Goal: Task Accomplishment & Management: Manage account settings

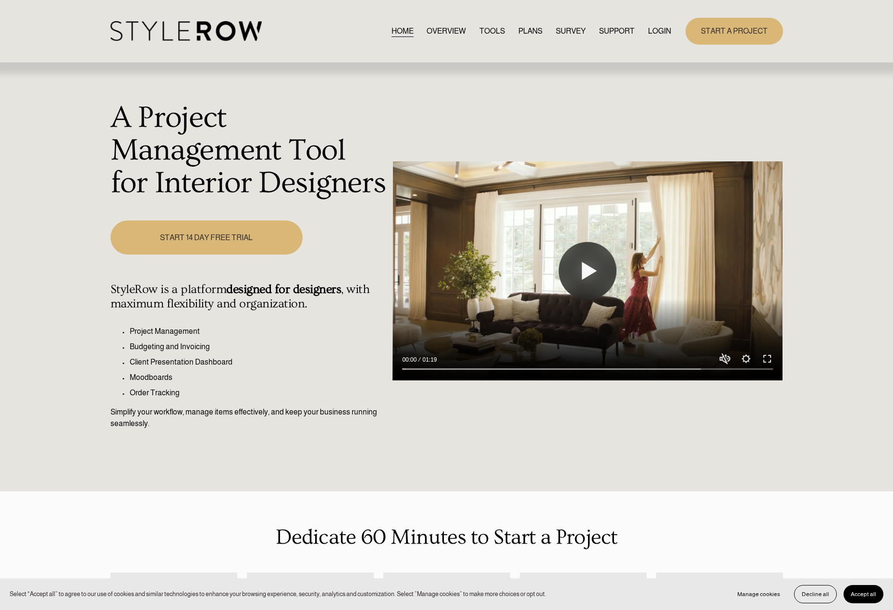
click at [660, 27] on link "LOGIN" at bounding box center [659, 30] width 23 height 13
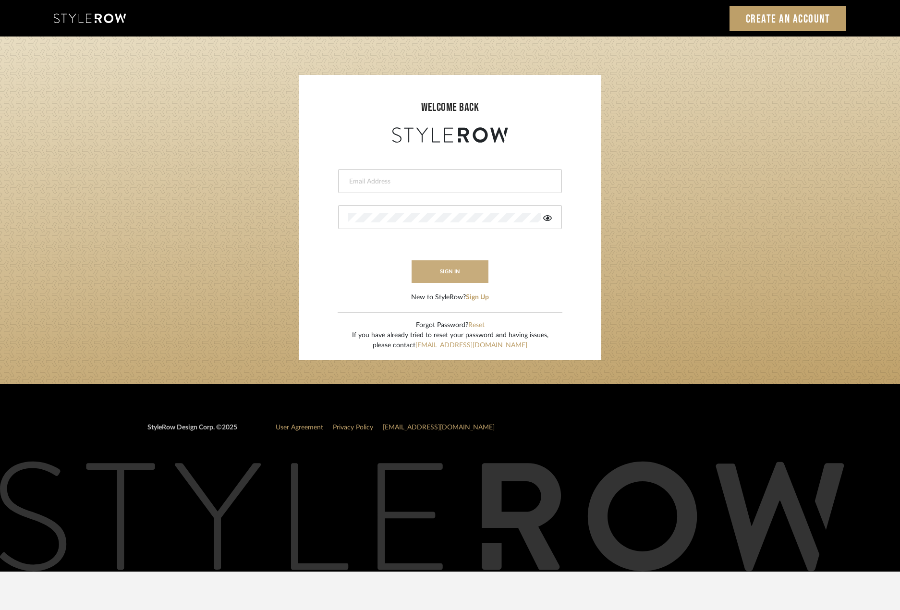
type input "madeleine@studiodb.com"
click at [443, 270] on button "sign in" at bounding box center [450, 271] width 77 height 23
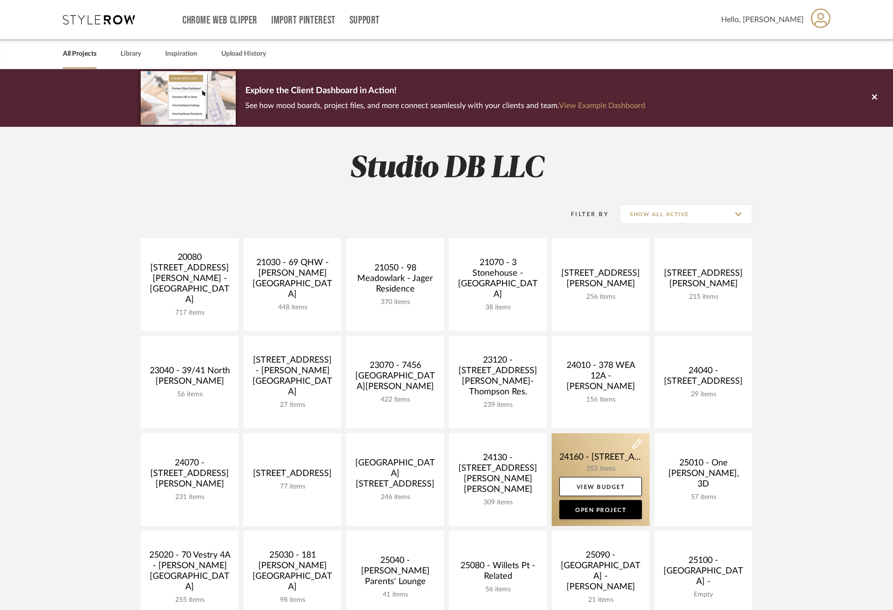
click at [604, 455] on link at bounding box center [601, 479] width 98 height 93
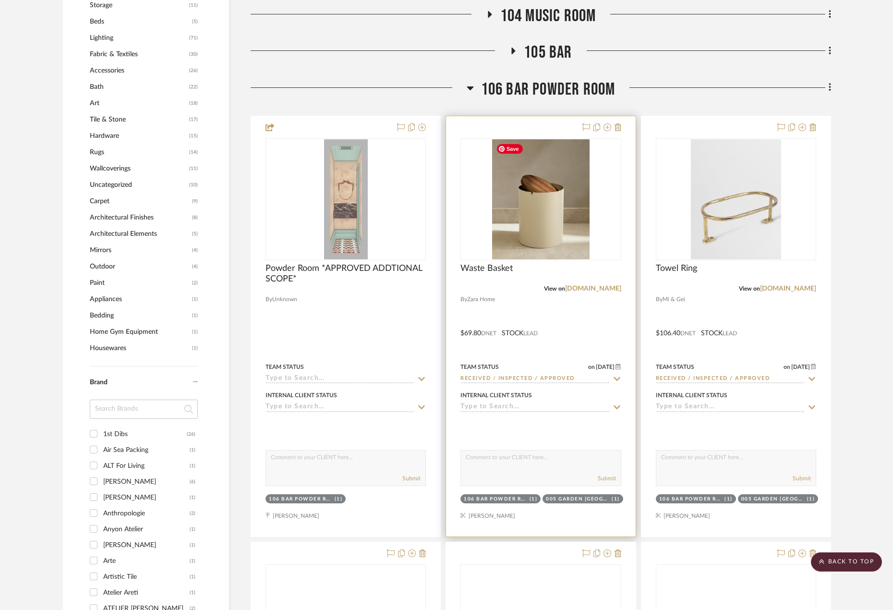
scroll to position [865, 0]
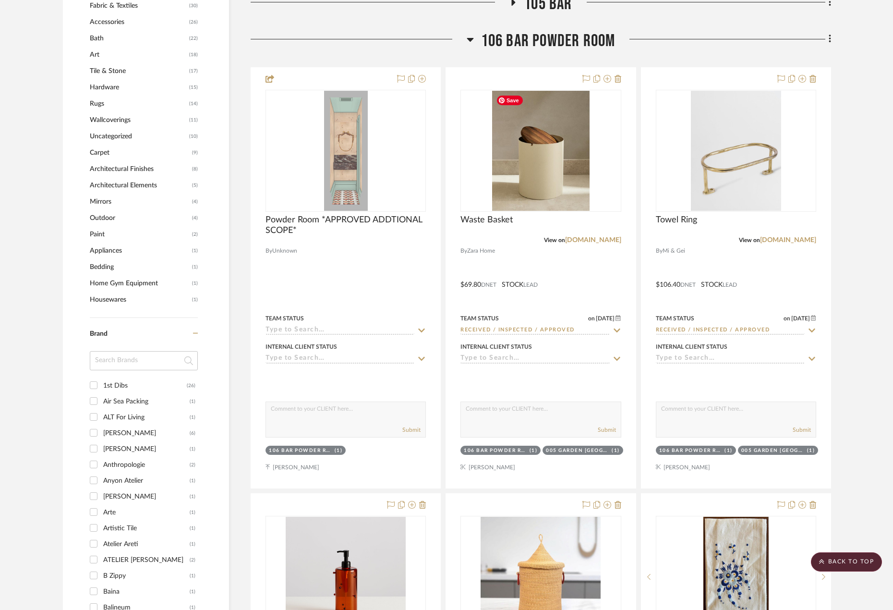
click at [598, 40] on span "106 BAR POWDER ROOM" at bounding box center [548, 41] width 134 height 21
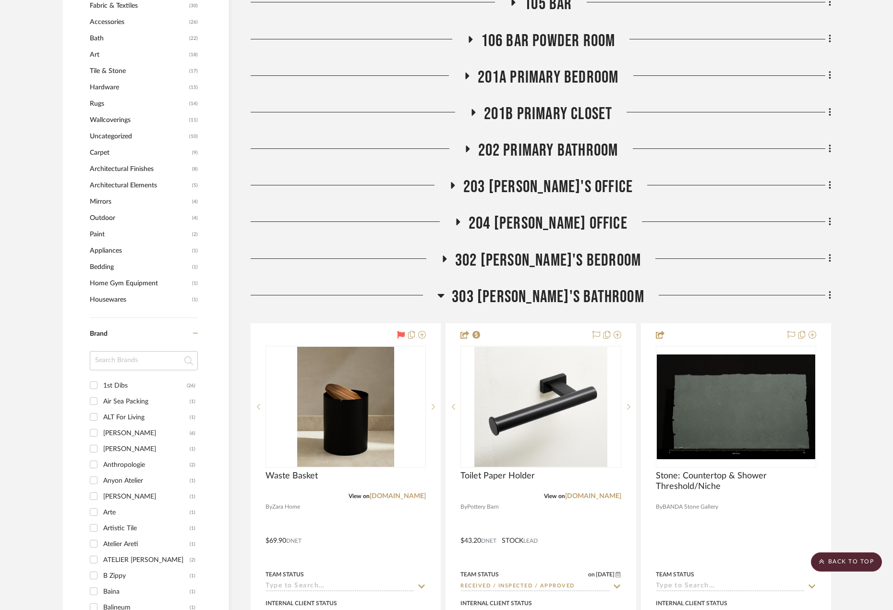
click at [513, 295] on span "303 JONAH'S BATHROOM" at bounding box center [548, 297] width 193 height 21
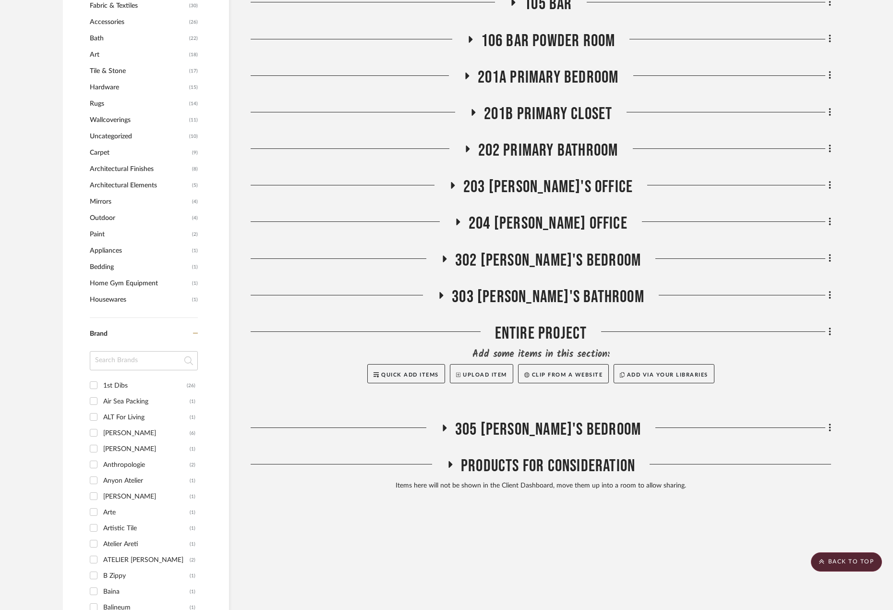
click at [555, 73] on span "201A PRIMARY BEDROOM" at bounding box center [548, 77] width 141 height 21
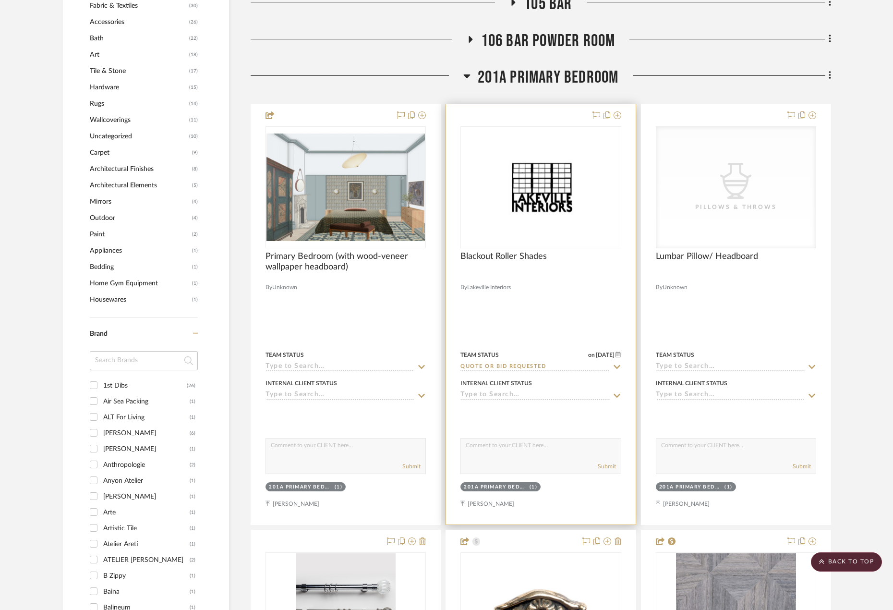
click at [570, 306] on div at bounding box center [540, 314] width 189 height 420
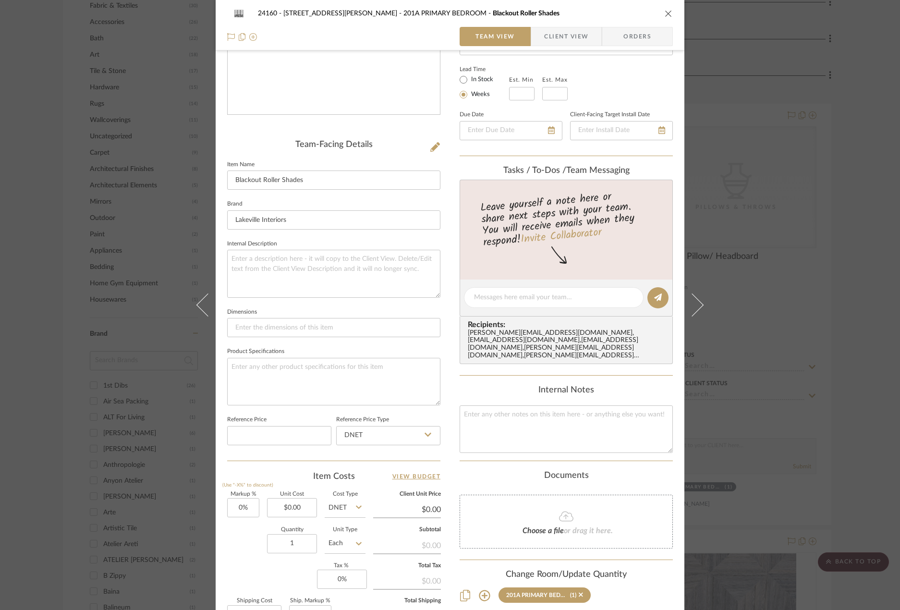
scroll to position [282, 0]
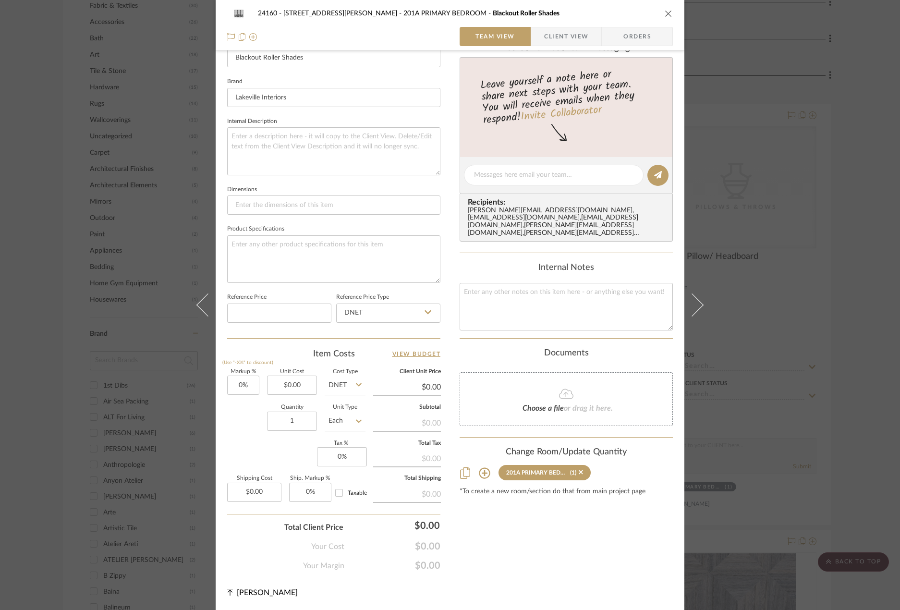
click at [284, 375] on fieldset "Unit Cost $0.00" at bounding box center [292, 382] width 50 height 26
click at [293, 382] on input "0.00" at bounding box center [292, 385] width 50 height 19
click at [298, 385] on input "0.00" at bounding box center [292, 385] width 50 height 19
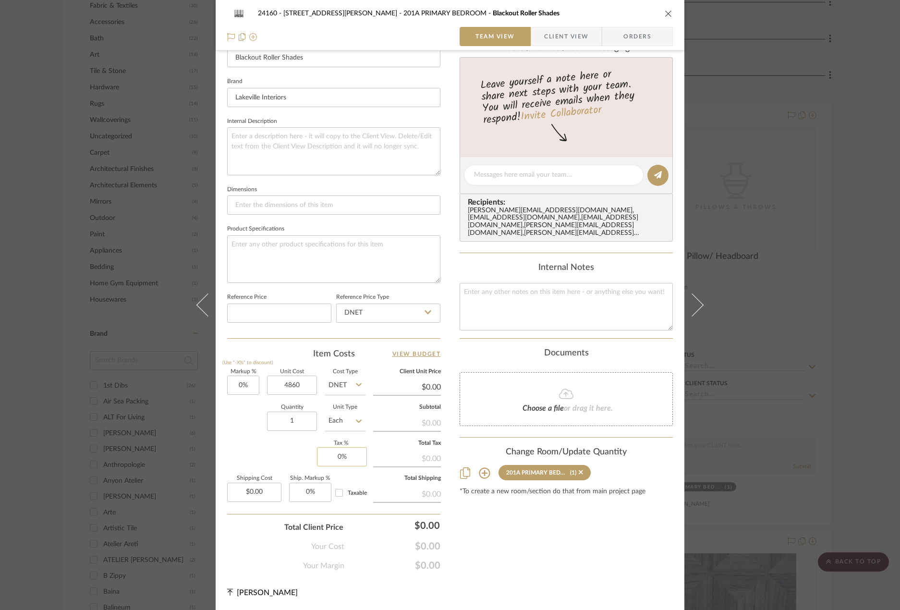
type input "$4,860.00"
type input "0"
click at [328, 459] on input "0" at bounding box center [342, 456] width 50 height 19
type input "$4,860.00"
type input "8.875%"
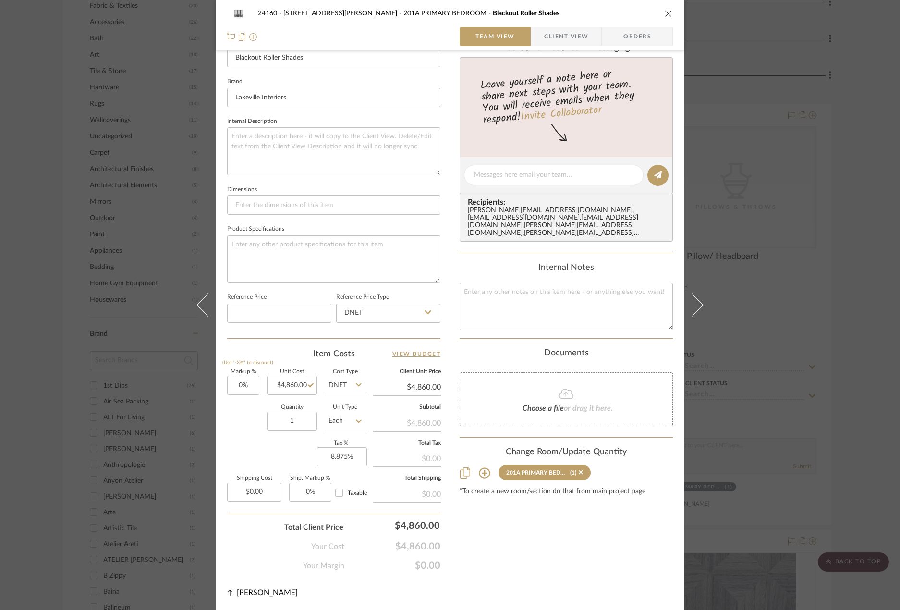
click at [479, 541] on div "Content here copies to Client View - confirm visibility there. Show in Client D…" at bounding box center [566, 177] width 213 height 789
click at [548, 37] on span "Client View" at bounding box center [566, 36] width 44 height 19
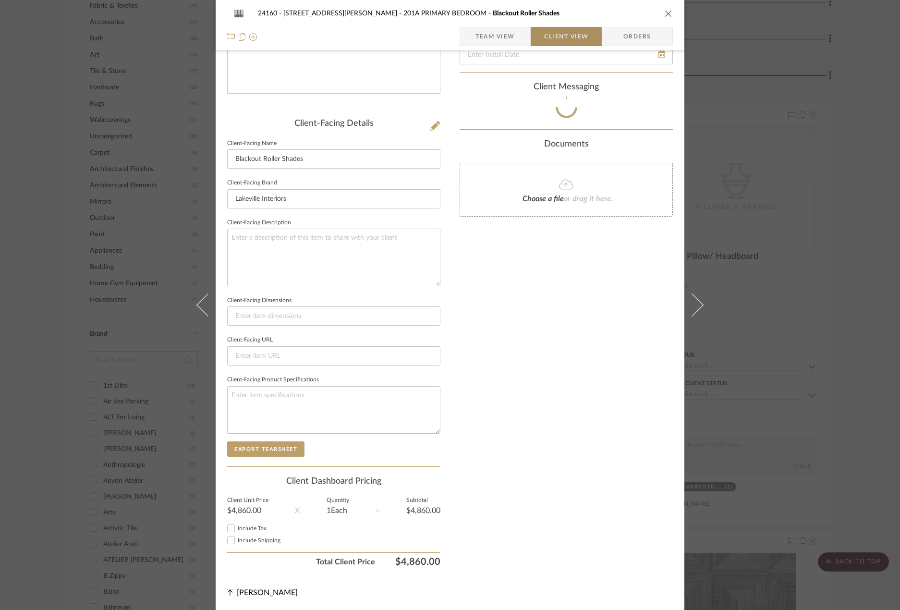
scroll to position [181, 0]
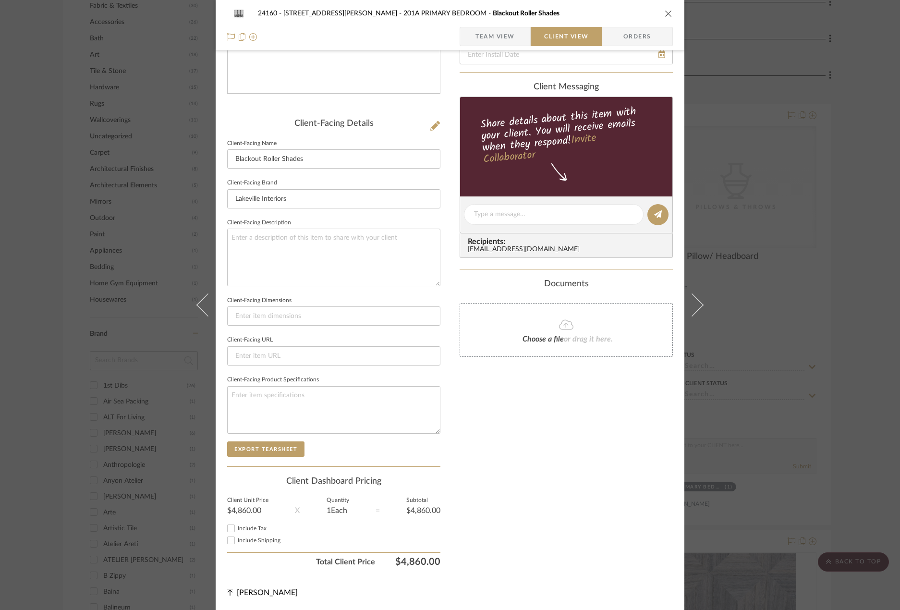
click at [493, 32] on span "Team View" at bounding box center [495, 36] width 39 height 19
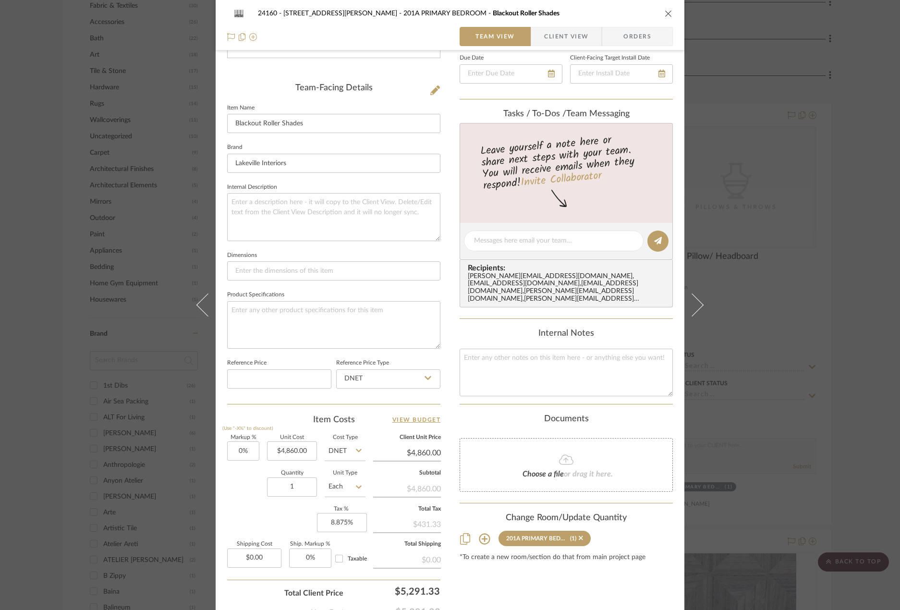
scroll to position [90, 0]
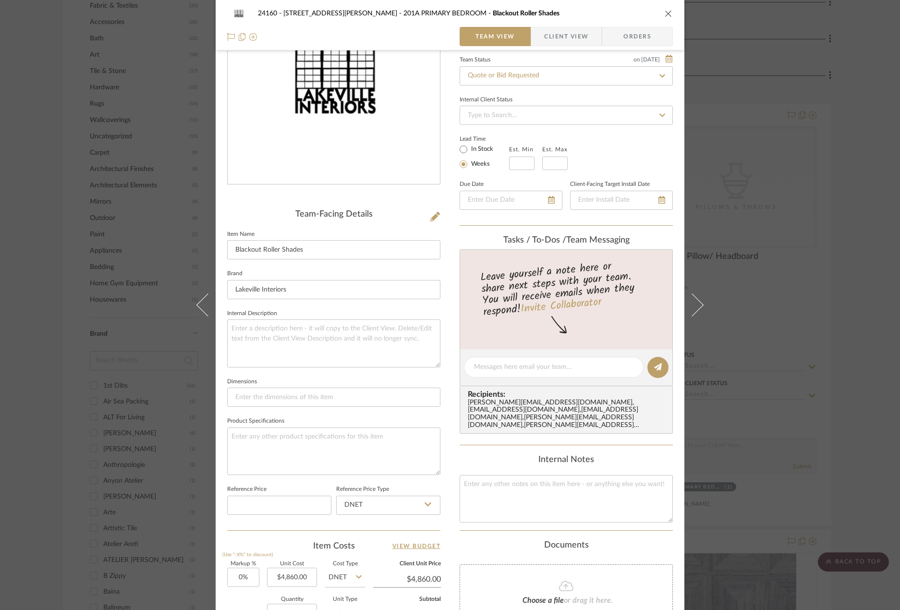
click at [546, 28] on span "Client View" at bounding box center [566, 36] width 44 height 19
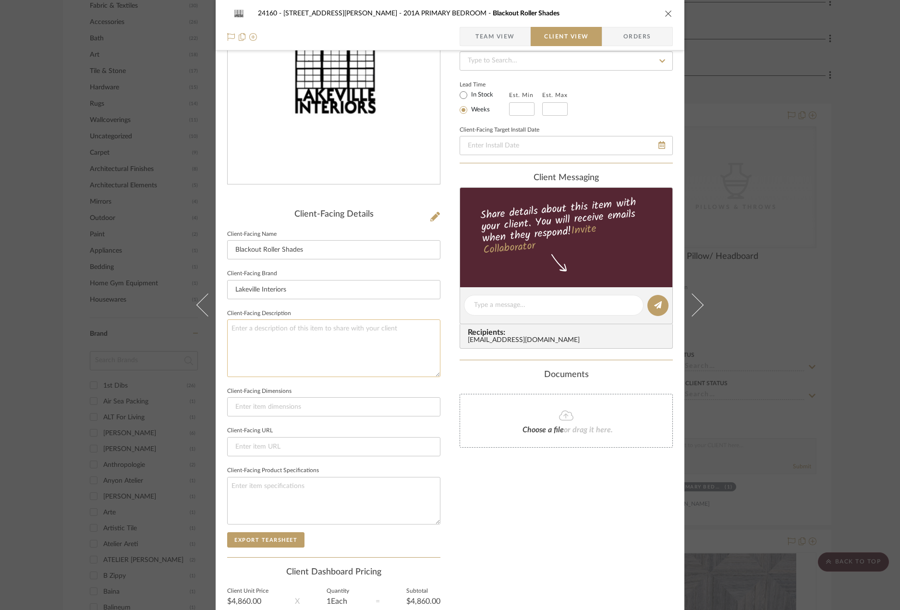
click at [362, 329] on textarea at bounding box center [333, 347] width 213 height 57
type textarea "Qty. 2 || Description: Blackout Motorized"
click at [391, 329] on textarea "Qty. 2 || Description: Blackout Motorized" at bounding box center [333, 347] width 213 height 57
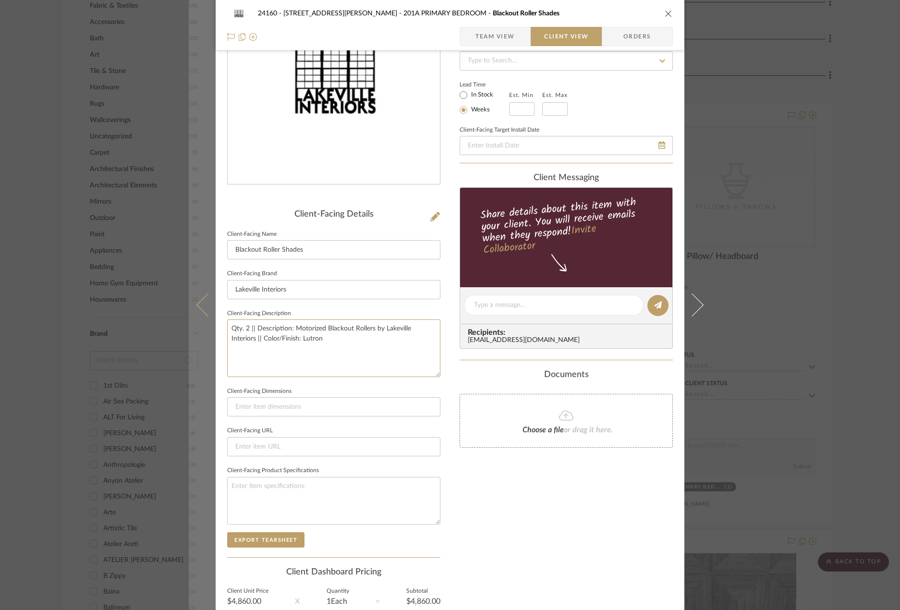
type textarea "Qty. 2 || Description: Motorized Blackout Rollers by Lakeville Interiors || Col…"
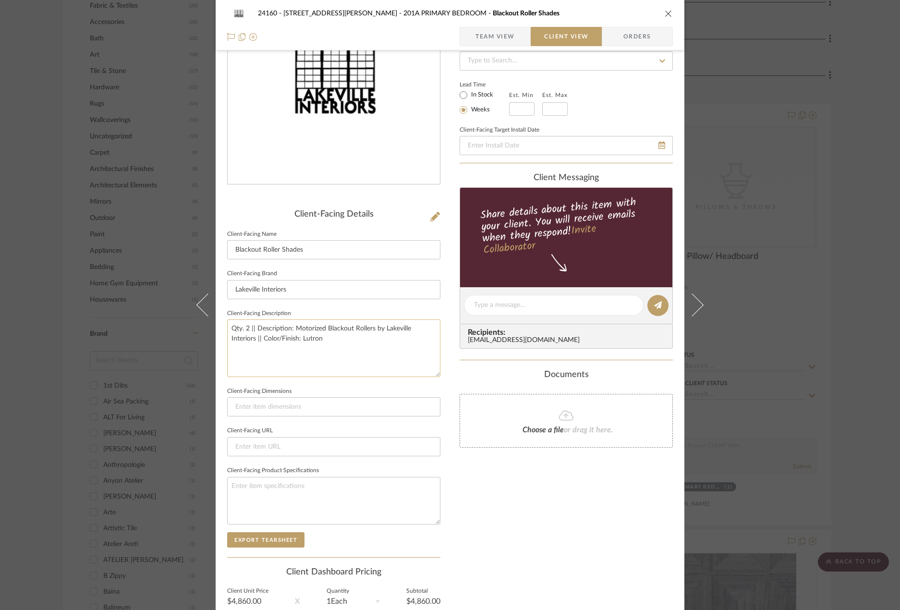
click at [292, 330] on textarea "Qty. 2 || Description: Motorized Blackout Rollers by Lakeville Interiors || Col…" at bounding box center [333, 347] width 213 height 57
click at [302, 354] on textarea "Qty. 2 || Description: Lutron Motorized Blackout Rollers by Lakeville Interiors…" at bounding box center [333, 347] width 213 height 57
click at [229, 341] on textarea "Qty. 2 || Description: Lutron Motorized Blackout Rollers by Lakeville Interiors…" at bounding box center [333, 347] width 213 height 57
click at [314, 342] on textarea "Qty. 2 || Description: Lutron Motorized Blackout Rollers by Lakeville Interiors…" at bounding box center [333, 347] width 213 height 57
drag, startPoint x: 322, startPoint y: 342, endPoint x: 300, endPoint y: 340, distance: 22.7
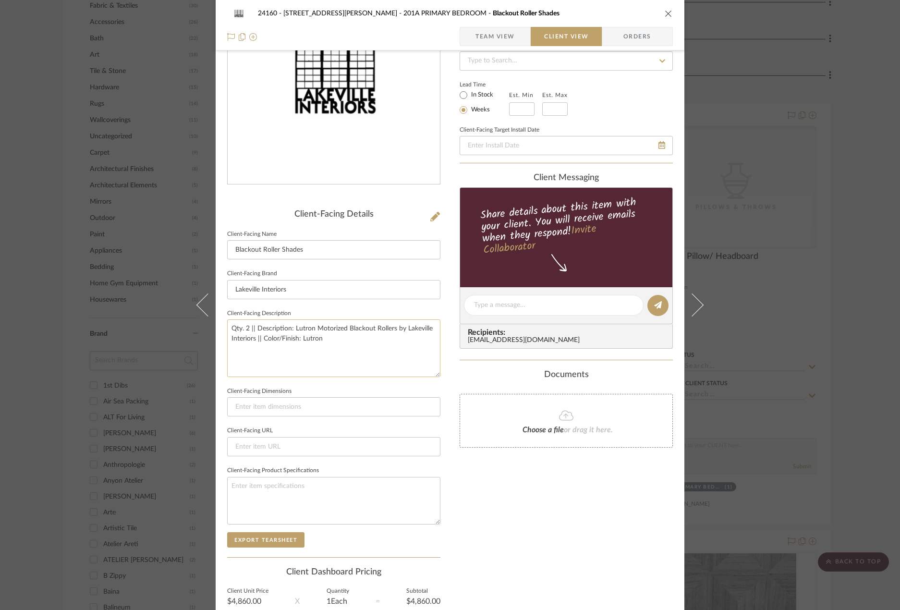
click at [300, 340] on textarea "Qty. 2 || Description: Lutron Motorized Blackout Rollers by Lakeville Interiors…" at bounding box center [333, 347] width 213 height 57
type textarea "Qty. 2 || Description: Lutron Motorized Blackout Rollers by Lakeville Interiors…"
click at [368, 421] on sr-form-field "Client-Facing Dimensions" at bounding box center [333, 405] width 213 height 40
click at [350, 362] on textarea "Qty. 2 || Description: Lutron Motorized Blackout Rollers by Lakeville Interiors…" at bounding box center [333, 347] width 213 height 57
click at [350, 361] on textarea "Qty. 2 || Description: Lutron Motorized Blackout Rollers by Lakeville Interiors…" at bounding box center [333, 347] width 213 height 57
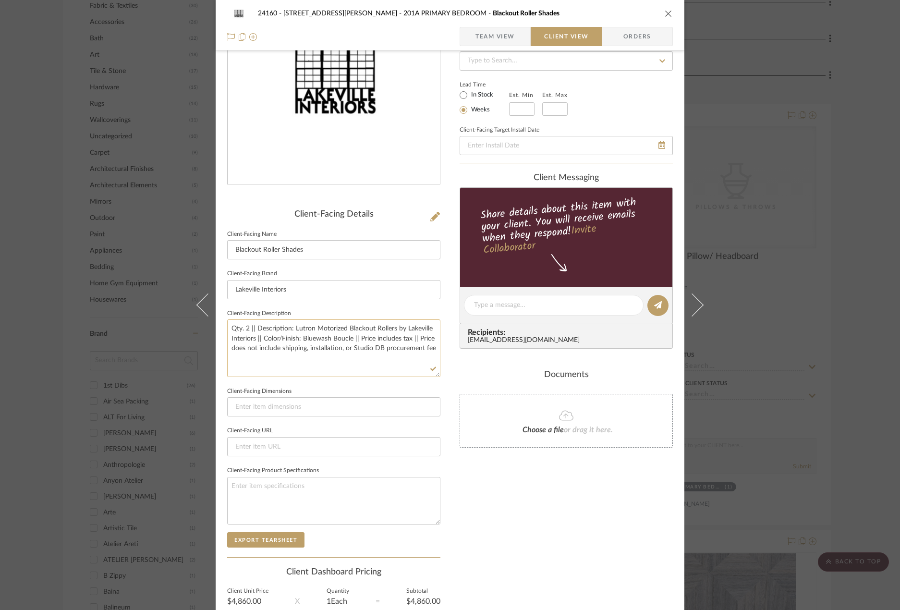
click at [350, 361] on textarea "Qty. 2 || Description: Lutron Motorized Blackout Rollers by Lakeville Interiors…" at bounding box center [333, 347] width 213 height 57
click at [356, 345] on textarea "Qty. 2 || Description: Lutron Motorized Blackout Rollers by Lakeville Interiors…" at bounding box center [333, 347] width 213 height 57
click at [366, 324] on textarea "Qty. 2 || Description: Lutron Motorized Blackout Rollers by Lakeville Interiors…" at bounding box center [333, 347] width 213 height 57
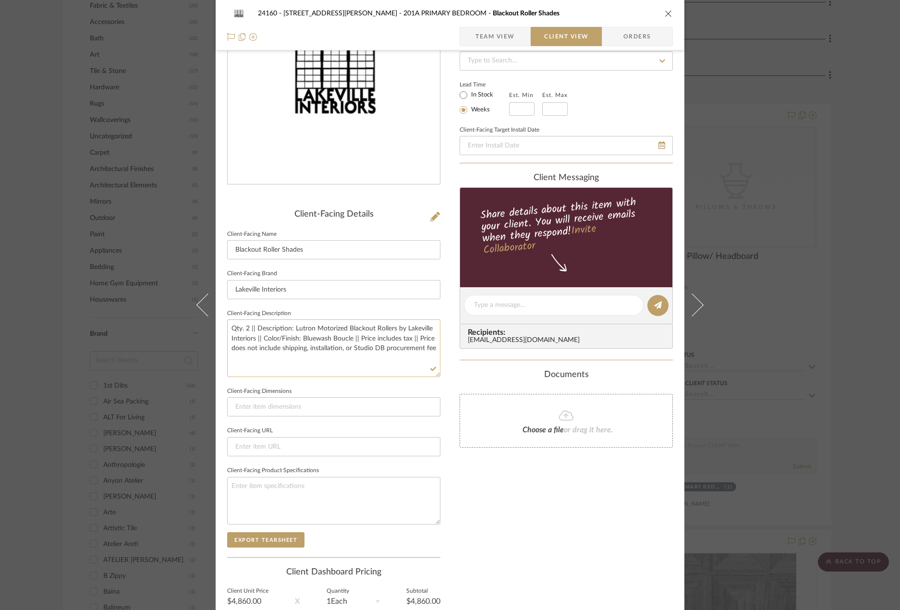
click at [366, 324] on textarea "Qty. 2 || Description: Lutron Motorized Blackout Rollers by Lakeville Interiors…" at bounding box center [333, 347] width 213 height 57
click at [368, 329] on textarea "Qty. 2 || Description: Lutron Motorized Blackout Rollers by Lakeville Interiors…" at bounding box center [333, 347] width 213 height 57
click at [370, 336] on textarea "Qty. 2 || Description: Lutron Motorized Blackout Rollers by Lakeville Interiors…" at bounding box center [333, 347] width 213 height 57
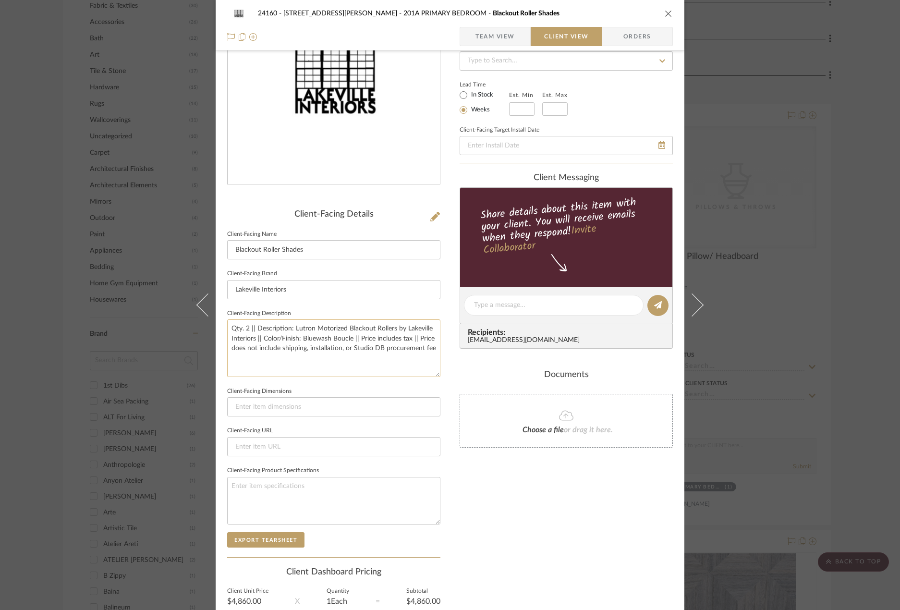
click at [370, 336] on textarea "Qty. 2 || Description: Lutron Motorized Blackout Rollers by Lakeville Interiors…" at bounding box center [333, 347] width 213 height 57
click at [385, 393] on fieldset "Client-Facing Dimensions" at bounding box center [333, 401] width 213 height 32
click at [387, 413] on input at bounding box center [333, 406] width 213 height 19
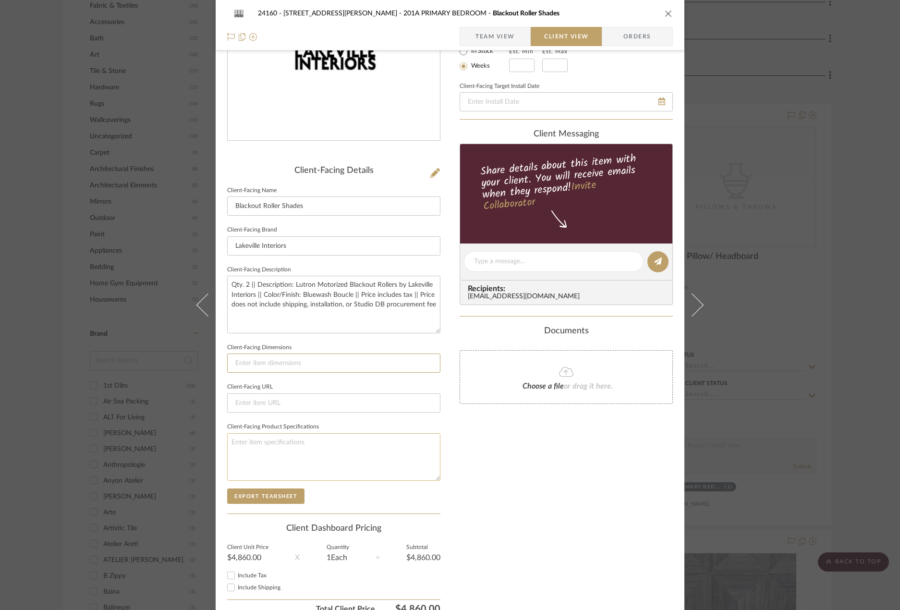
scroll to position [181, 0]
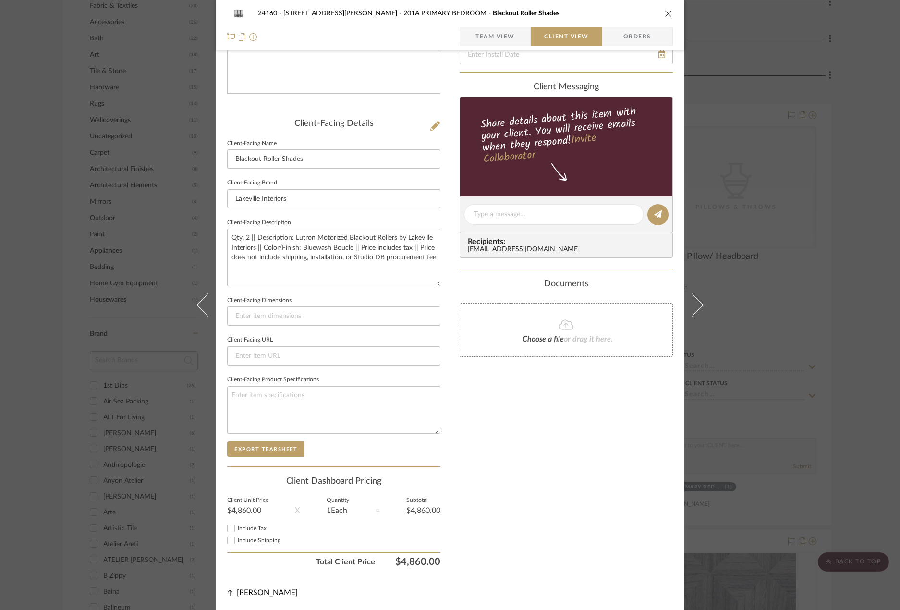
click at [263, 531] on label "Include Tax" at bounding box center [339, 528] width 203 height 7
click at [237, 531] on input "Include Tax" at bounding box center [231, 529] width 12 height 12
checkbox input "true"
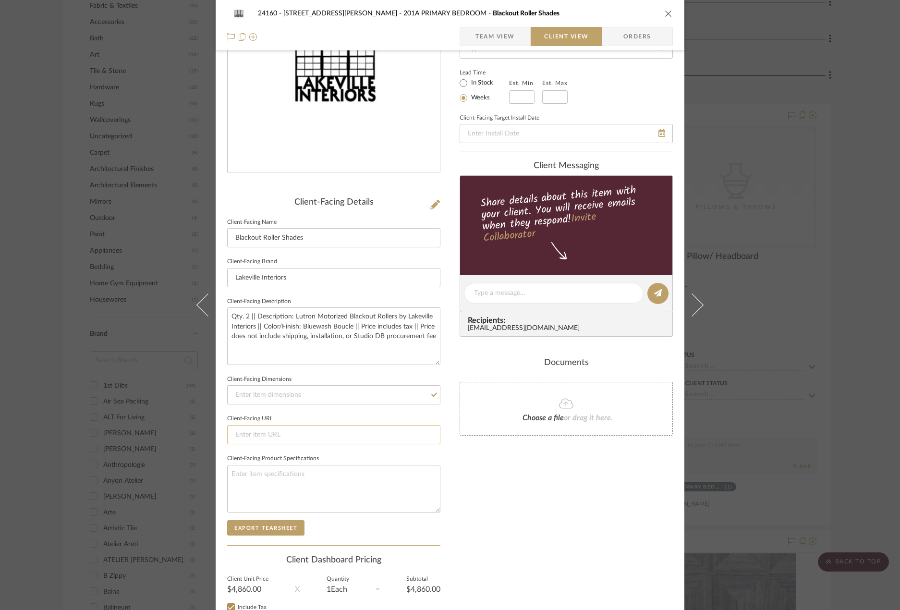
scroll to position [0, 0]
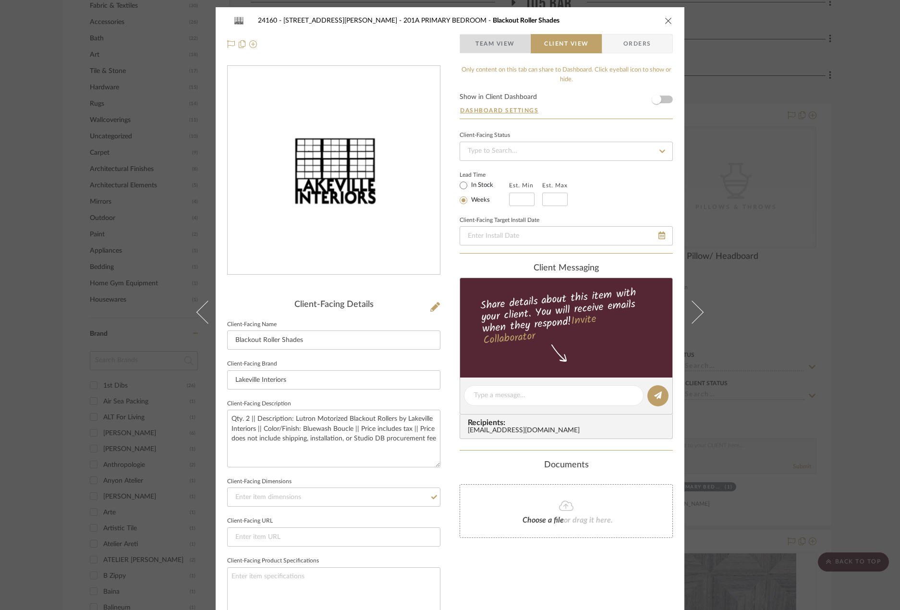
click at [508, 51] on span "Team View" at bounding box center [495, 43] width 39 height 19
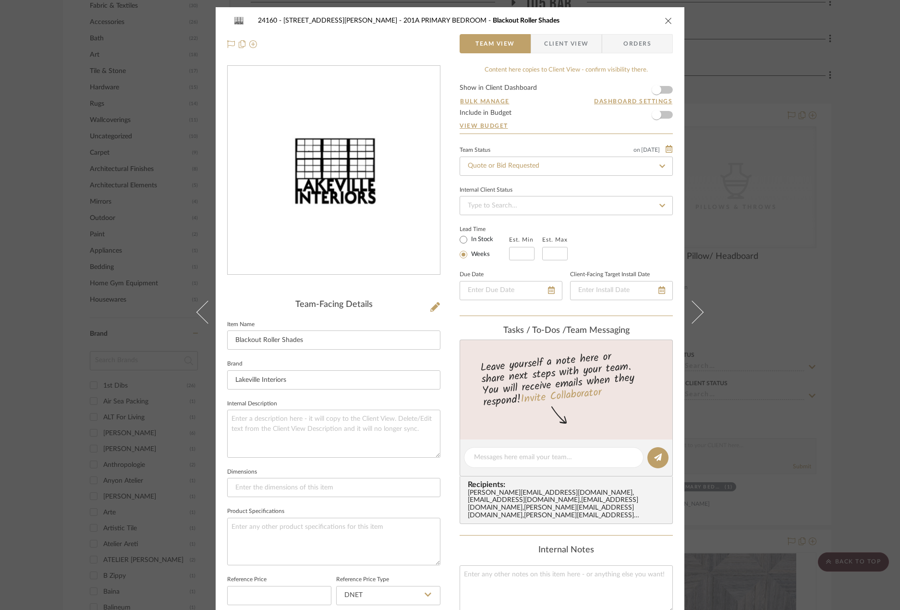
click at [567, 46] on span "Client View" at bounding box center [566, 43] width 44 height 19
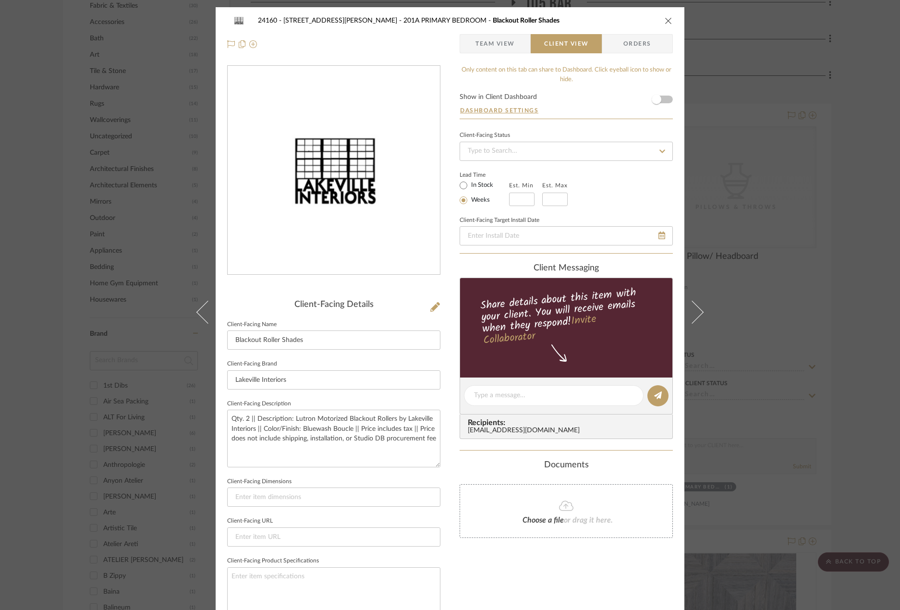
click at [790, 279] on div "24160 - 214 E 18th Street - Satow Elliot 201A PRIMARY BEDROOM Blackout Roller S…" at bounding box center [450, 305] width 900 height 610
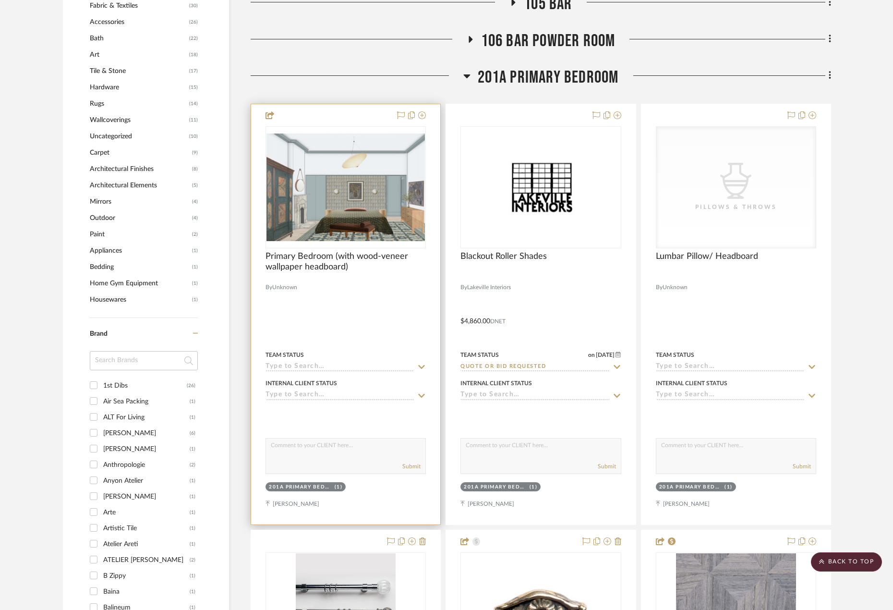
scroll to position [817, 0]
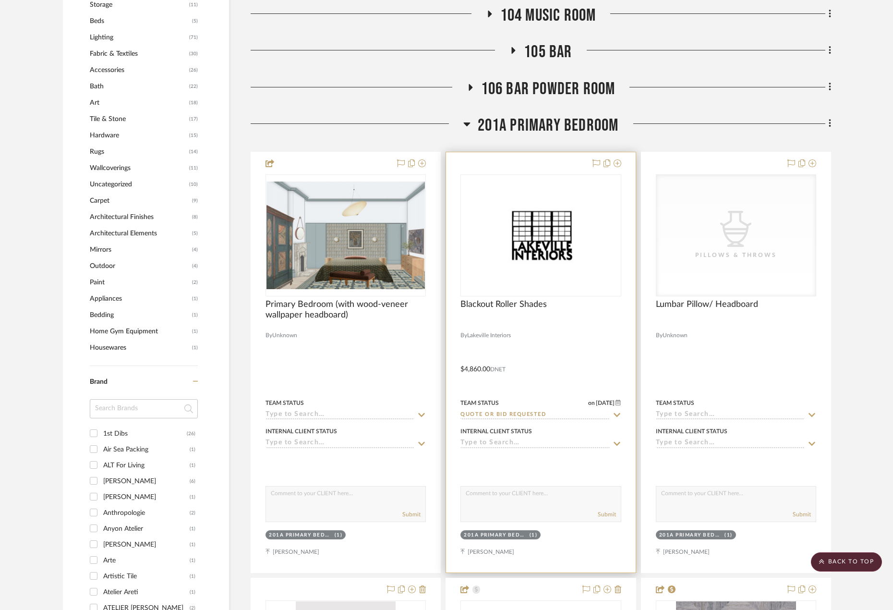
click at [534, 337] on div at bounding box center [540, 362] width 189 height 420
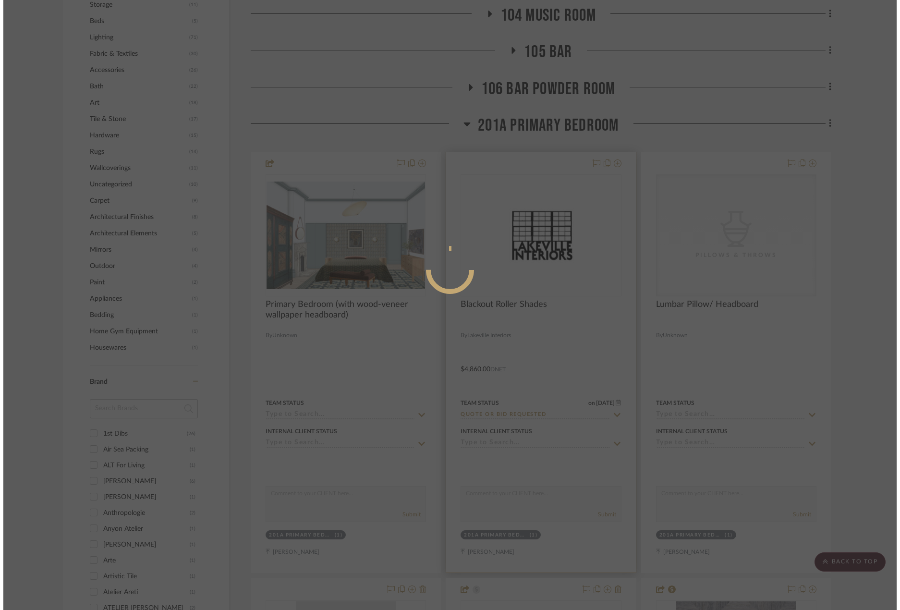
scroll to position [0, 0]
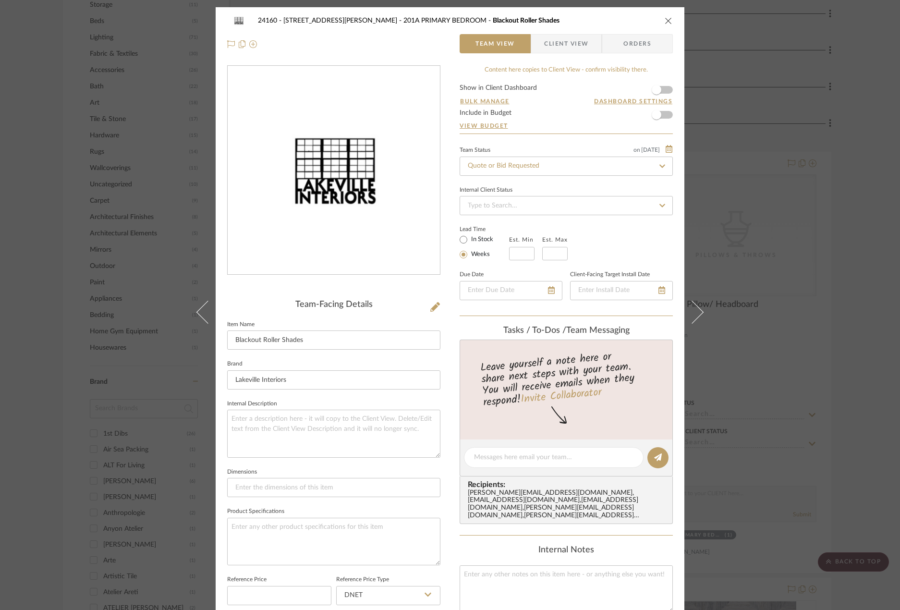
click at [827, 222] on div "24160 - 214 E 18th Street - Satow Elliot 201A PRIMARY BEDROOM Blackout Roller S…" at bounding box center [450, 305] width 900 height 610
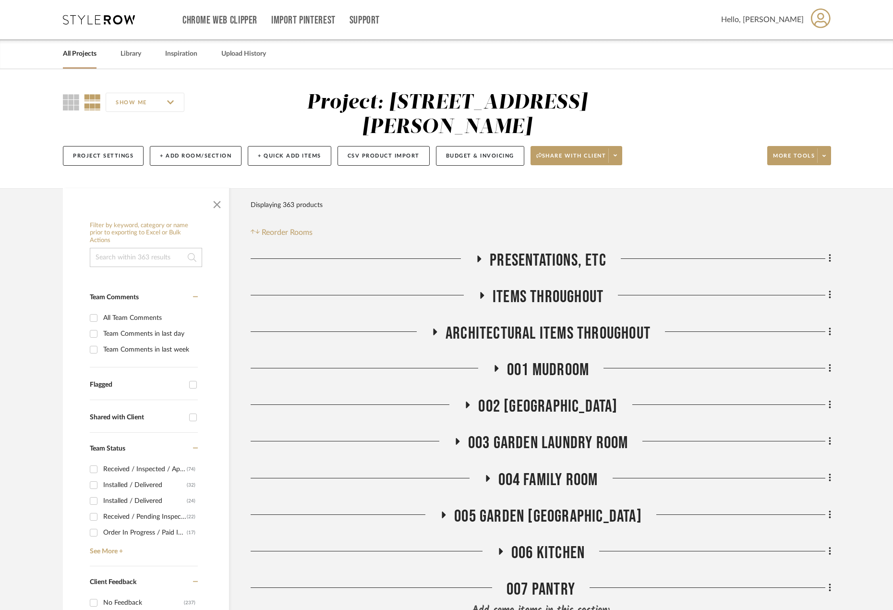
click at [511, 290] on span "Items Throughout" at bounding box center [548, 297] width 111 height 21
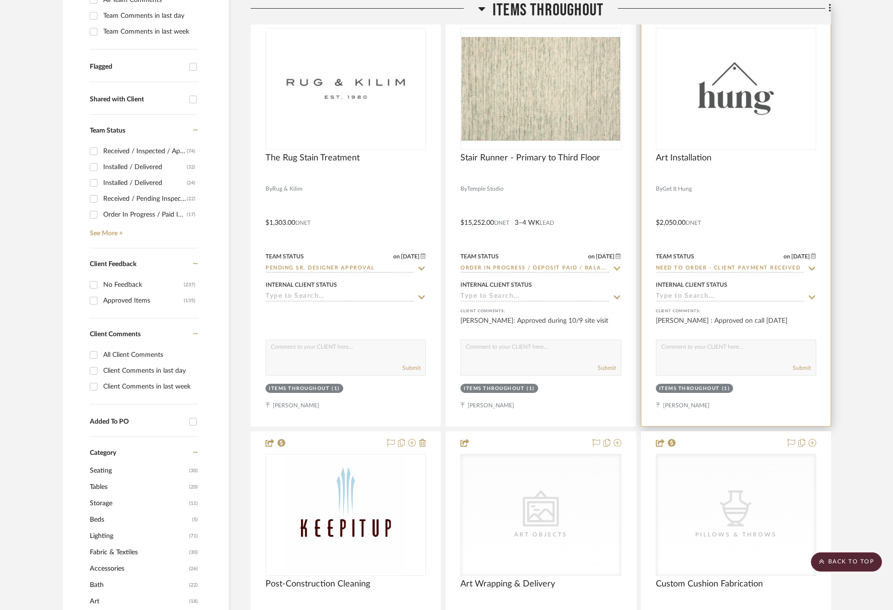
scroll to position [192, 0]
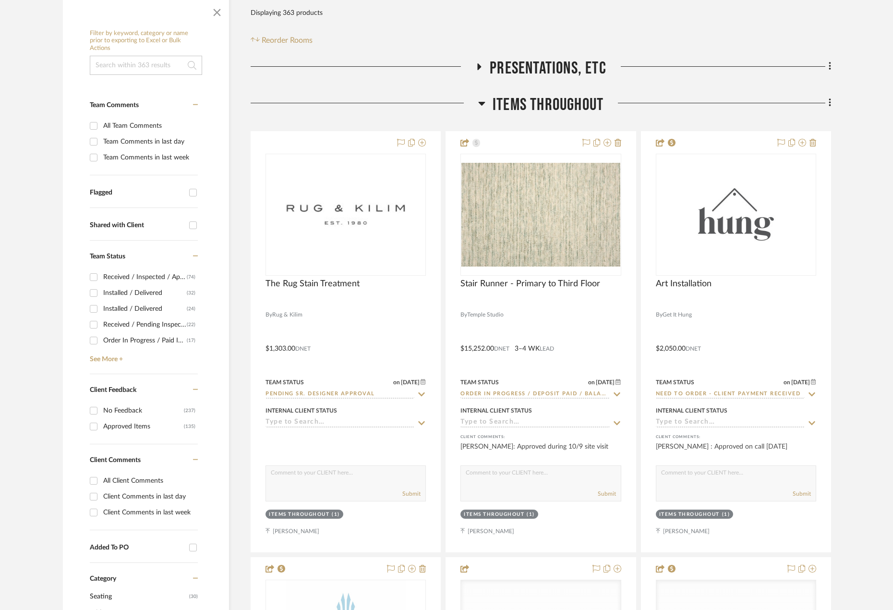
click at [829, 105] on icon at bounding box center [830, 103] width 3 height 11
click at [818, 115] on button "Add New Item" at bounding box center [786, 124] width 90 height 24
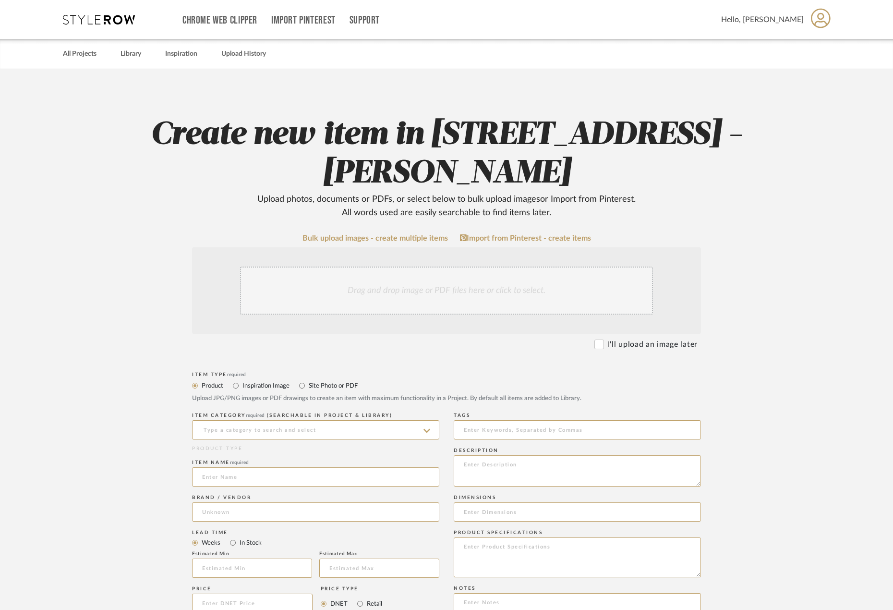
click at [379, 297] on div "Drag and drop image or PDF files here or click to select." at bounding box center [446, 291] width 413 height 48
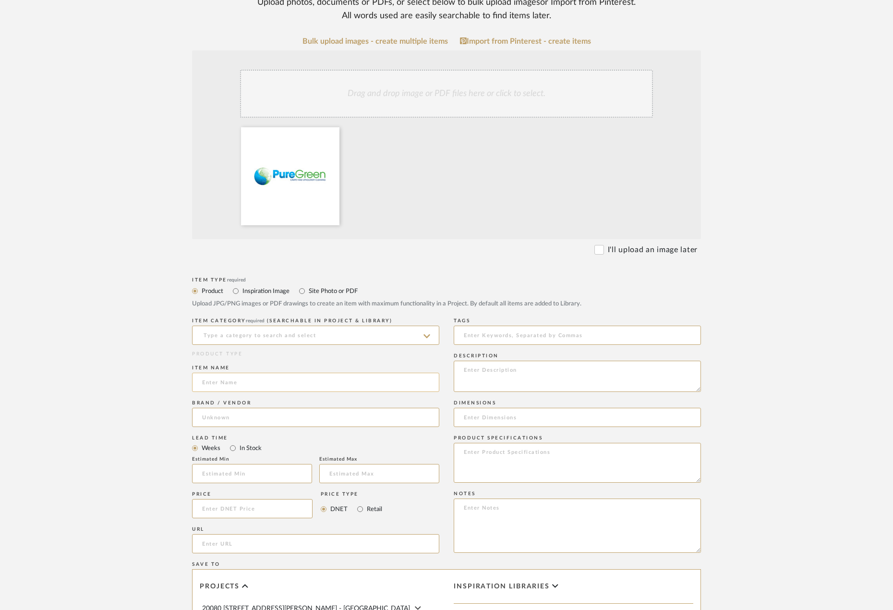
scroll to position [240, 0]
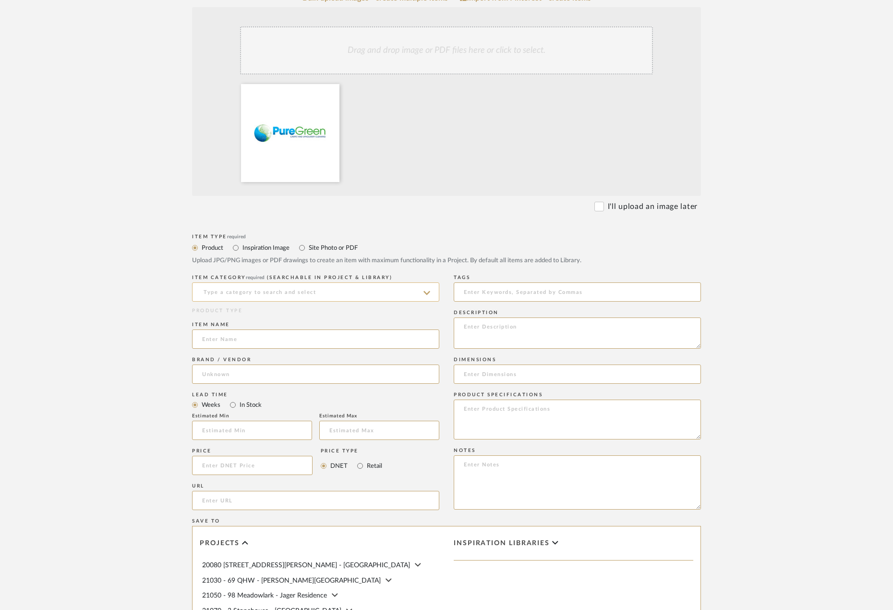
click at [233, 287] on input at bounding box center [315, 291] width 247 height 19
type input "C"
click at [295, 315] on div "Uncategorized" at bounding box center [316, 316] width 246 height 24
type input "Uncategorized"
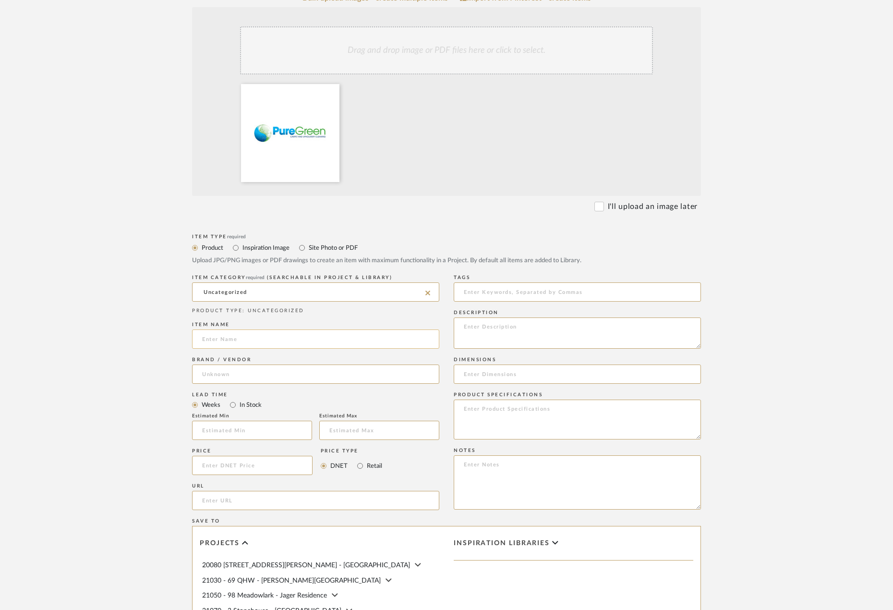
click at [293, 340] on input at bounding box center [315, 339] width 247 height 19
click at [262, 341] on input "Furniture Cleaning And Stain Treatment" at bounding box center [315, 339] width 247 height 19
type input "Furniture Cleaning and Stain Treatment"
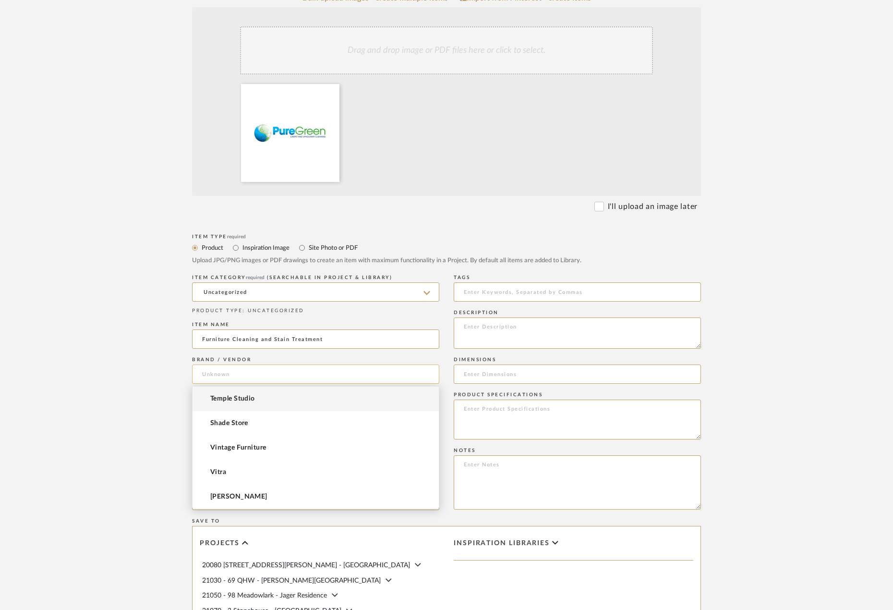
click at [285, 375] on input at bounding box center [315, 374] width 247 height 19
click at [297, 395] on mat-option "Pure Green" at bounding box center [316, 399] width 246 height 24
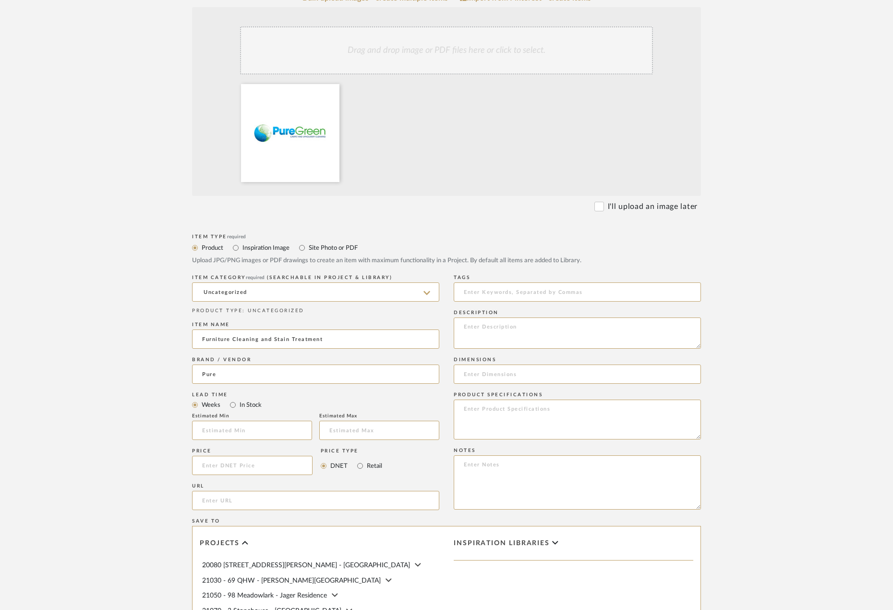
type input "Pure Green"
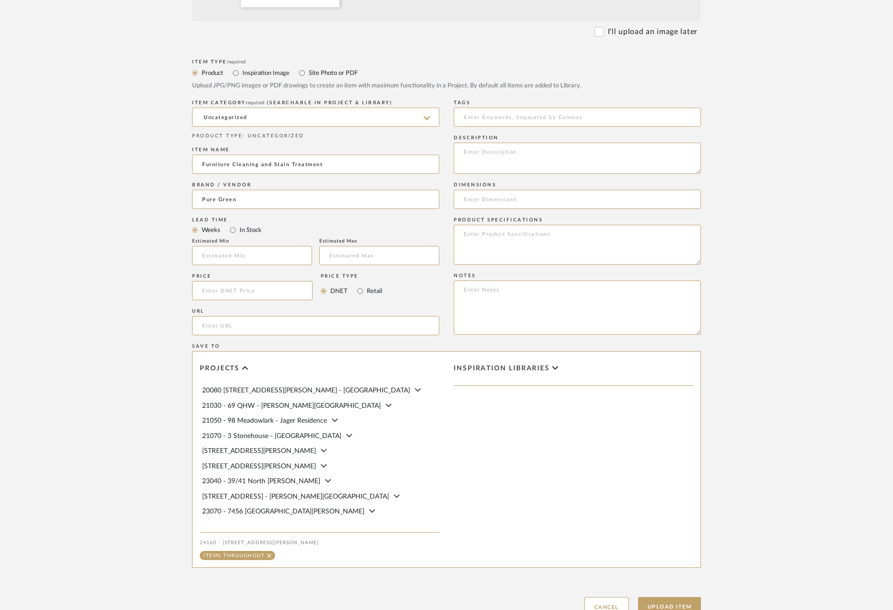
scroll to position [491, 0]
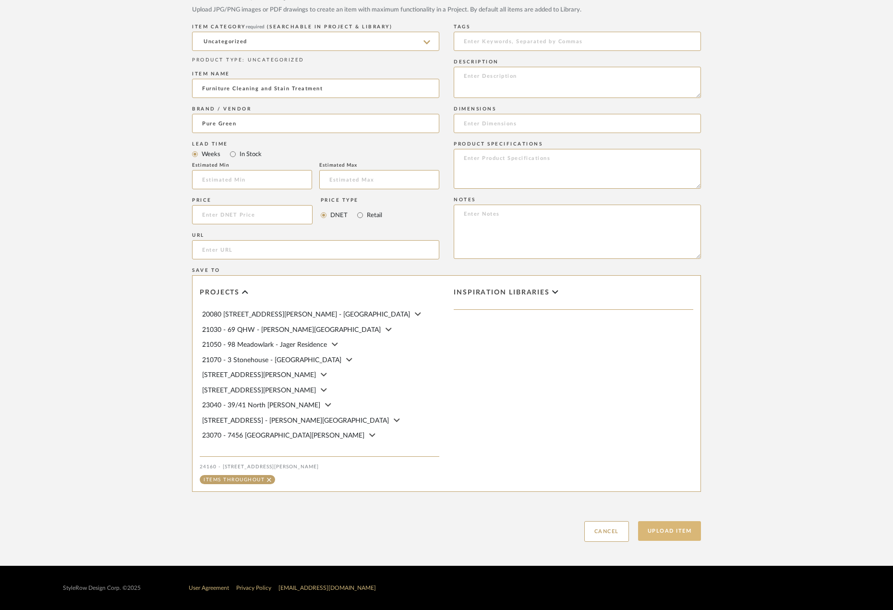
click at [674, 526] on button "Upload Item" at bounding box center [669, 531] width 63 height 20
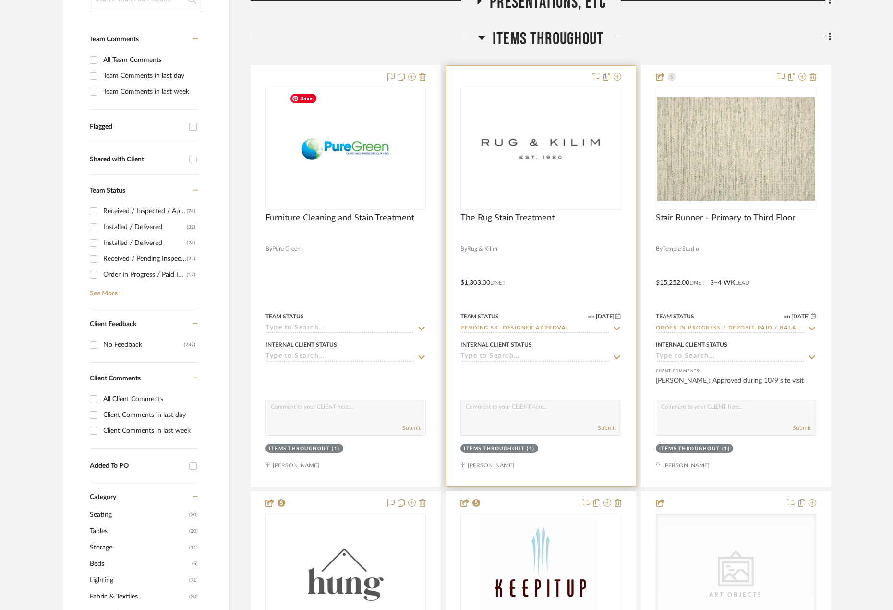
click at [547, 332] on project-item-tile "The Rug Stain Treatment By Rug & Kilim $1,303.00 DNET Team Status on 10/14/2025…" at bounding box center [541, 275] width 190 height 421
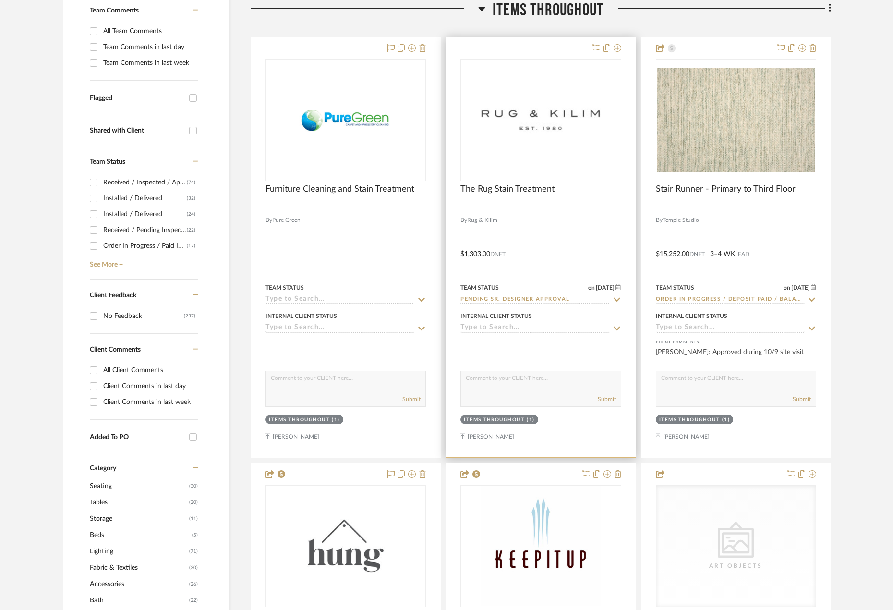
click at [537, 254] on div at bounding box center [540, 247] width 189 height 420
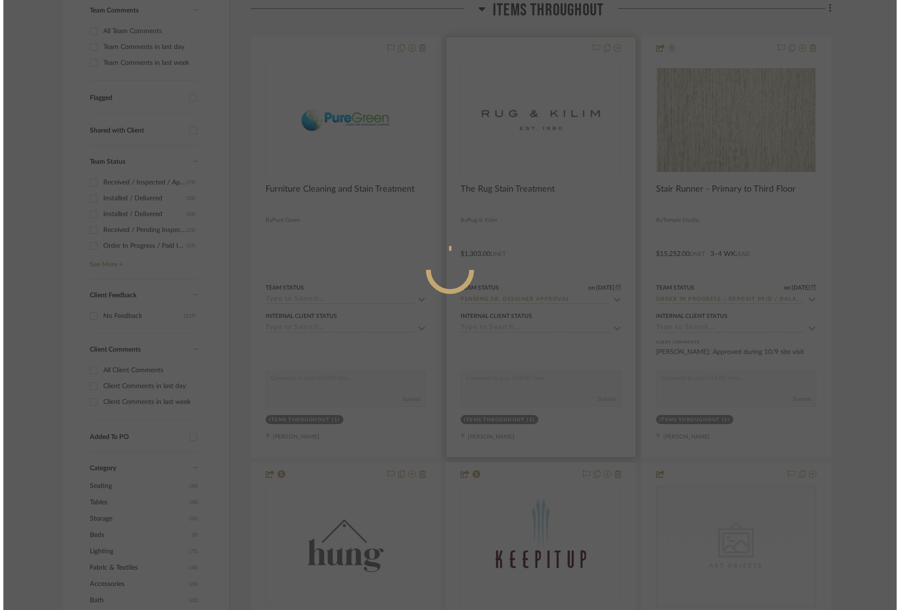
scroll to position [0, 0]
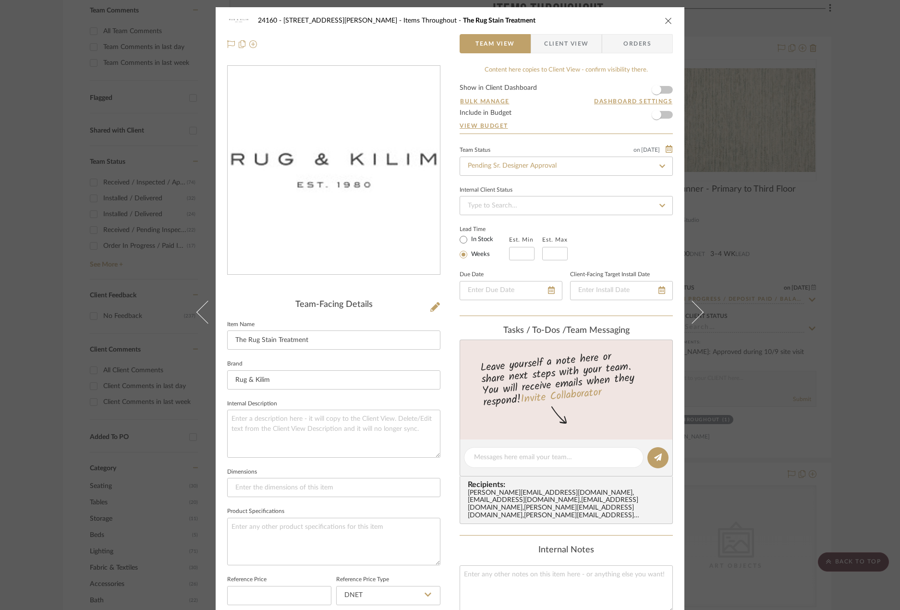
click at [580, 34] on div "24160 - 214 E 18th Street - Satow Elliot Items Throughout The Rug Stain Treatme…" at bounding box center [450, 32] width 469 height 50
click at [574, 37] on span "Client View" at bounding box center [566, 43] width 44 height 19
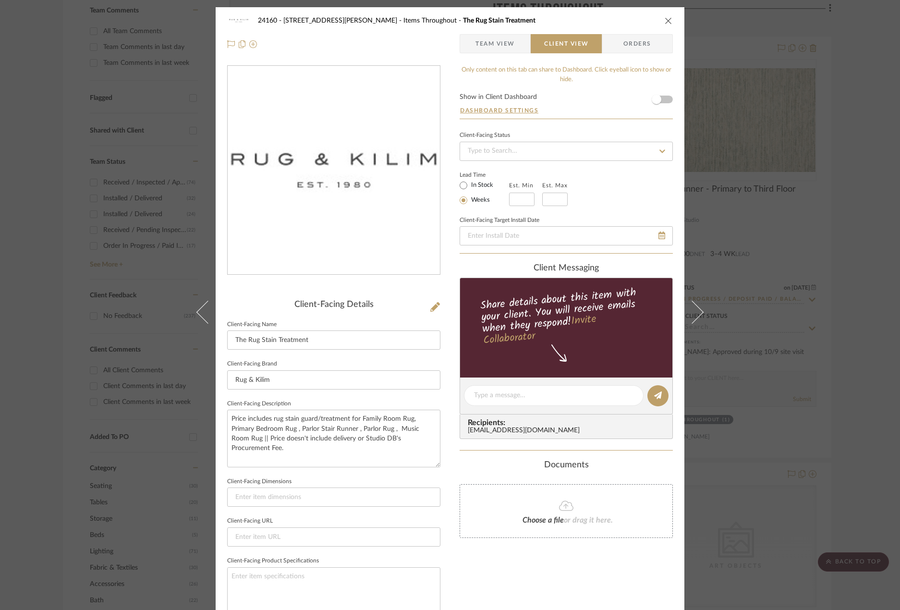
click at [498, 48] on span "Team View" at bounding box center [495, 43] width 39 height 19
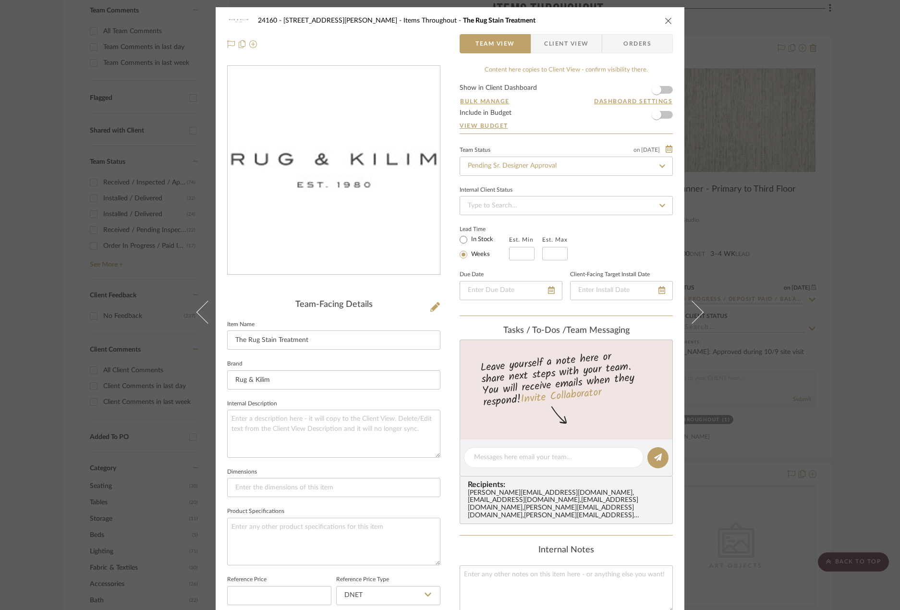
click at [783, 198] on div "24160 - 214 E 18th Street - Satow Elliot Items Throughout The Rug Stain Treatme…" at bounding box center [450, 305] width 900 height 610
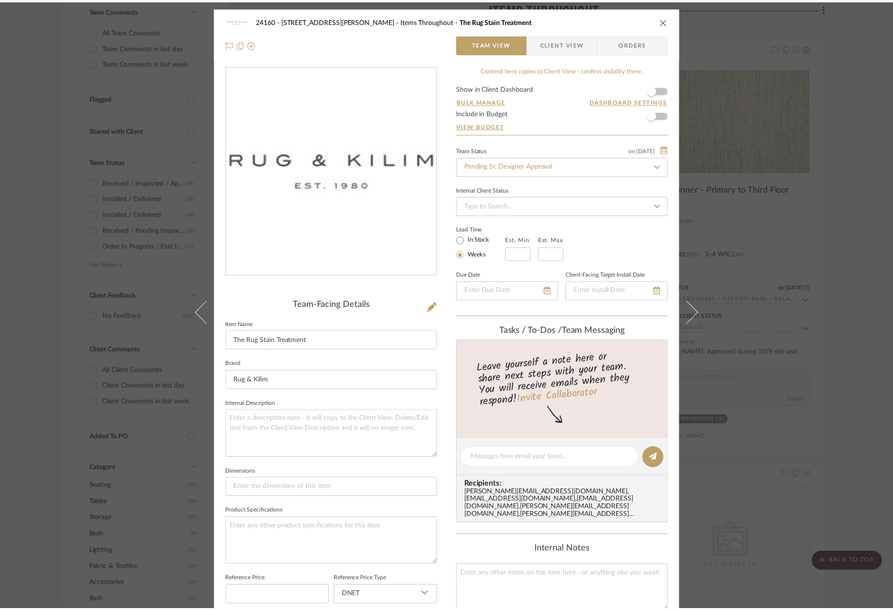
scroll to position [287, 0]
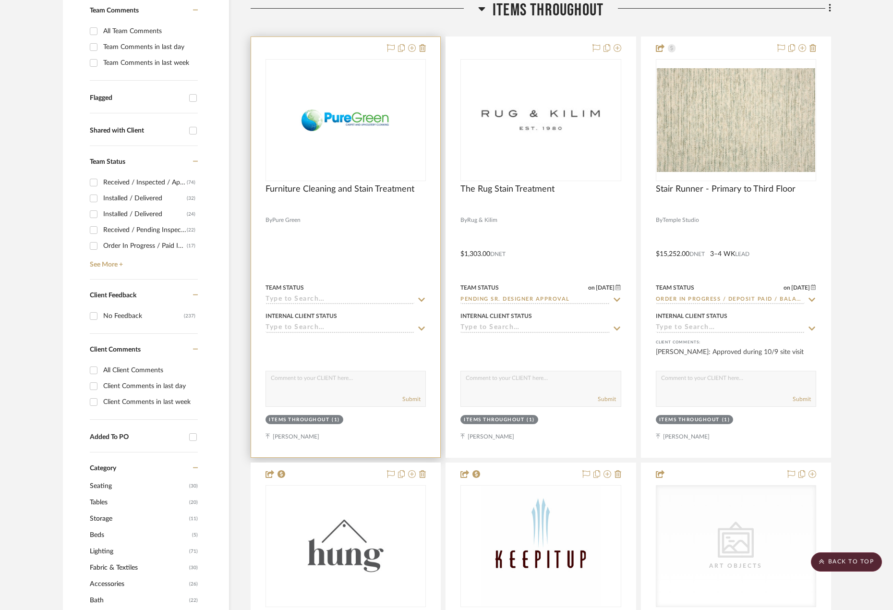
click at [393, 251] on div at bounding box center [345, 247] width 189 height 420
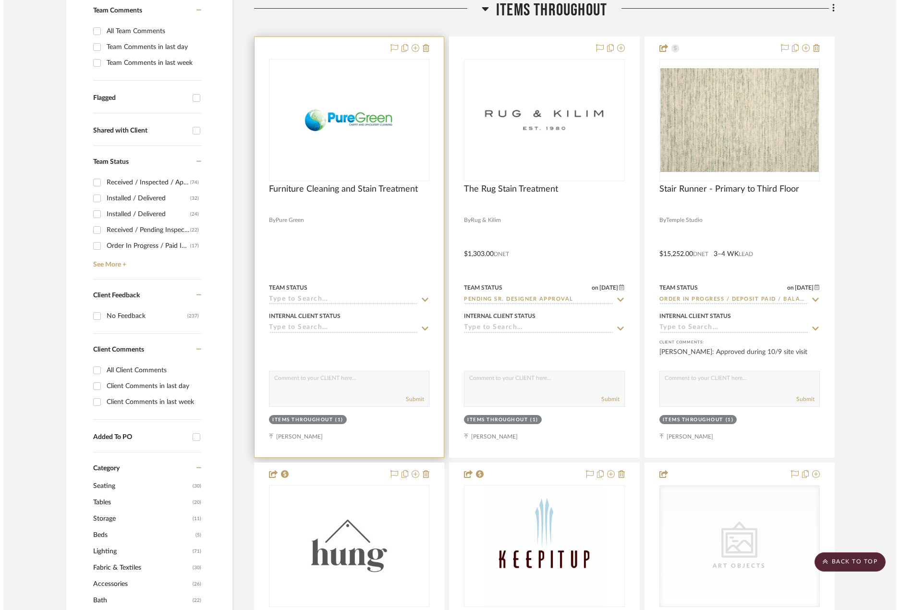
scroll to position [0, 0]
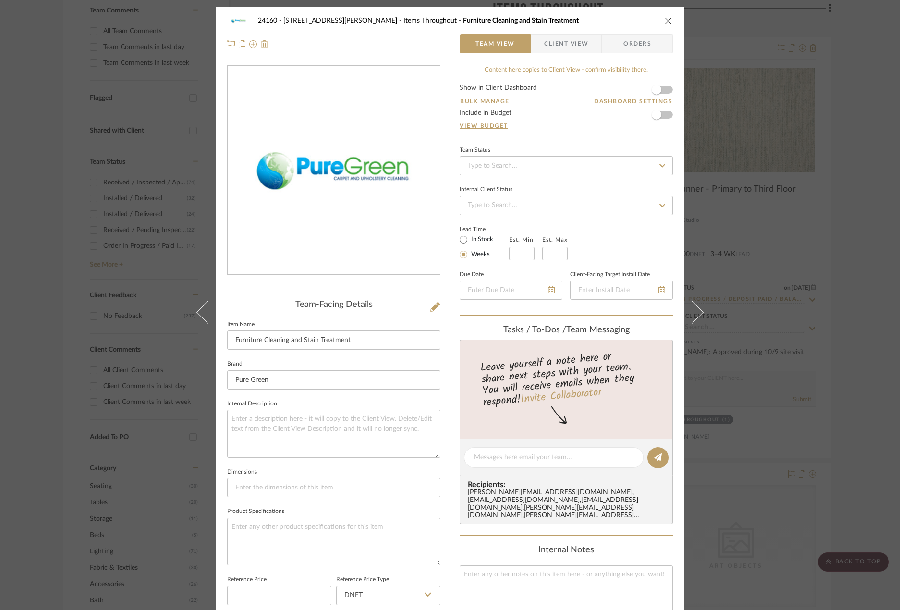
click at [559, 51] on span "Client View" at bounding box center [566, 43] width 44 height 19
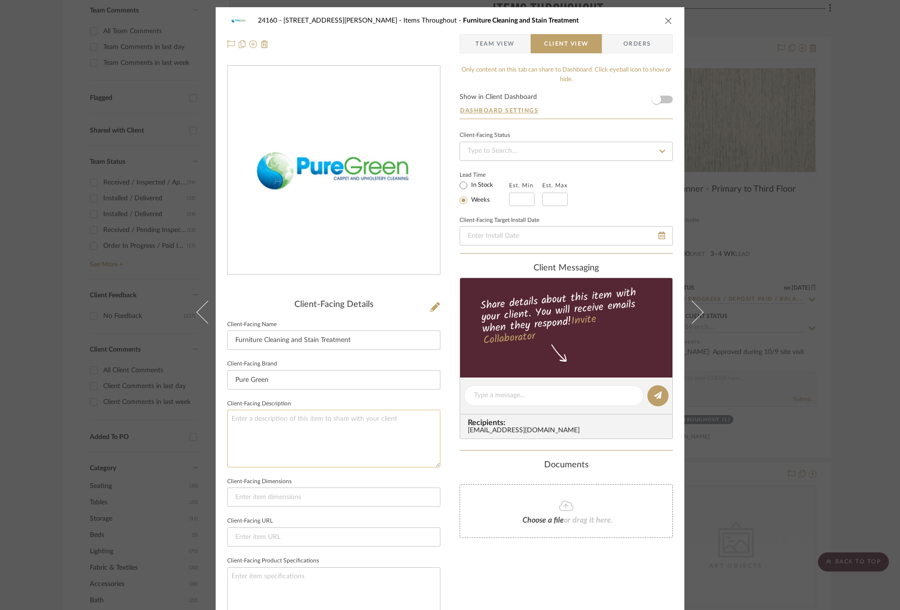
click at [368, 413] on textarea at bounding box center [333, 438] width 213 height 57
drag, startPoint x: 392, startPoint y: 421, endPoint x: 369, endPoint y: 420, distance: 23.6
click at [369, 420] on textarea "Price Includes cleaning and stain treatment for: Stuart's Office Sofa, Office A…" at bounding box center [333, 438] width 213 height 57
click at [230, 432] on textarea "Price Includes cleaning and stain treatment for: Stuart's Office Sofa, Office A…" at bounding box center [333, 438] width 213 height 57
click at [406, 430] on textarea "Price Includes cleaning and stain treatment for: Stuart's Office Sofa, Stuart's…" at bounding box center [333, 438] width 213 height 57
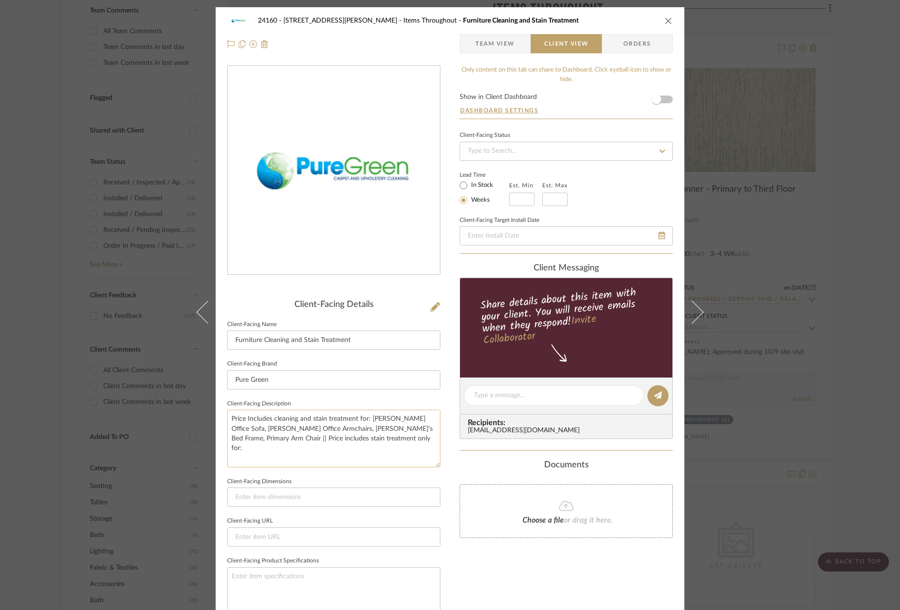
click at [396, 422] on textarea "Price Includes cleaning and stain treatment for: Stuart's Office Sofa, Stuart's…" at bounding box center [333, 438] width 213 height 57
click at [414, 421] on textarea "Price Includes cleaning and stain treatment for: Stuart's office Sofa, Stuart's…" at bounding box center [333, 438] width 213 height 57
click at [253, 431] on textarea "Price Includes cleaning and stain treatment for: Stuart's office sofa, Stuart's…" at bounding box center [333, 438] width 213 height 57
click at [270, 431] on textarea "Price Includes cleaning and stain treatment for: Stuart's office sofa, Stuart's…" at bounding box center [333, 438] width 213 height 57
click at [326, 429] on textarea "Price Includes cleaning and stain treatment for: Stuart's office sofa, Stuart's…" at bounding box center [333, 438] width 213 height 57
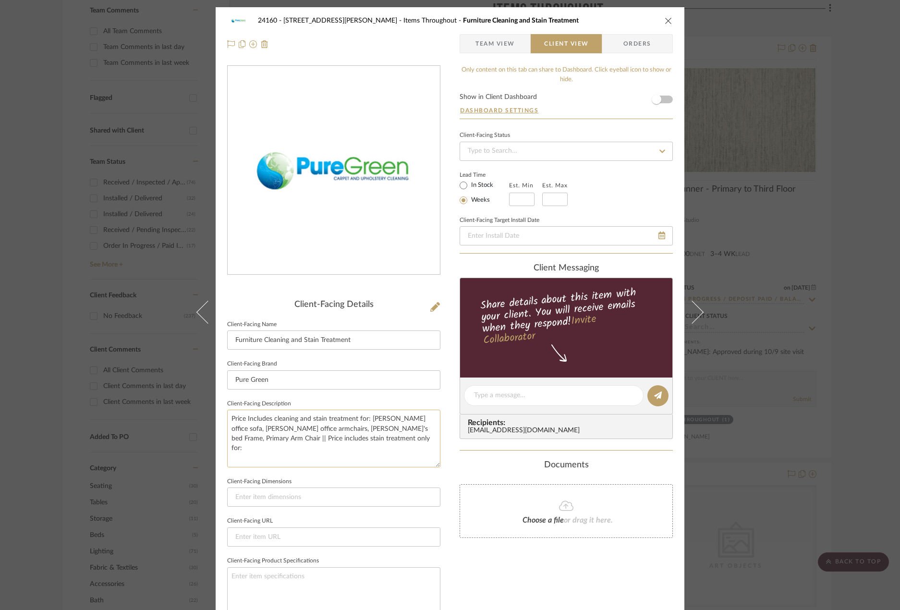
click at [340, 431] on textarea "Price Includes cleaning and stain treatment for: Stuart's office sofa, Stuart's…" at bounding box center [333, 438] width 213 height 57
click at [341, 430] on textarea "Price Includes cleaning and stain treatment for: Stuart's office sofa, Stuart's…" at bounding box center [333, 438] width 213 height 57
click at [385, 431] on textarea "Price Includes cleaning and stain treatment for: Stuart's office sofa, Stuart's…" at bounding box center [333, 438] width 213 height 57
click at [398, 431] on textarea "Price Includes cleaning and stain treatment for: Stuart's office sofa, Stuart's…" at bounding box center [333, 438] width 213 height 57
click at [372, 438] on textarea "Price Includes cleaning and stain treatment for: Stuart's office sofa, Stuart's…" at bounding box center [333, 438] width 213 height 57
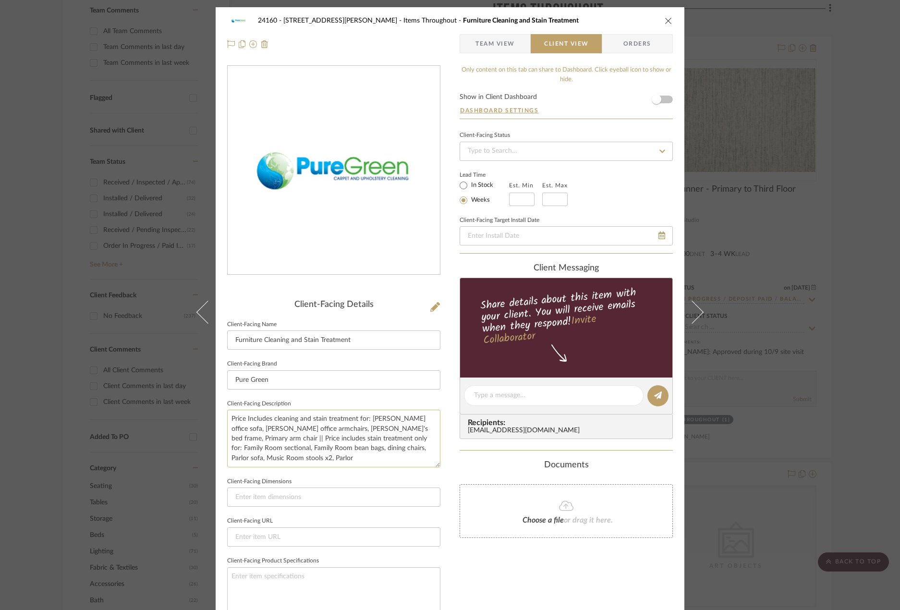
click at [339, 450] on textarea "Price Includes cleaning and stain treatment for: Stuart's office sofa, Stuart's…" at bounding box center [333, 438] width 213 height 57
click at [316, 455] on textarea "Price Includes cleaning and stain treatment for: Stuart's office sofa, Stuart's…" at bounding box center [333, 438] width 213 height 57
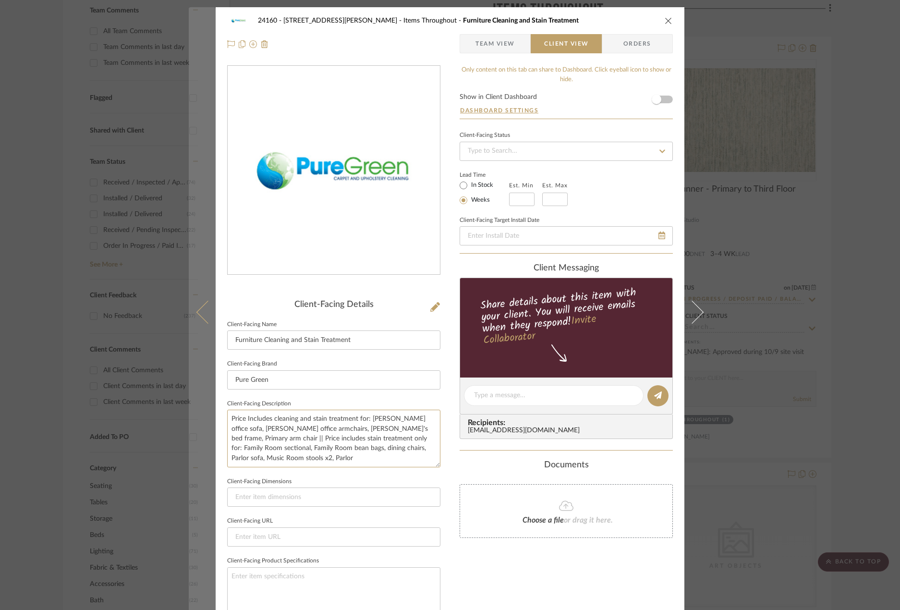
drag, startPoint x: 293, startPoint y: 457, endPoint x: 204, endPoint y: 457, distance: 88.9
click at [204, 457] on mat-dialog-content "24160 - 214 E 18th Street - Satow Elliot Items Throughout Furniture Cleaning an…" at bounding box center [450, 399] width 523 height 784
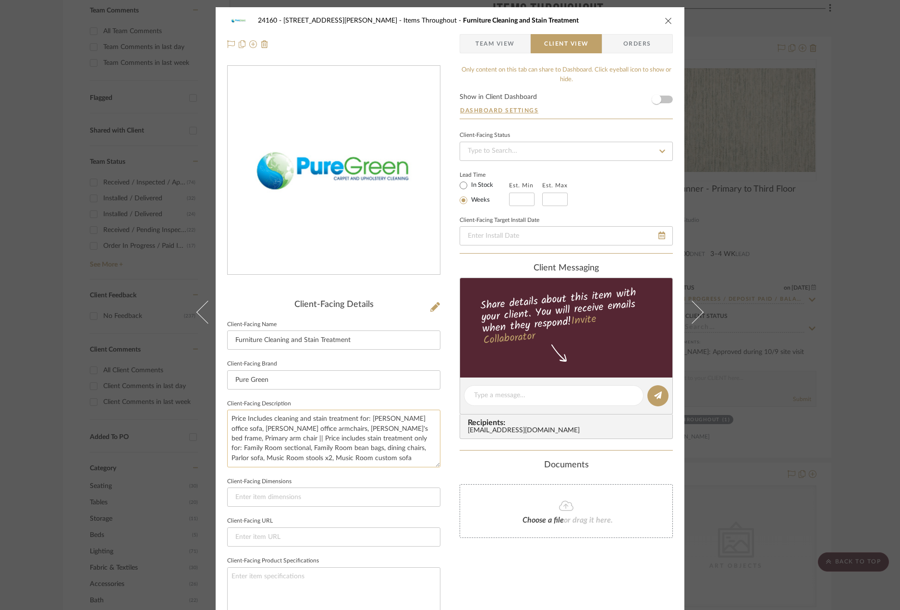
click at [340, 451] on textarea "Price Includes cleaning and stain treatment for: Stuart's office sofa, Stuart's…" at bounding box center [333, 438] width 213 height 57
click at [352, 451] on textarea "Price Includes cleaning and stain treatment for: Stuart's office sofa, Stuart's…" at bounding box center [333, 438] width 213 height 57
click at [355, 451] on textarea "Price Includes cleaning and stain treatment for: Stuart's office sofa, Stuart's…" at bounding box center [333, 438] width 213 height 57
click at [379, 457] on textarea "Price Includes cleaning and stain treatment for: Stuart's office sofa, Stuart's…" at bounding box center [333, 438] width 213 height 57
click at [317, 421] on textarea "Price Includes cleaning and stain treatment for: Stuart's office sofa, Stuart's…" at bounding box center [333, 438] width 213 height 57
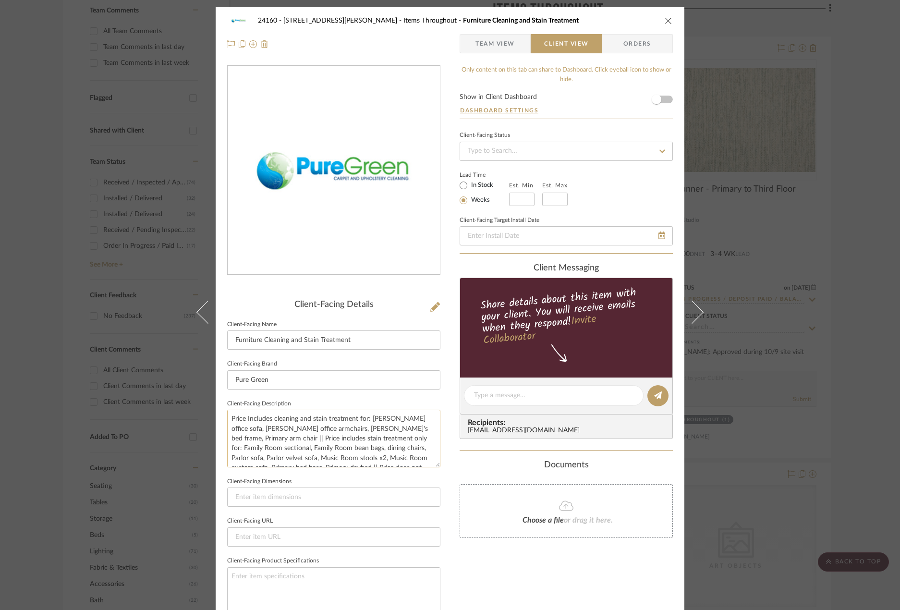
click at [317, 421] on textarea "Price Includes cleaning and stain treatment for: Stuart's office sofa, Stuart's…" at bounding box center [333, 438] width 213 height 57
click at [322, 434] on textarea "Price Includes cleaning and stain treatment for: Stuart's office sofa, Stuart's…" at bounding box center [333, 438] width 213 height 57
click at [308, 430] on textarea "Price Includes cleaning and stain treatment for: Stuart's office sofa, Stuart's…" at bounding box center [333, 438] width 213 height 57
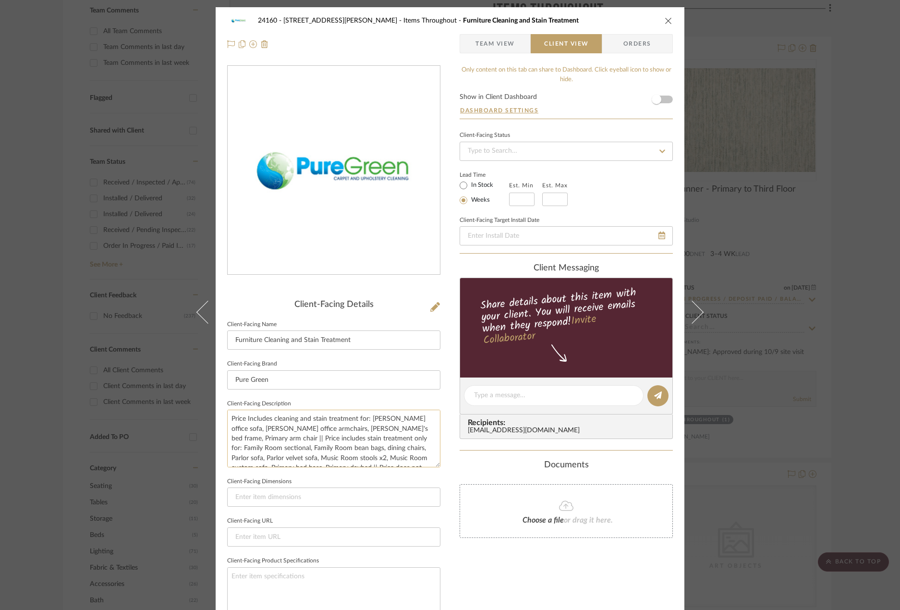
click at [308, 430] on textarea "Price Includes cleaning and stain treatment for: Stuart's office sofa, Stuart's…" at bounding box center [333, 438] width 213 height 57
click at [303, 430] on textarea "Price Includes cleaning and stain treatment for: Stuart's office sofa, Stuart's…" at bounding box center [333, 438] width 213 height 57
click at [279, 438] on textarea "Price Includes cleaning and stain treatment for: Stuart's office sofa, Stuart's…" at bounding box center [333, 438] width 213 height 57
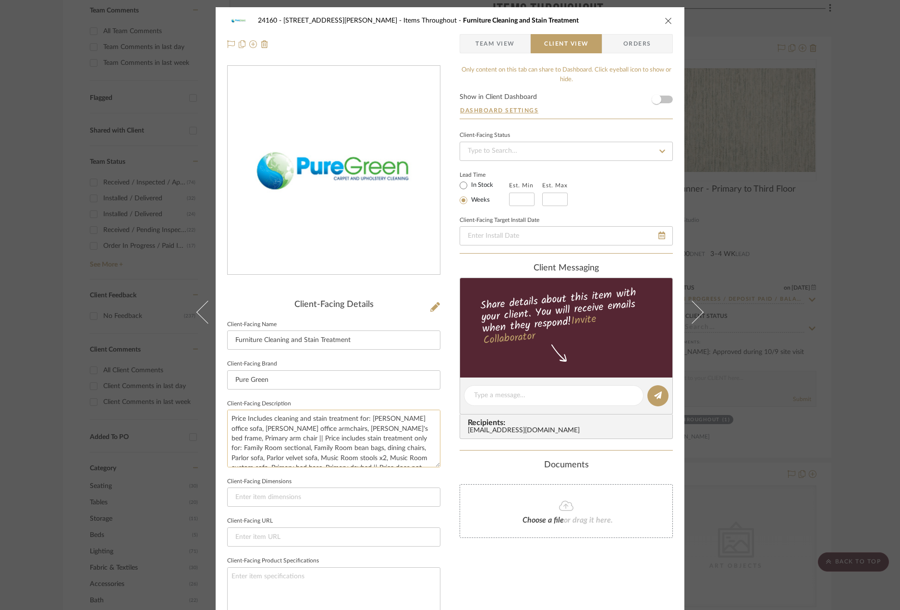
click at [357, 441] on textarea "Price Includes cleaning and stain treatment for: Stuart's office sofa, Stuart's…" at bounding box center [333, 438] width 213 height 57
drag, startPoint x: 344, startPoint y: 440, endPoint x: 422, endPoint y: 464, distance: 81.9
click at [422, 464] on textarea "Price Includes cleaning and stain treatment for: Stuart's office sofa, Stuart's…" at bounding box center [333, 438] width 213 height 57
click at [416, 452] on textarea "Price Includes cleaning and stain treatment for: Stuart's office sofa, Stuart's…" at bounding box center [333, 438] width 213 height 57
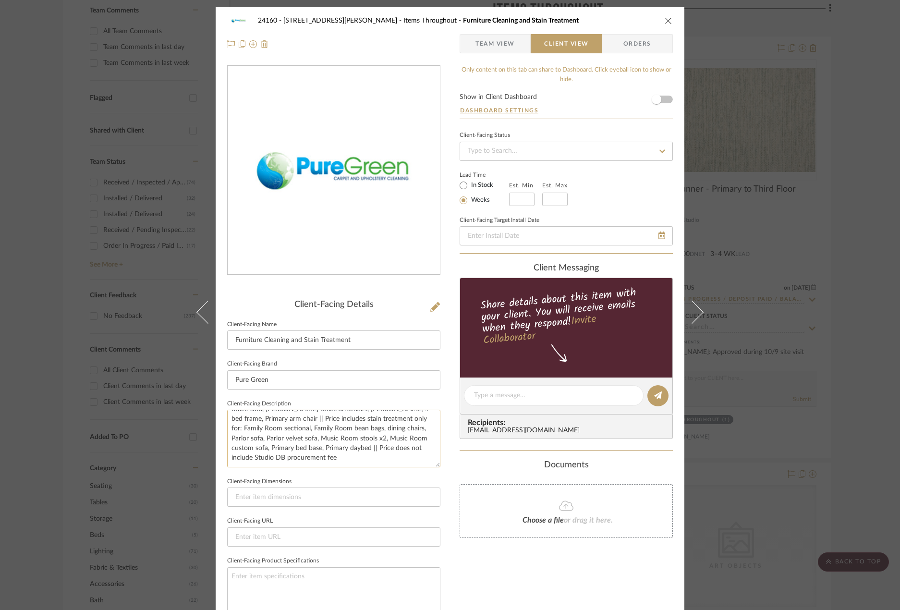
click at [374, 459] on textarea "Price Includes cleaning and stain treatment for: Stuart's office sofa, Stuart's…" at bounding box center [333, 438] width 213 height 57
type textarea "Price Includes cleaning and stain treatment for: Stuart's office sofa, Stuart's…"
click at [379, 524] on fieldset "Client-Facing URL" at bounding box center [333, 530] width 213 height 32
click at [373, 495] on input at bounding box center [333, 497] width 213 height 19
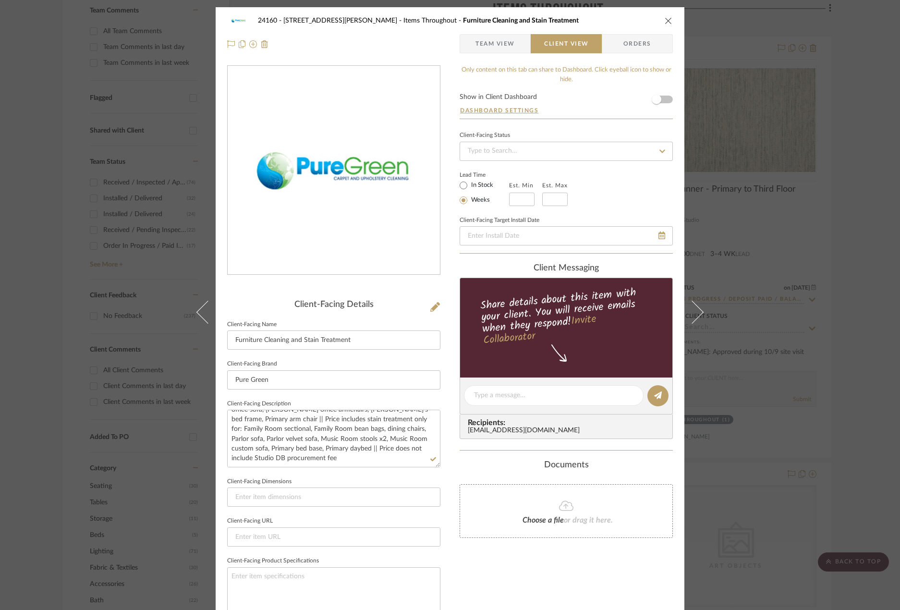
click at [481, 49] on span "Team View" at bounding box center [495, 43] width 39 height 19
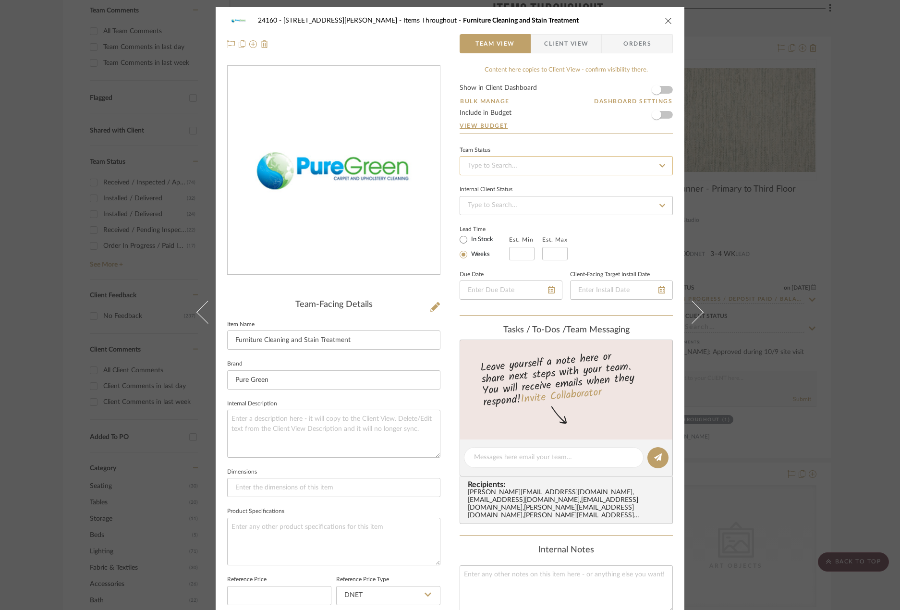
click at [524, 172] on input at bounding box center [566, 165] width 213 height 19
type input "quo"
click at [552, 211] on div "Quote or Bid Requested" at bounding box center [563, 216] width 212 height 24
type input "[DATE]"
type input "Quote or Bid Requested"
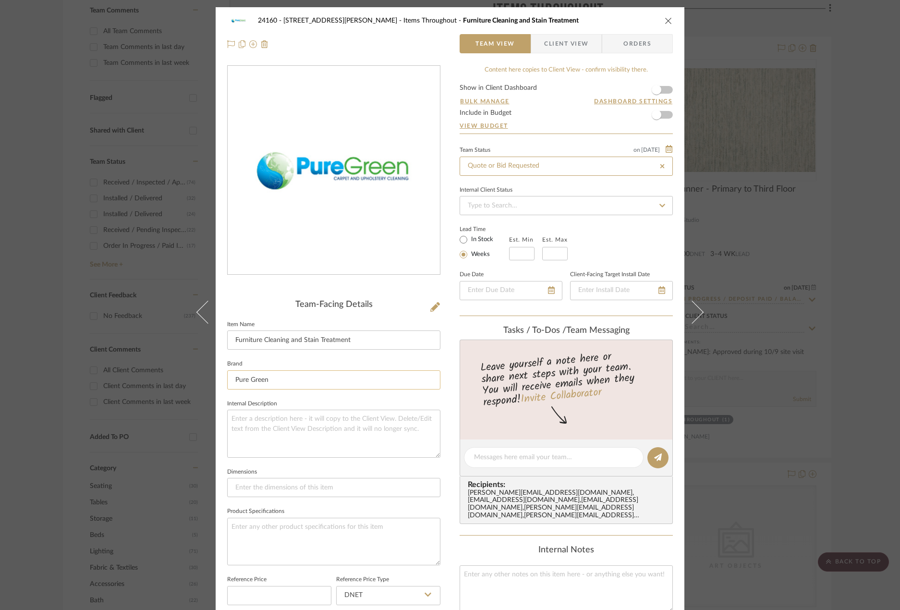
type input "[DATE]"
type input "Quote or Bid Requested"
click at [319, 438] on textarea at bounding box center [333, 434] width 213 height 48
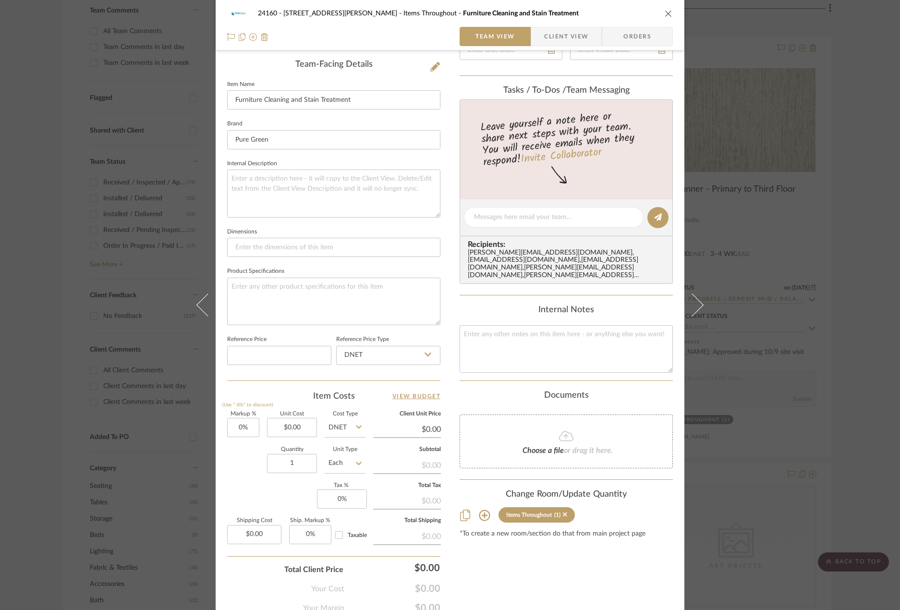
click at [544, 28] on span "Client View" at bounding box center [566, 36] width 44 height 19
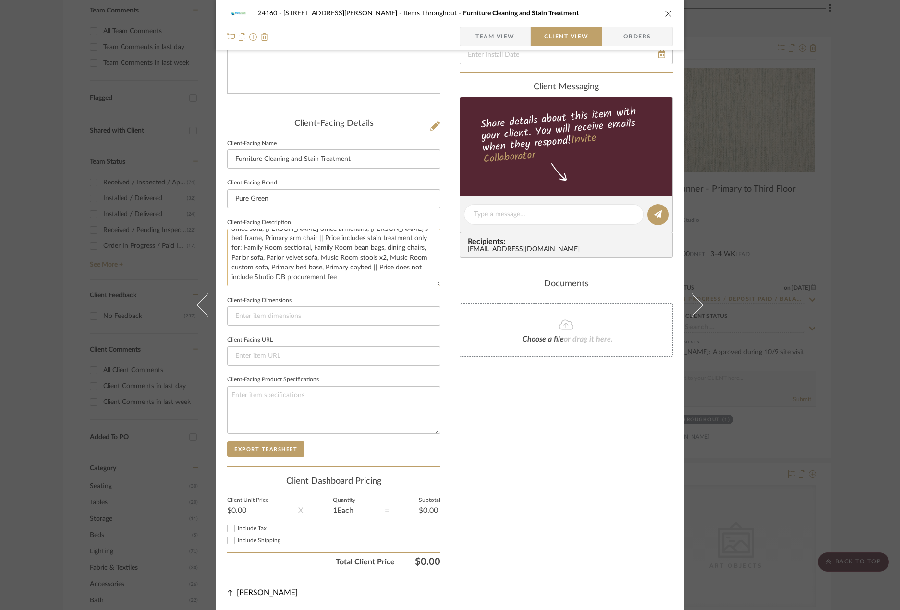
click at [372, 272] on textarea "Price Includes cleaning and stain treatment for: Stuart's office sofa, Stuart's…" at bounding box center [333, 257] width 213 height 57
click at [775, 339] on div "24160 - 214 E 18th Street - Satow Elliot Items Throughout Furniture Cleaning an…" at bounding box center [450, 305] width 900 height 610
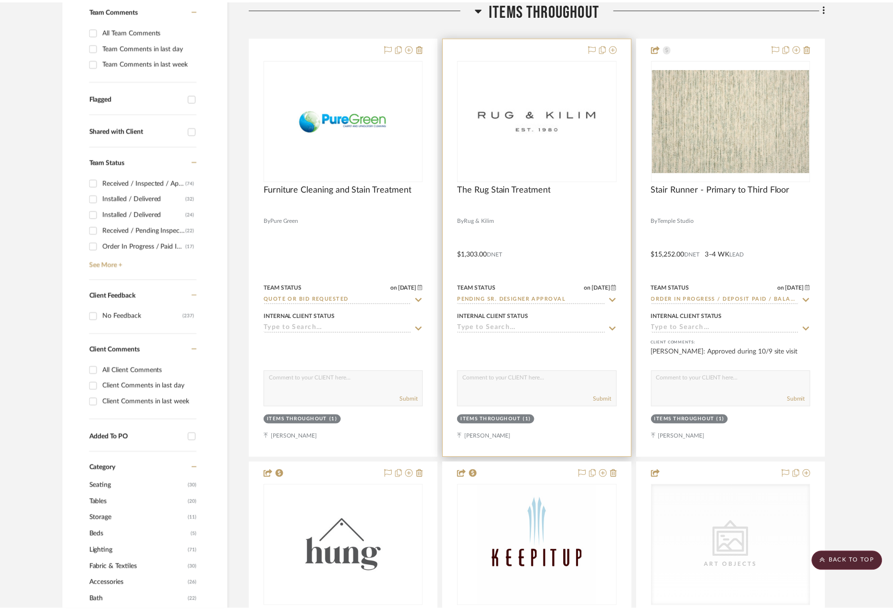
scroll to position [287, 0]
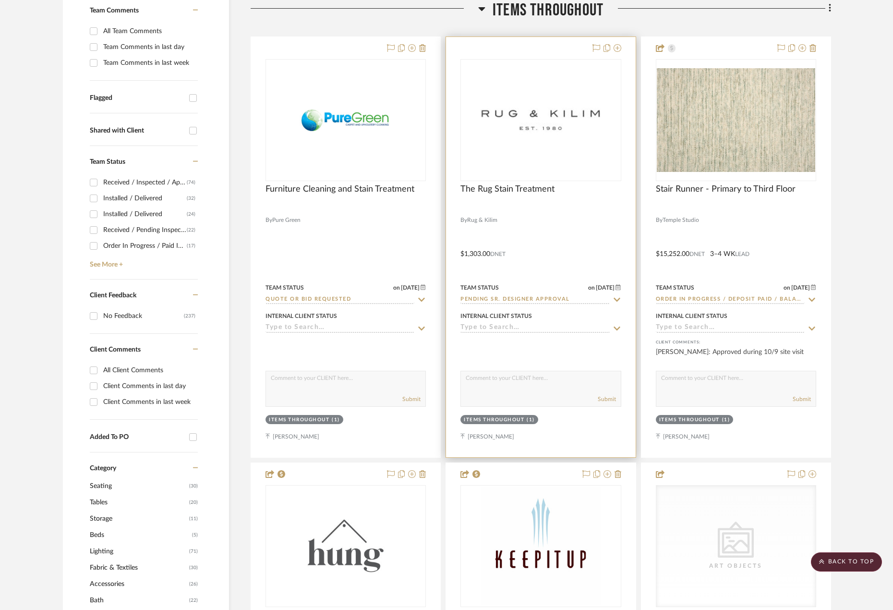
click at [595, 239] on div at bounding box center [540, 247] width 189 height 420
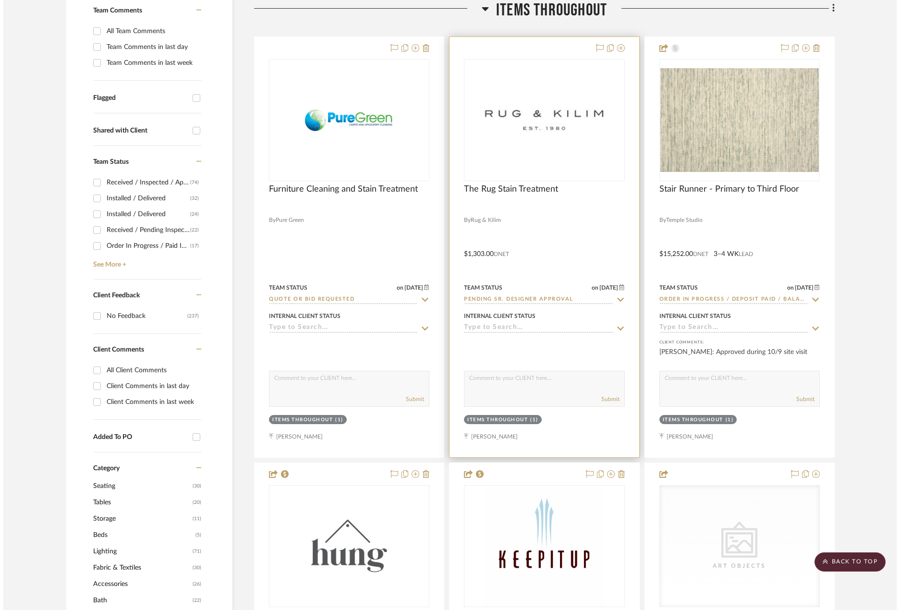
scroll to position [0, 0]
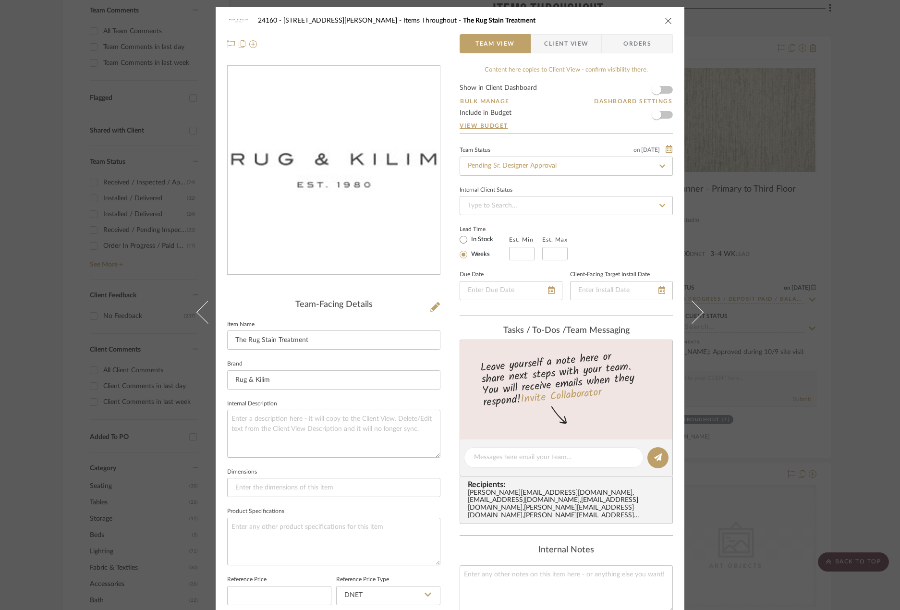
click at [544, 51] on span "Client View" at bounding box center [566, 43] width 44 height 19
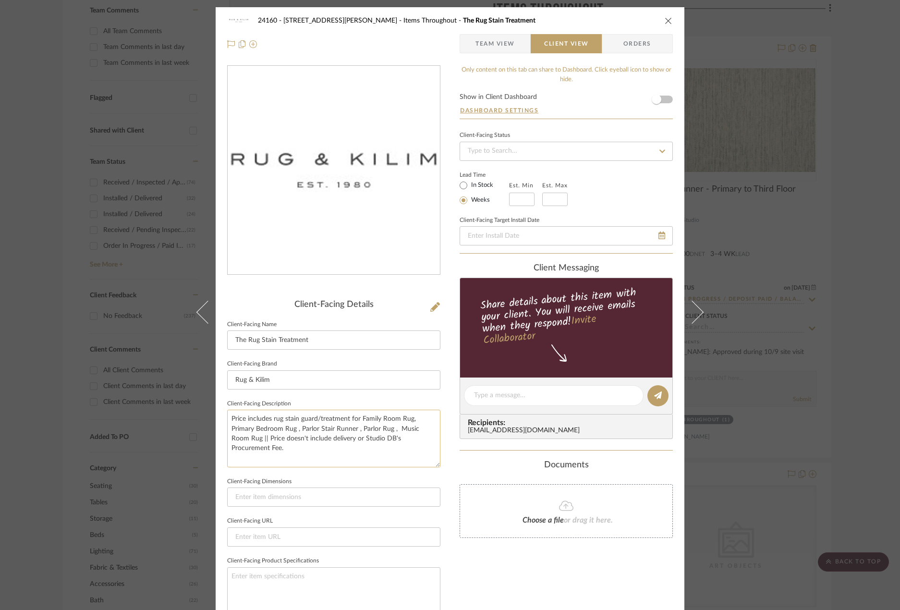
click at [344, 452] on textarea "Price includes rug stain guard/treatment for Family Room Rug, Primary Bedroom R…" at bounding box center [333, 438] width 213 height 57
click at [349, 436] on textarea "Price includes rug stain guard/treatment for Family Room Rug, Primary Bedroom R…" at bounding box center [333, 438] width 213 height 57
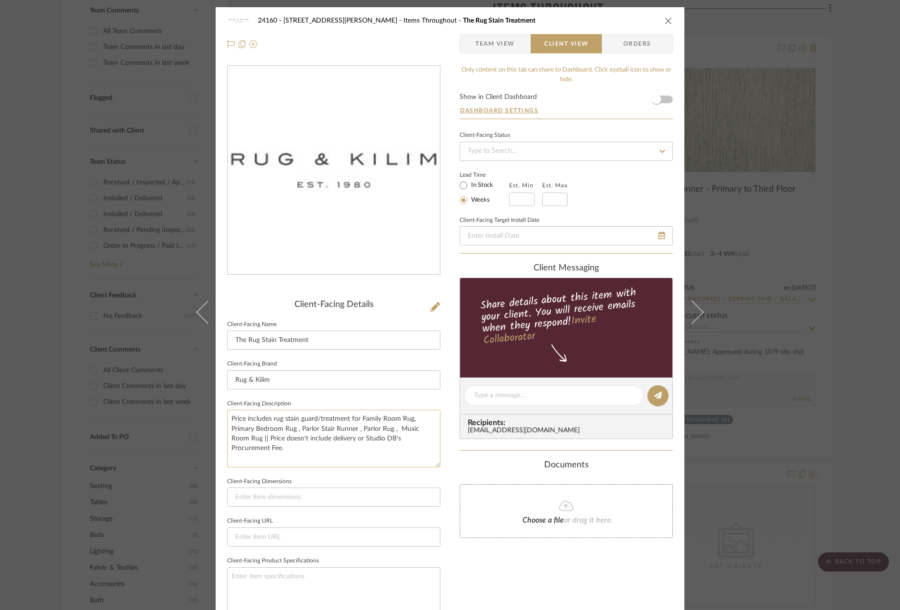
click at [349, 436] on textarea "Price includes rug stain guard/treatment for Family Room Rug, Primary Bedroom R…" at bounding box center [333, 438] width 213 height 57
click at [352, 425] on textarea "Price includes rug stain guard/treatment for Family Room Rug, Primary Bedroom R…" at bounding box center [333, 438] width 213 height 57
click at [354, 422] on textarea "Price includes rug stain guard/treatment for Family Room Rug, Primary Bedroom R…" at bounding box center [333, 438] width 213 height 57
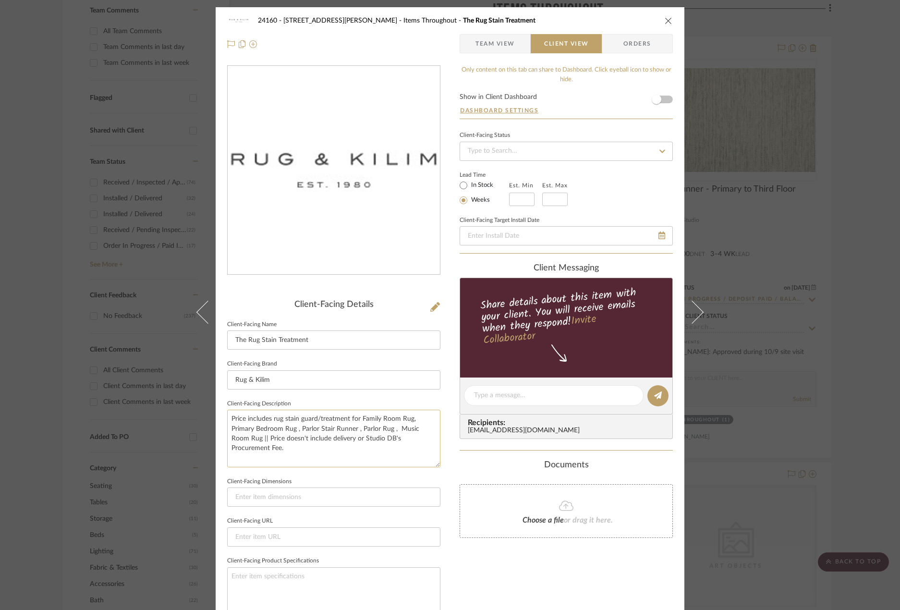
click at [360, 438] on textarea "Price includes rug stain guard/treatment for Family Room Rug, Primary Bedroom R…" at bounding box center [333, 438] width 213 height 57
click at [360, 433] on textarea "Price includes rug stain guard/treatment for Family Room Rug, Primary Bedroom R…" at bounding box center [333, 438] width 213 height 57
click at [825, 377] on div "24160 - 214 E 18th Street - Satow Elliot Items Throughout The Rug Stain Treatme…" at bounding box center [450, 305] width 900 height 610
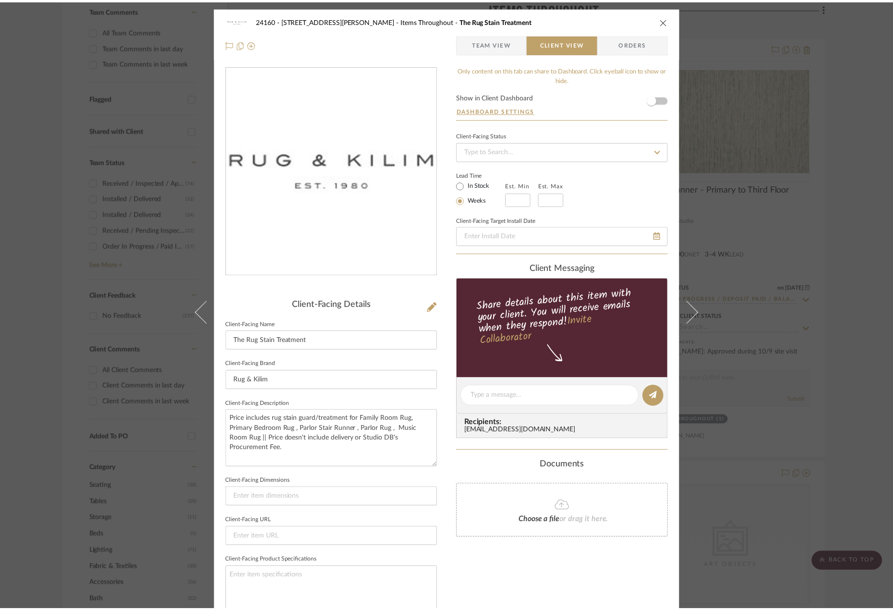
scroll to position [287, 0]
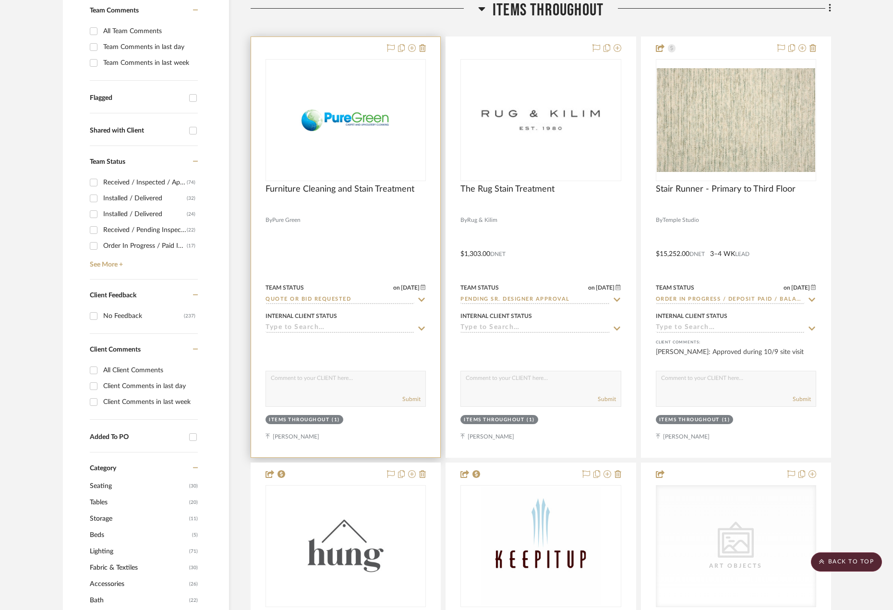
click at [356, 231] on div at bounding box center [345, 247] width 189 height 420
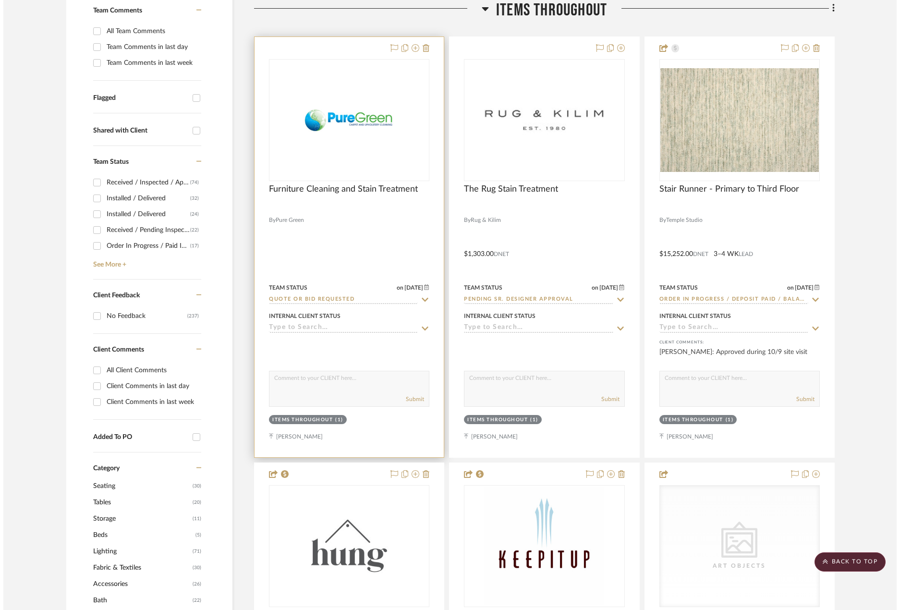
scroll to position [0, 0]
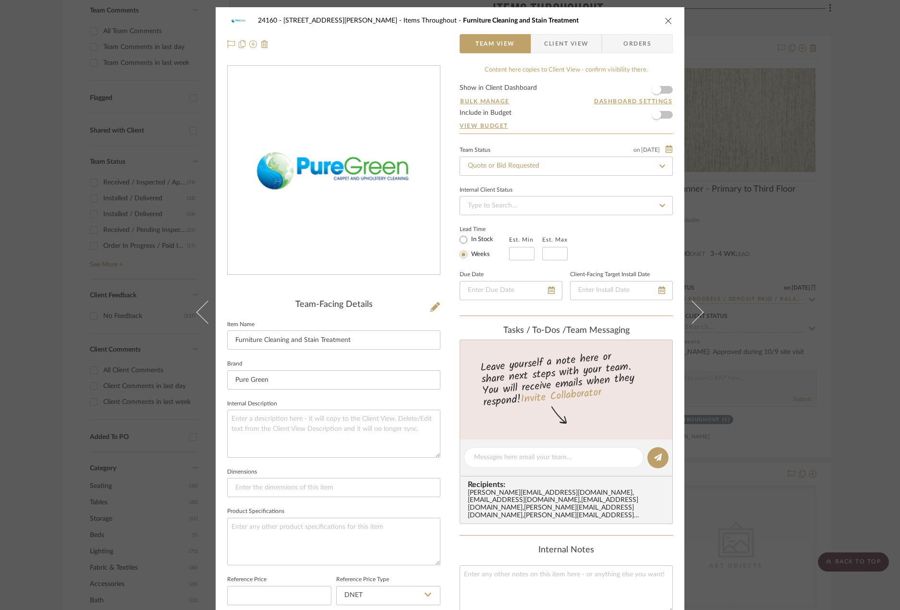
click at [539, 47] on span "button" at bounding box center [537, 43] width 13 height 19
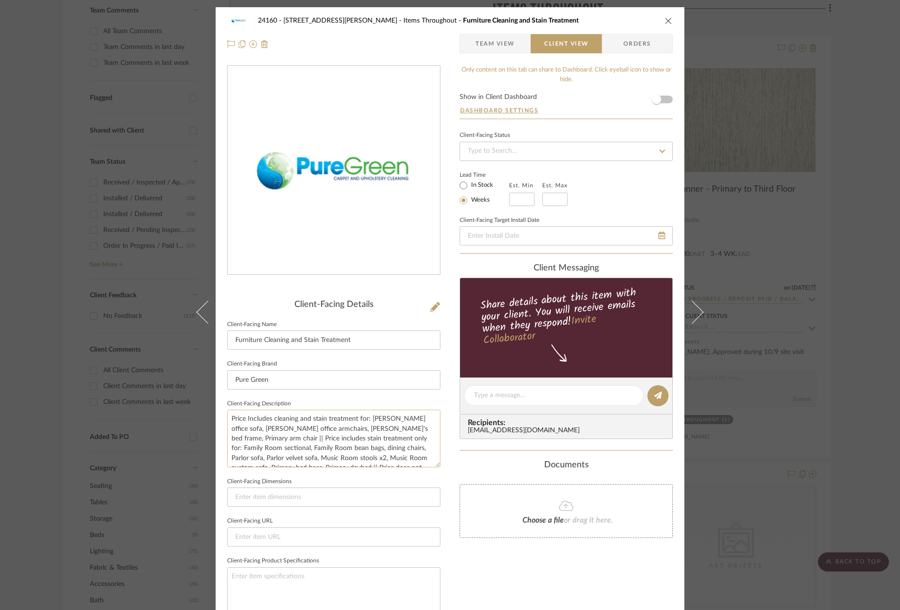
click at [394, 421] on textarea "Price Includes cleaning and stain treatment for: Stuart's office sofa, Stuart's…" at bounding box center [333, 438] width 213 height 57
click at [415, 421] on textarea "Price Includes cleaning and stain treatment for: Stuart's Office sofa, Stuart's…" at bounding box center [333, 438] width 213 height 57
click at [254, 432] on textarea "Price Includes cleaning and stain treatment for: Stuart's Office Sofa, Stuart's…" at bounding box center [333, 438] width 213 height 57
click at [277, 429] on textarea "Price Includes cleaning and stain treatment for: Stuart's Office Sofa, Stuart's…" at bounding box center [333, 438] width 213 height 57
click at [273, 431] on textarea "Price Includes cleaning and stain treatment for: Stuart's Office Sofa, Stuart's…" at bounding box center [333, 438] width 213 height 57
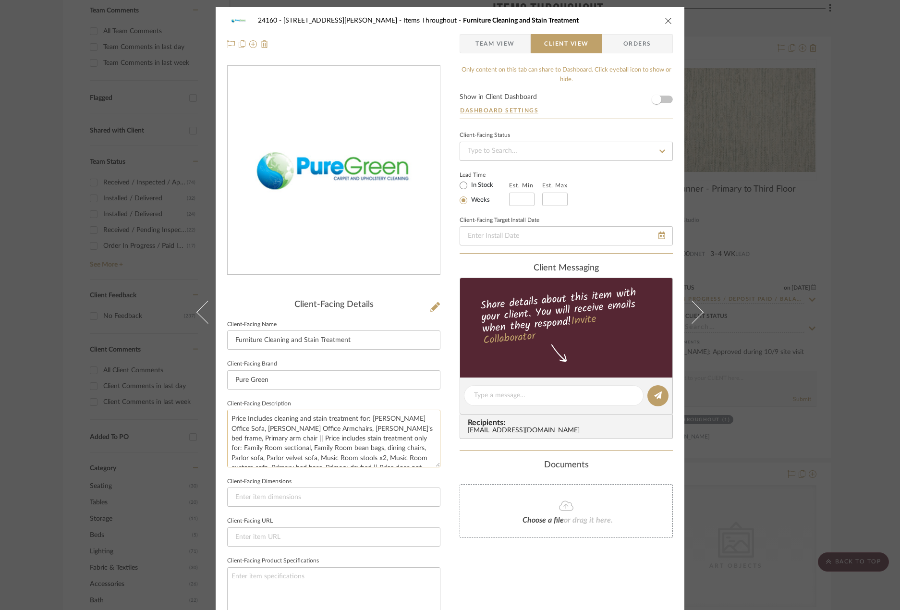
click at [329, 430] on textarea "Price Includes cleaning and stain treatment for: Stuart's Office Sofa, Stuart's…" at bounding box center [333, 438] width 213 height 57
click at [341, 430] on textarea "Price Includes cleaning and stain treatment for: Stuart's Office Sofa, Stuart's…" at bounding box center [333, 438] width 213 height 57
click at [389, 429] on textarea "Price Includes cleaning and stain treatment for: Stuart's Office Sofa, Stuart's…" at bounding box center [333, 438] width 213 height 57
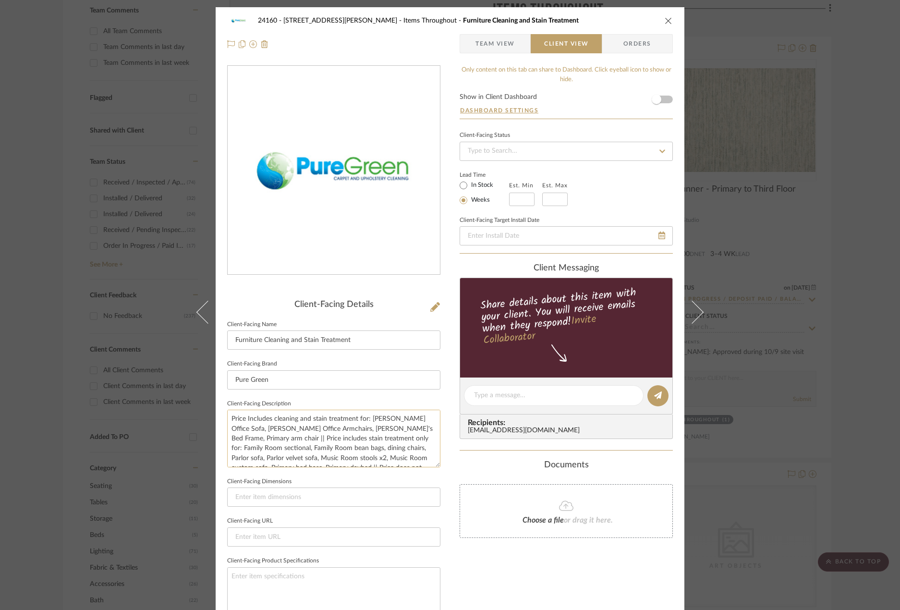
click at [389, 430] on textarea "Price Includes cleaning and stain treatment for: Stuart's Office Sofa, Stuart's…" at bounding box center [333, 438] width 213 height 57
click at [401, 431] on textarea "Price Includes cleaning and stain treatment for: Stuart's Office Sofa, Stuart's…" at bounding box center [333, 438] width 213 height 57
click at [343, 442] on textarea "Price Includes cleaning and stain treatment for: Stuart's Office Sofa, Stuart's…" at bounding box center [333, 438] width 213 height 57
click at [382, 440] on textarea "Price Includes cleaning and stain treatment for: Stuart's Office Sofa, Stuart's…" at bounding box center [333, 438] width 213 height 57
click at [268, 452] on textarea "Price Includes cleaning and stain treatment for: Stuart's Office Sofa, Stuart's…" at bounding box center [333, 438] width 213 height 57
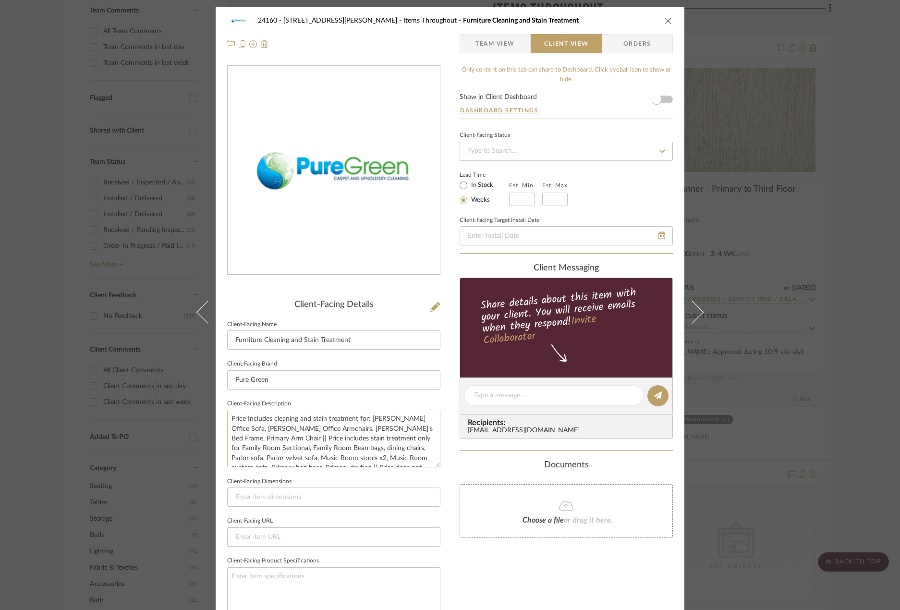
click at [286, 449] on textarea "Price Includes cleaning and stain treatment for: Stuart's Office Sofa, Stuart's…" at bounding box center [333, 438] width 213 height 57
click at [305, 449] on textarea "Price Includes cleaning and stain treatment for: Stuart's Office Sofa, Stuart's…" at bounding box center [333, 438] width 213 height 57
click at [325, 451] on textarea "Price Includes cleaning and stain treatment for: Stuart's Office Sofa, Stuart's…" at bounding box center [333, 438] width 213 height 57
click at [363, 450] on textarea "Price Includes cleaning and stain treatment for: Stuart's Office Sofa, Stuart's…" at bounding box center [333, 438] width 213 height 57
click at [402, 449] on textarea "Price Includes cleaning and stain treatment for: Stuart's Office Sofa, Stuart's…" at bounding box center [333, 438] width 213 height 57
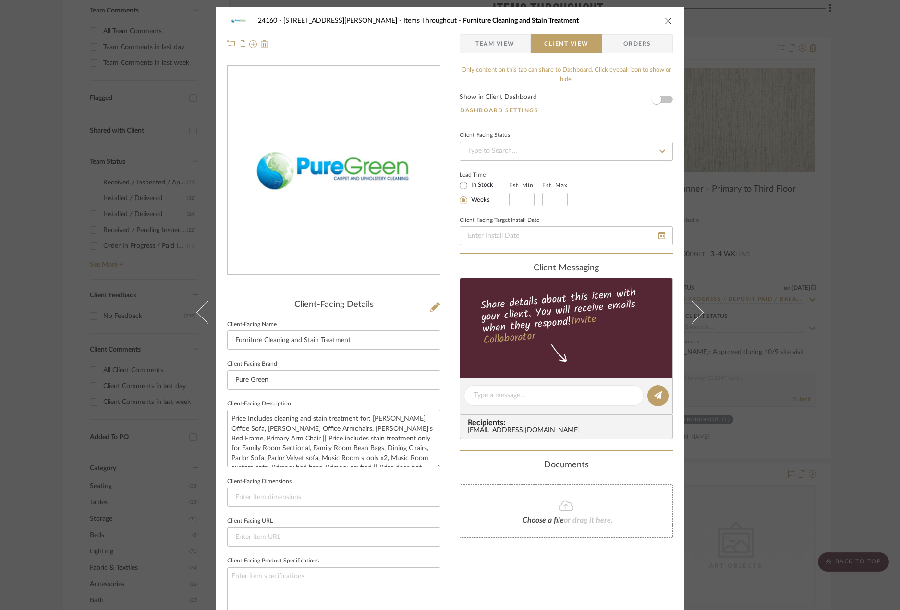
scroll to position [20, 0]
click at [228, 460] on textarea "Price Includes cleaning and stain treatment for: Stuart's Office Sofa, Stuart's…" at bounding box center [333, 438] width 213 height 57
click at [237, 440] on textarea "Price Includes cleaning and stain treatment for: Stuart's Office Sofa, Stuart's…" at bounding box center [333, 438] width 213 height 57
click at [230, 439] on textarea "Price Includes cleaning and stain treatment for: Stuart's Office Sofa, Stuart's…" at bounding box center [333, 438] width 213 height 57
click at [253, 440] on textarea "Price Includes cleaning and stain treatment for: Stuart's Office Sofa, Stuart's…" at bounding box center [333, 438] width 213 height 57
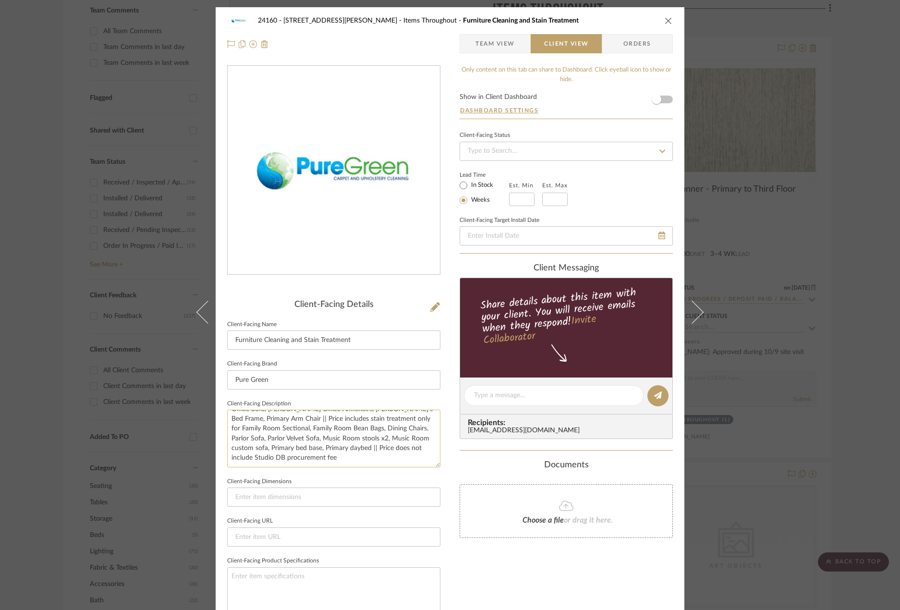
click at [284, 440] on textarea "Price Includes cleaning and stain treatment for: Stuart's Office Sofa, Stuart's…" at bounding box center [333, 438] width 213 height 57
click at [354, 440] on textarea "Price Includes cleaning and stain treatment for: Stuart's Office Sofa, Stuart's…" at bounding box center [333, 438] width 213 height 57
click at [378, 440] on textarea "Price Includes cleaning and stain treatment for: Stuart's Office Sofa, Stuart's…" at bounding box center [333, 438] width 213 height 57
click at [232, 449] on textarea "Price Includes cleaning and stain treatment for: Stuart's Office Sofa, Stuart's…" at bounding box center [333, 438] width 213 height 57
click at [246, 450] on textarea "Price Includes cleaning and stain treatment for: Stuart's Office Sofa, Stuart's…" at bounding box center [333, 438] width 213 height 57
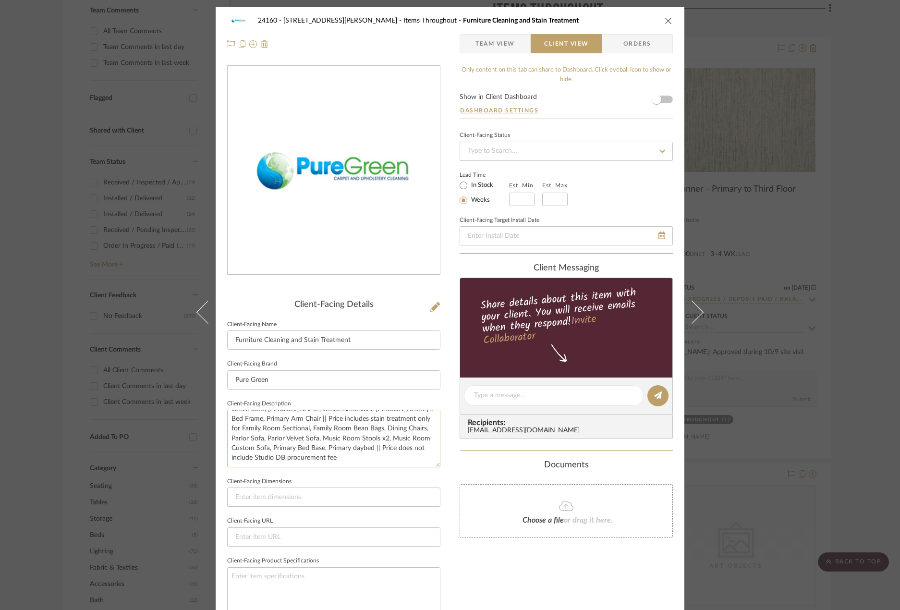
click at [283, 449] on textarea "Price Includes cleaning and stain treatment for: Stuart's Office Sofa, Stuart's…" at bounding box center [333, 438] width 213 height 57
click at [303, 452] on textarea "Price Includes cleaning and stain treatment for: Stuart's Office Sofa, Stuart's…" at bounding box center [333, 438] width 213 height 57
click at [334, 452] on textarea "Price Includes cleaning and stain treatment for: Stuart's Office Sofa, Stuart's…" at bounding box center [333, 438] width 213 height 57
click at [335, 460] on textarea "Price Includes cleaning and stain treatment for: Stuart's Office Sofa, Stuart's…" at bounding box center [333, 438] width 213 height 57
type textarea "Price Includes cleaning and stain treatment for: Stuart's Office Sofa, Stuart's…"
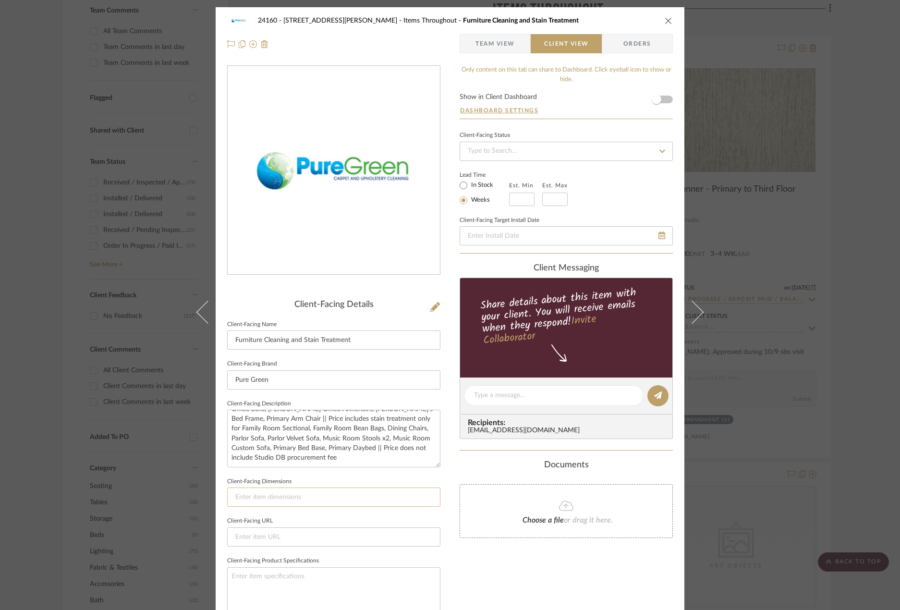
click at [345, 500] on input at bounding box center [333, 497] width 213 height 19
click at [821, 440] on div "24160 - 214 E 18th Street - Satow Elliot Items Throughout Furniture Cleaning an…" at bounding box center [450, 305] width 900 height 610
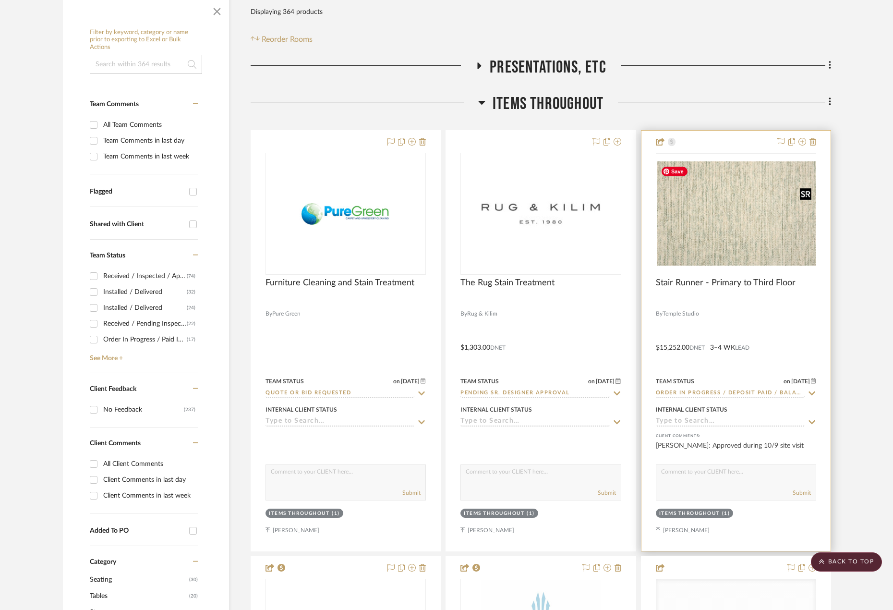
scroll to position [191, 0]
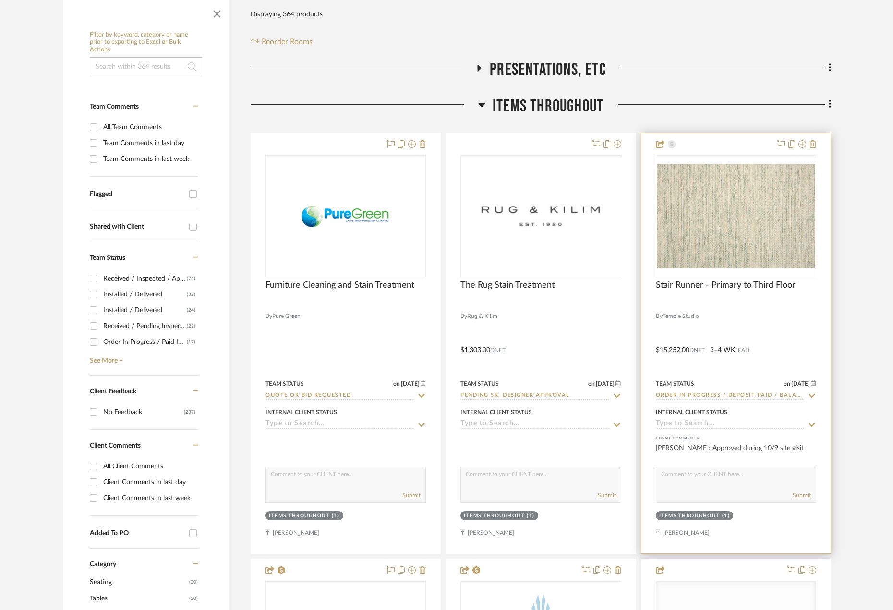
click at [770, 323] on div at bounding box center [736, 343] width 189 height 420
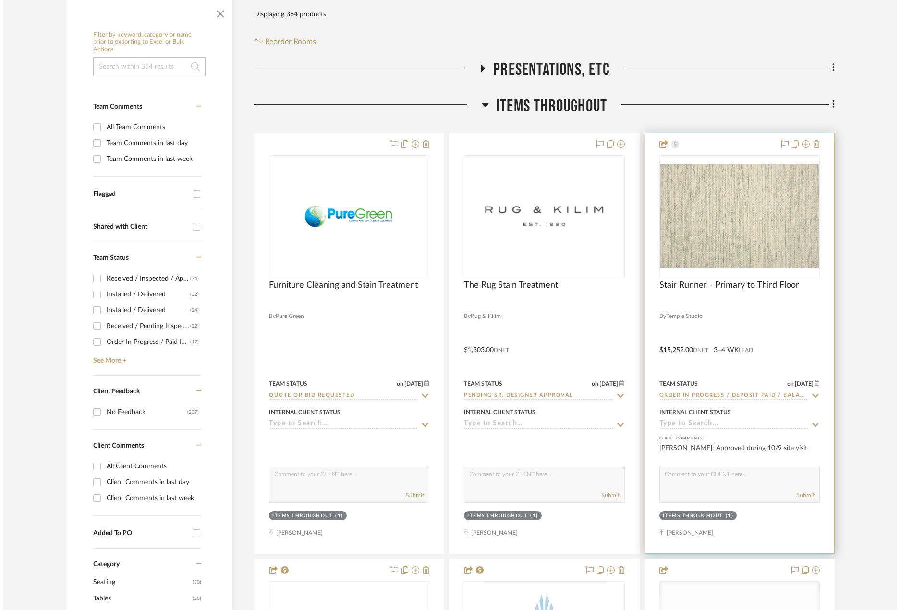
scroll to position [0, 0]
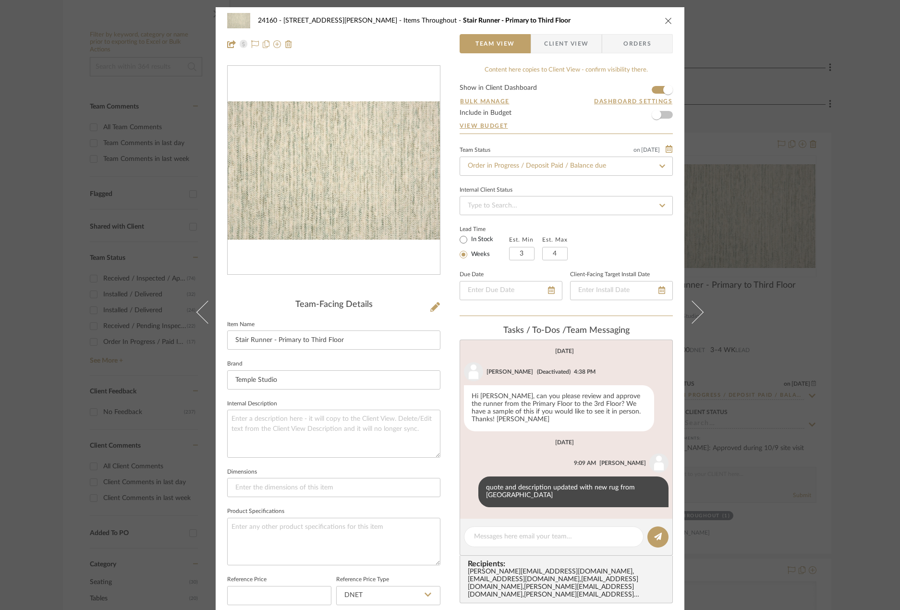
click at [782, 258] on div "24160 - 214 E 18th Street - Satow Elliot Items Throughout Stair Runner - Primar…" at bounding box center [450, 305] width 900 height 610
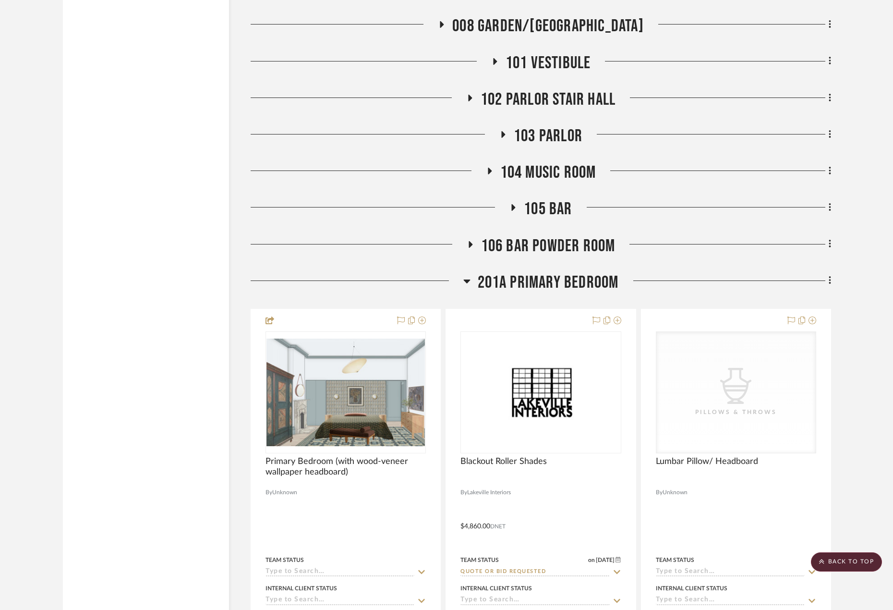
scroll to position [3649, 0]
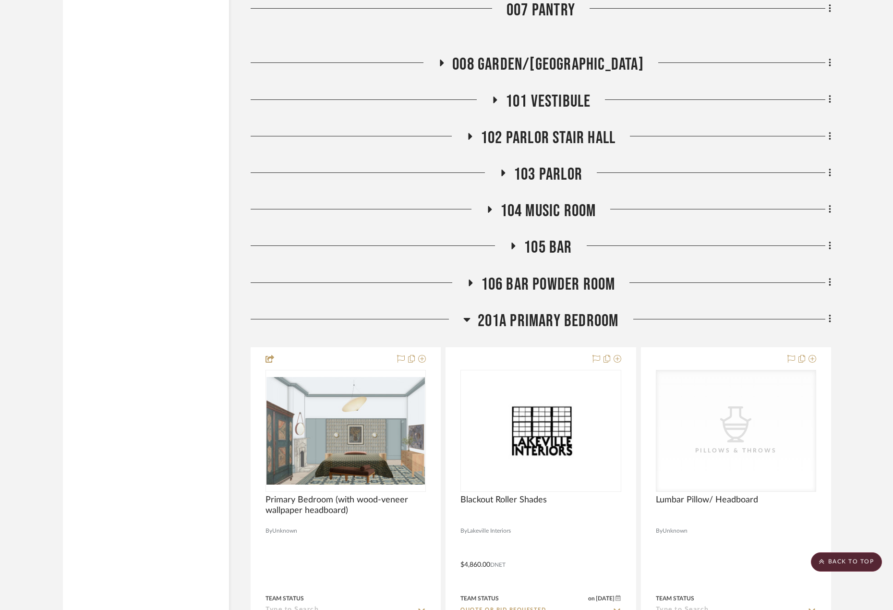
click at [542, 169] on span "103 PARLOR" at bounding box center [548, 174] width 69 height 21
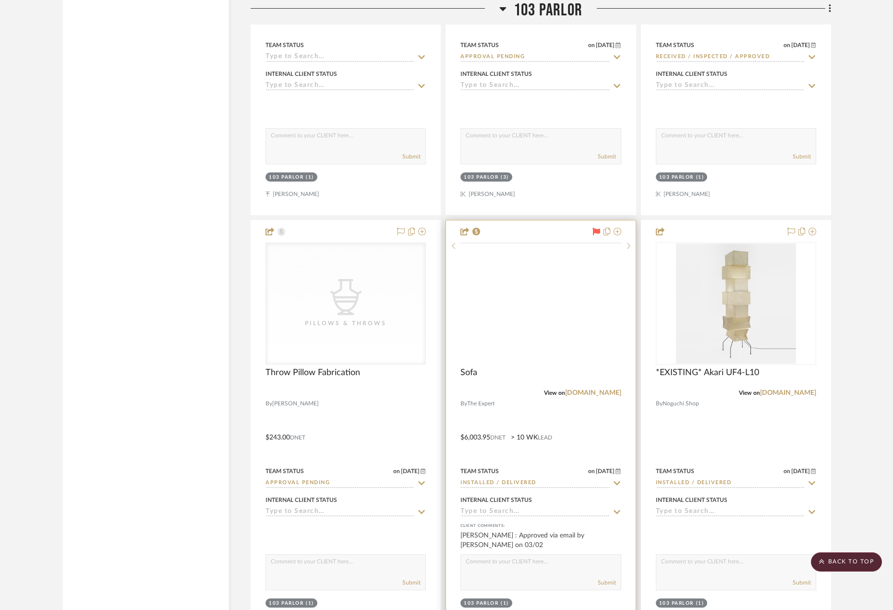
scroll to position [4225, 0]
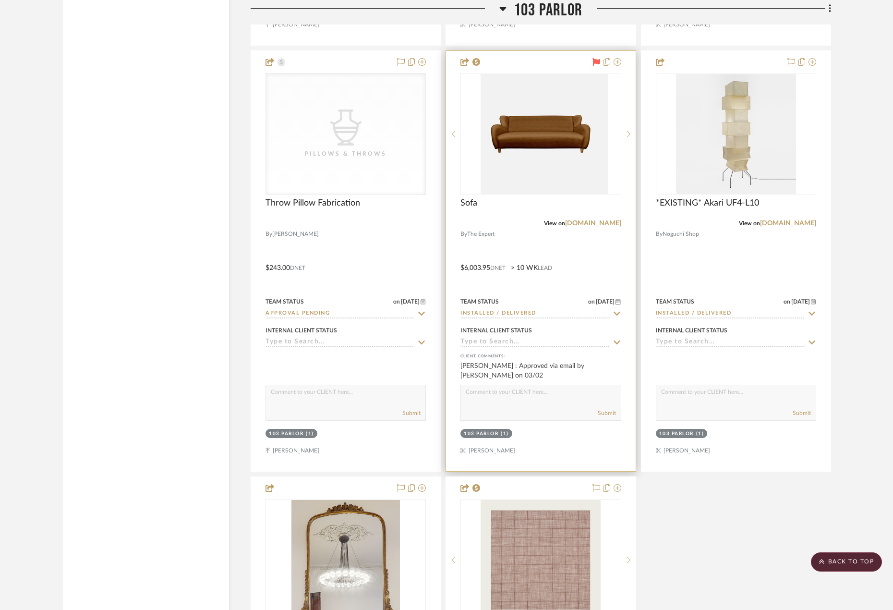
click at [541, 233] on div at bounding box center [540, 261] width 189 height 420
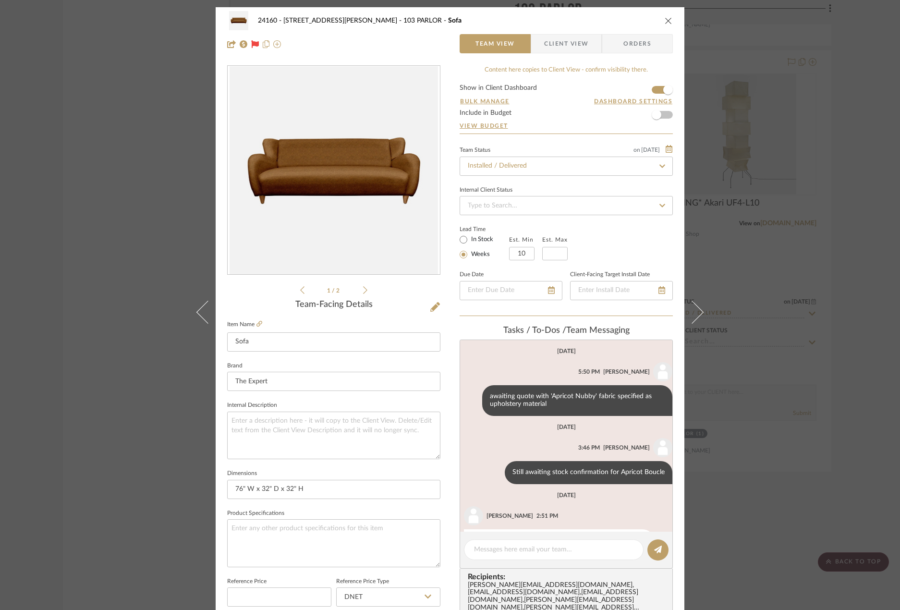
scroll to position [185, 0]
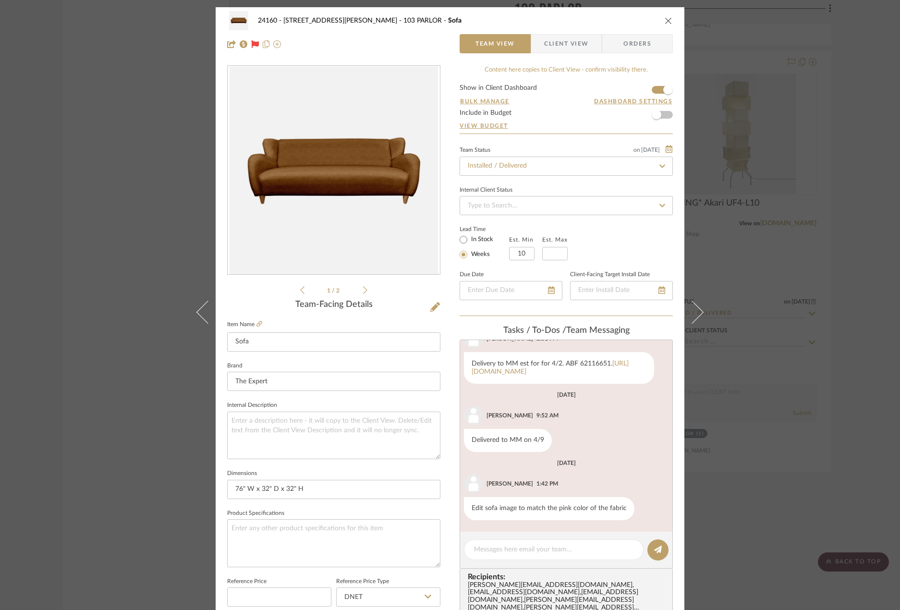
click at [561, 42] on span "Client View" at bounding box center [566, 43] width 44 height 19
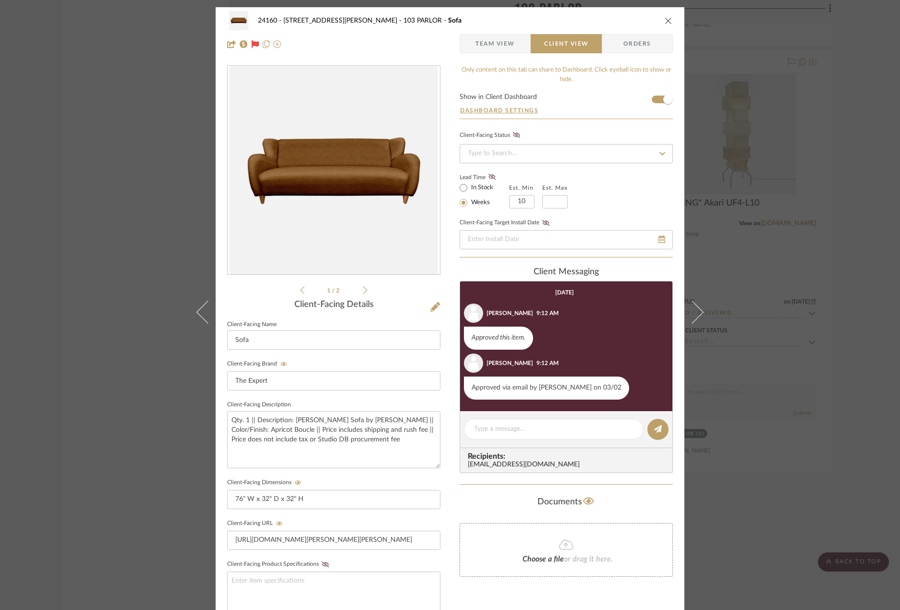
click at [362, 285] on ul "1 / 2" at bounding box center [333, 290] width 67 height 12
click at [363, 294] on icon at bounding box center [365, 290] width 4 height 9
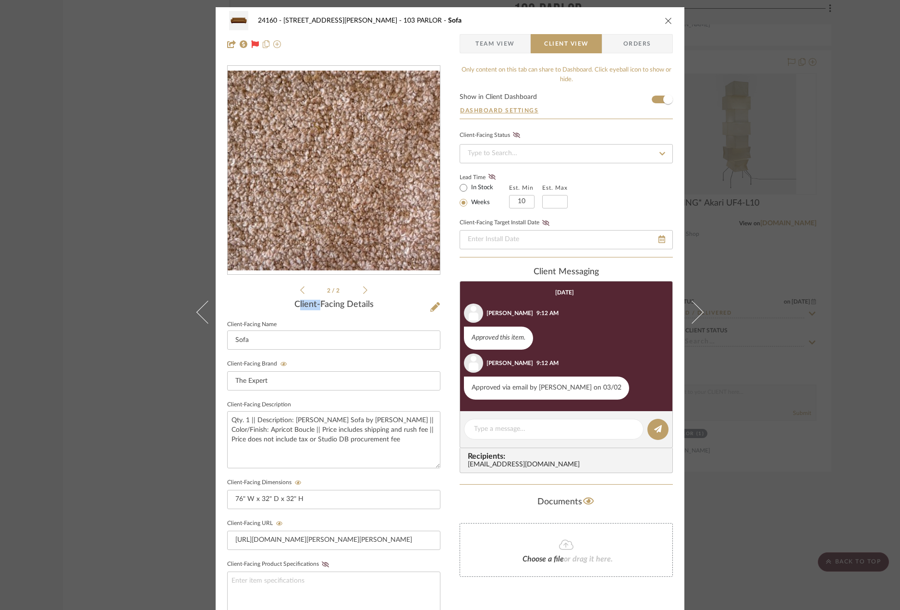
click at [363, 292] on icon at bounding box center [365, 290] width 4 height 9
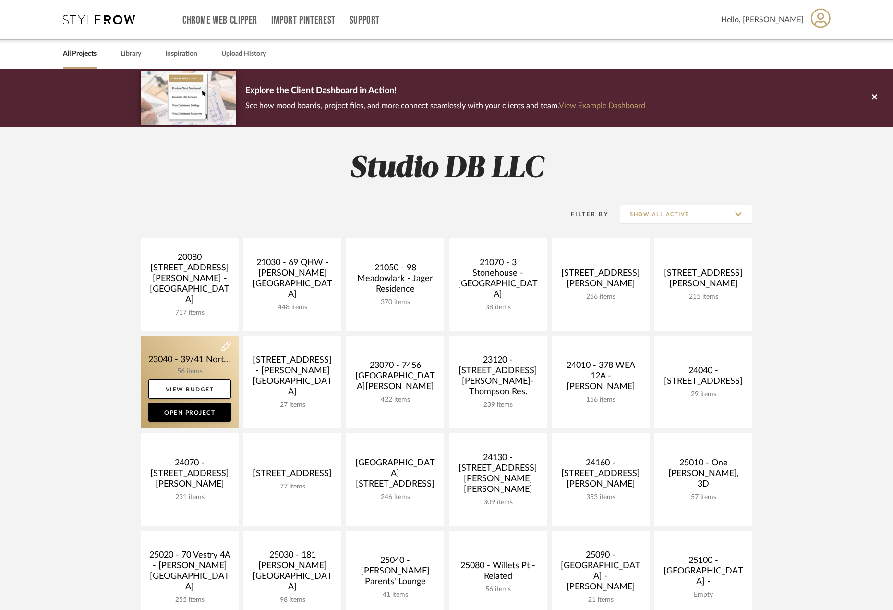
click at [206, 361] on link at bounding box center [190, 382] width 98 height 93
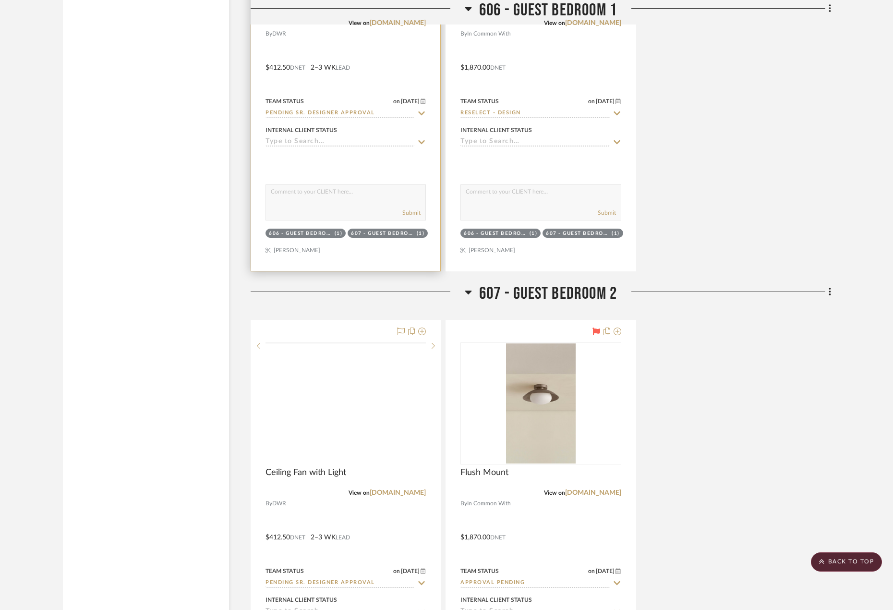
scroll to position [2738, 0]
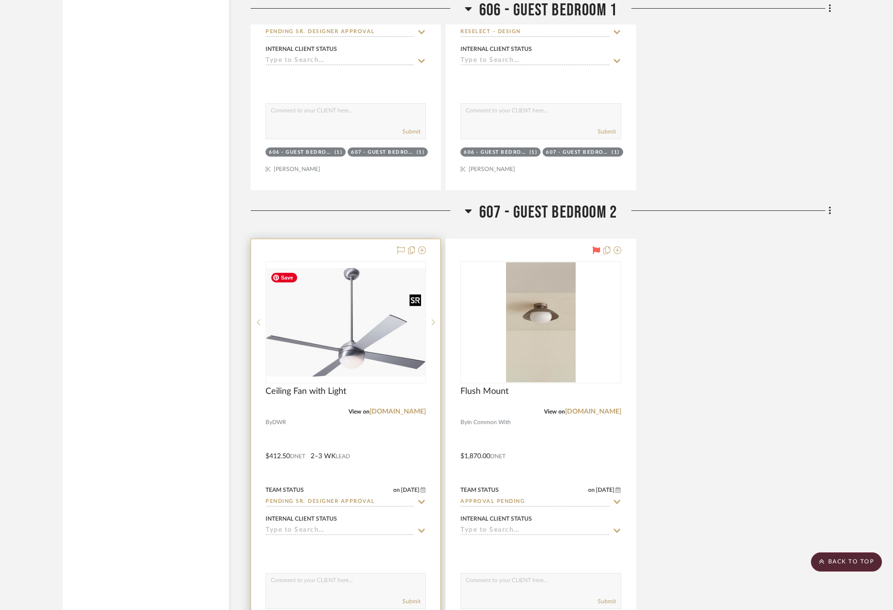
click at [374, 351] on img "0" at bounding box center [346, 322] width 159 height 109
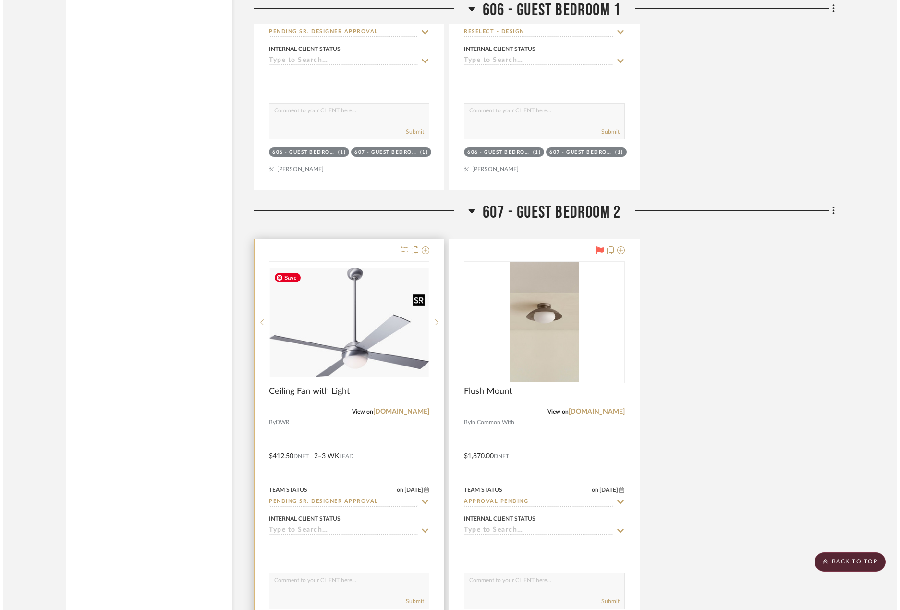
scroll to position [0, 0]
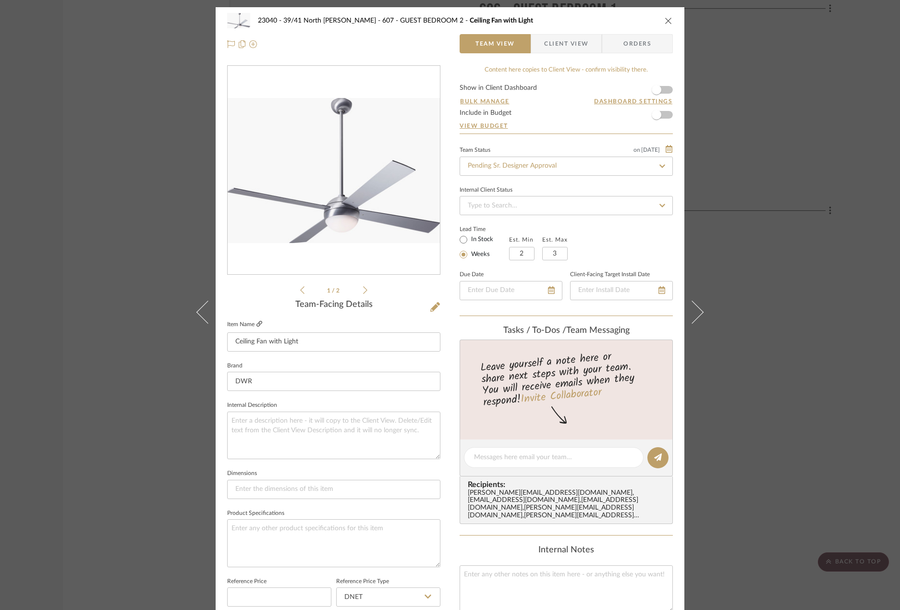
click at [256, 323] on icon at bounding box center [259, 324] width 6 height 6
click at [430, 308] on icon at bounding box center [435, 307] width 10 height 10
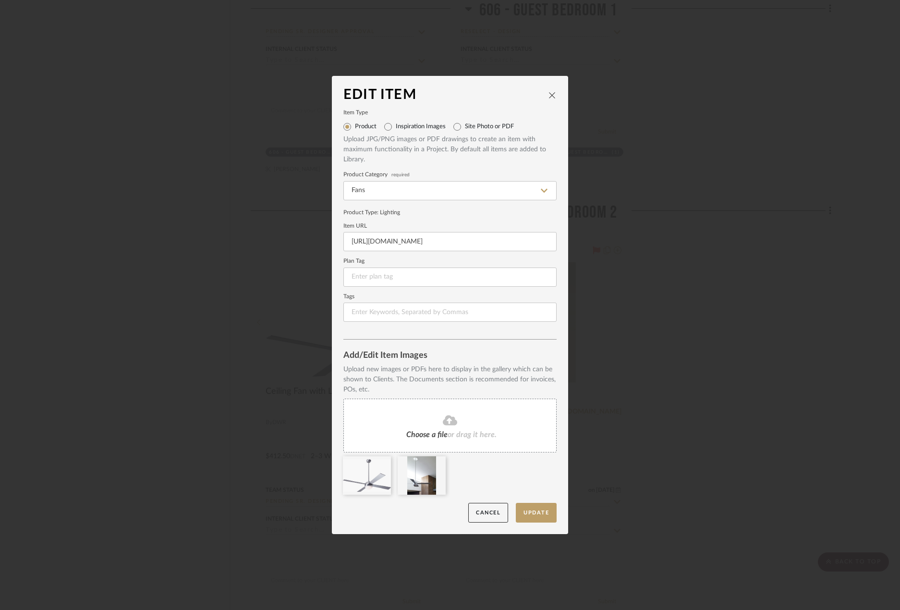
click at [431, 432] on span "Choose a file" at bounding box center [426, 435] width 41 height 8
click at [380, 463] on icon at bounding box center [383, 463] width 7 height 8
click at [537, 517] on button "Update" at bounding box center [536, 513] width 41 height 20
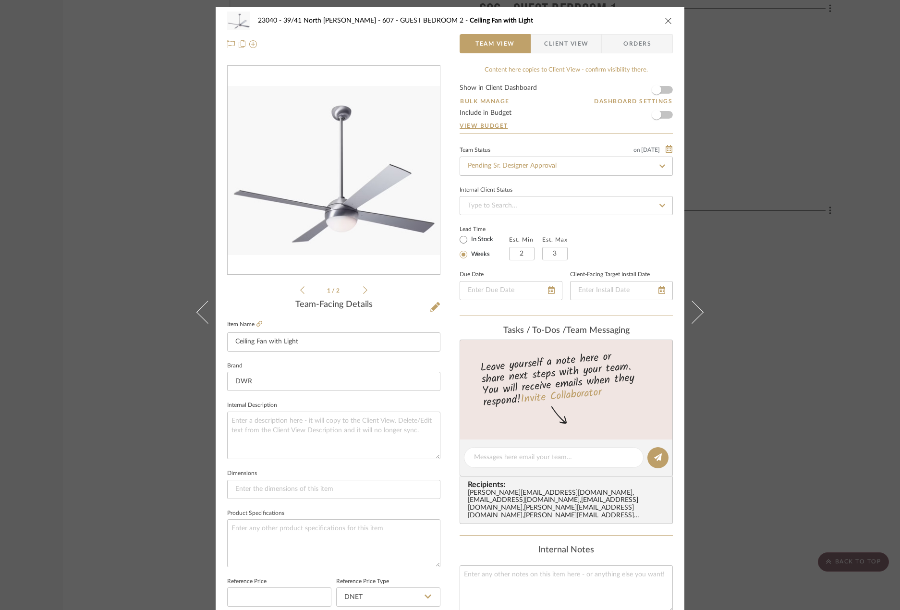
click at [830, 347] on div "23040 - 39/41 North Moore - Weissmann 607 - GUEST BEDROOM 2 Ceiling Fan with Li…" at bounding box center [450, 305] width 900 height 610
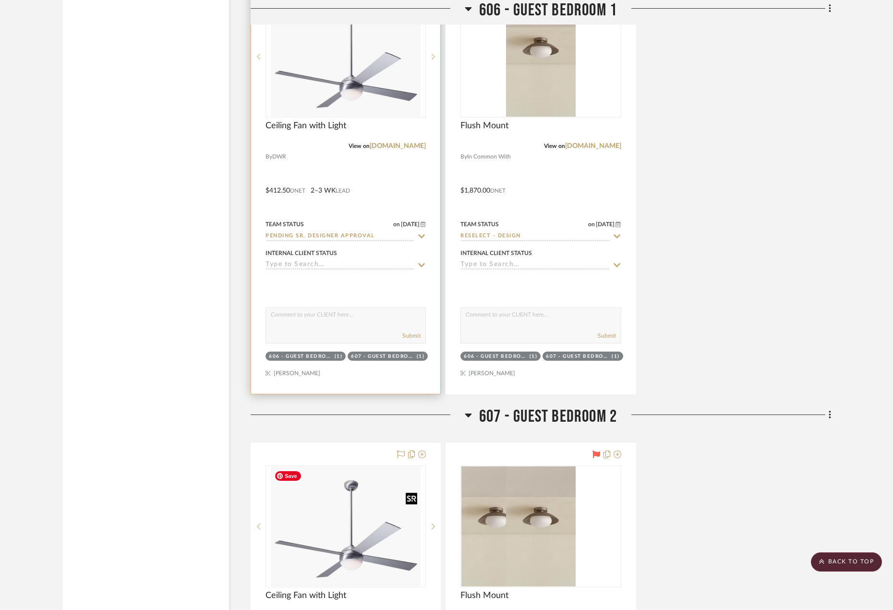
scroll to position [2498, 0]
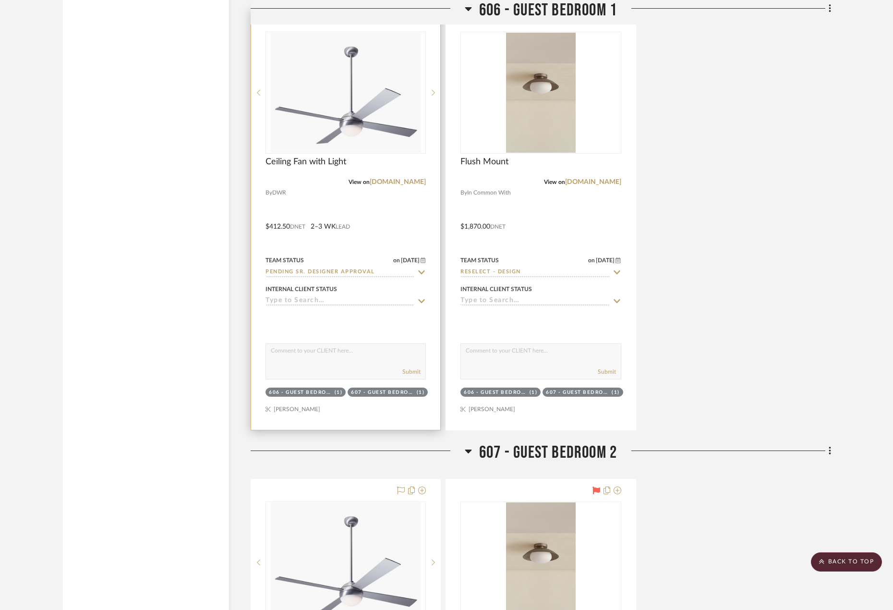
click at [354, 190] on div at bounding box center [345, 220] width 189 height 420
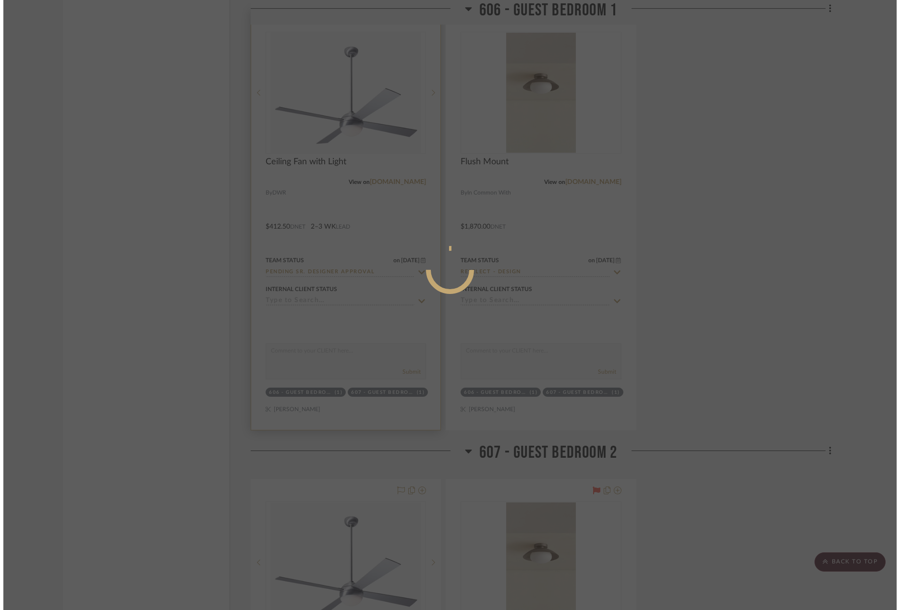
scroll to position [0, 0]
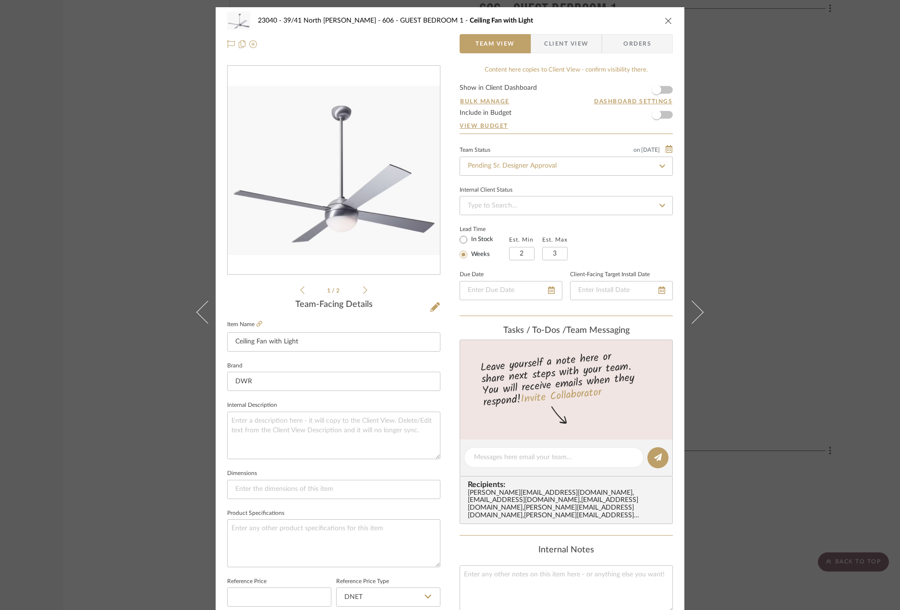
click at [785, 322] on div "23040 - 39/41 North Moore - Weissmann 606 - GUEST BEDROOM 1 Ceiling Fan with Li…" at bounding box center [450, 305] width 900 height 610
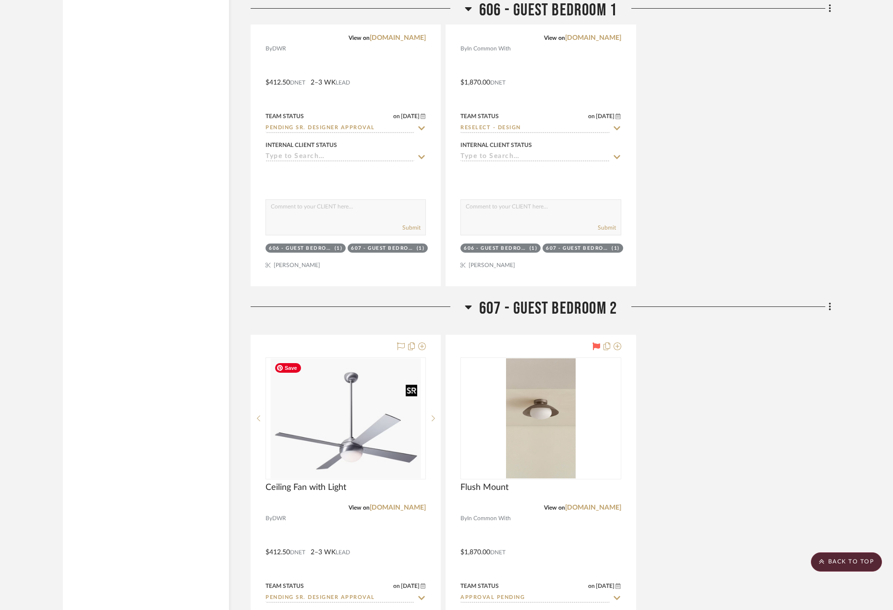
scroll to position [2498, 0]
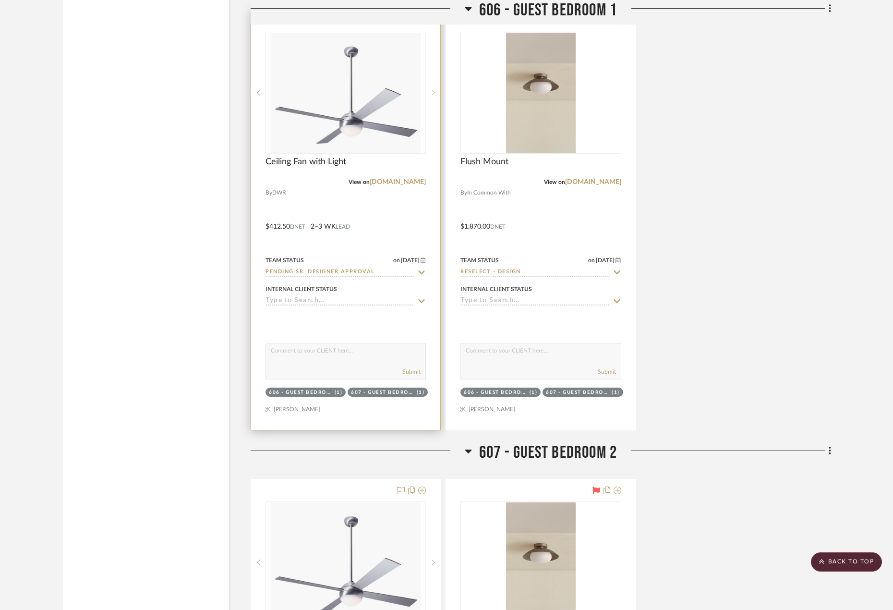
click at [429, 92] on sr-next-btn at bounding box center [433, 92] width 14 height 7
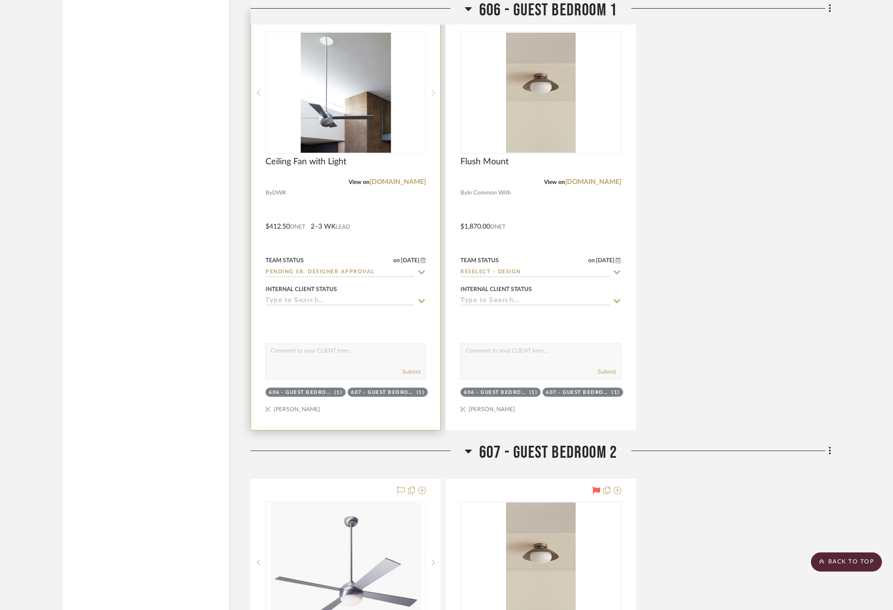
click at [430, 94] on sr-next-btn at bounding box center [433, 92] width 14 height 7
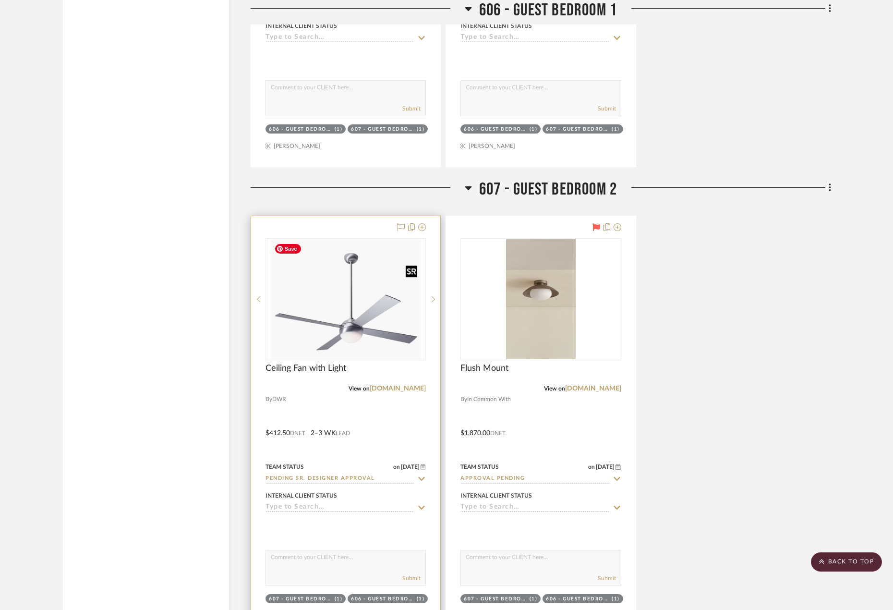
scroll to position [2834, 0]
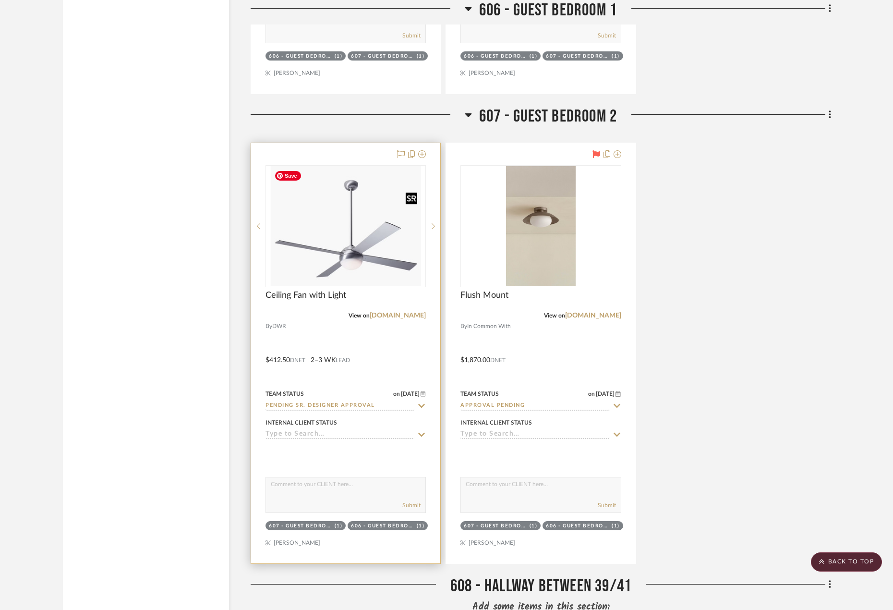
click at [350, 258] on img "0" at bounding box center [345, 226] width 151 height 120
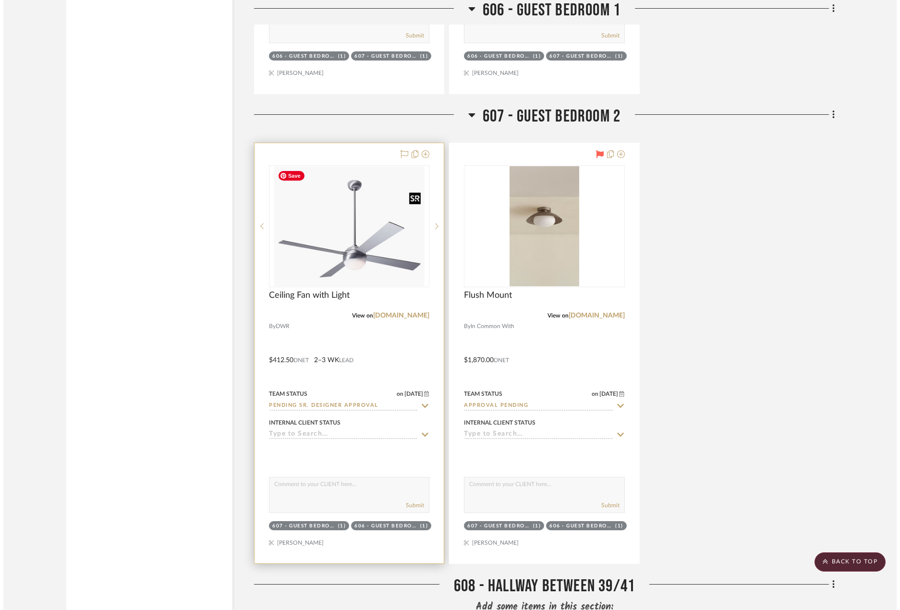
scroll to position [0, 0]
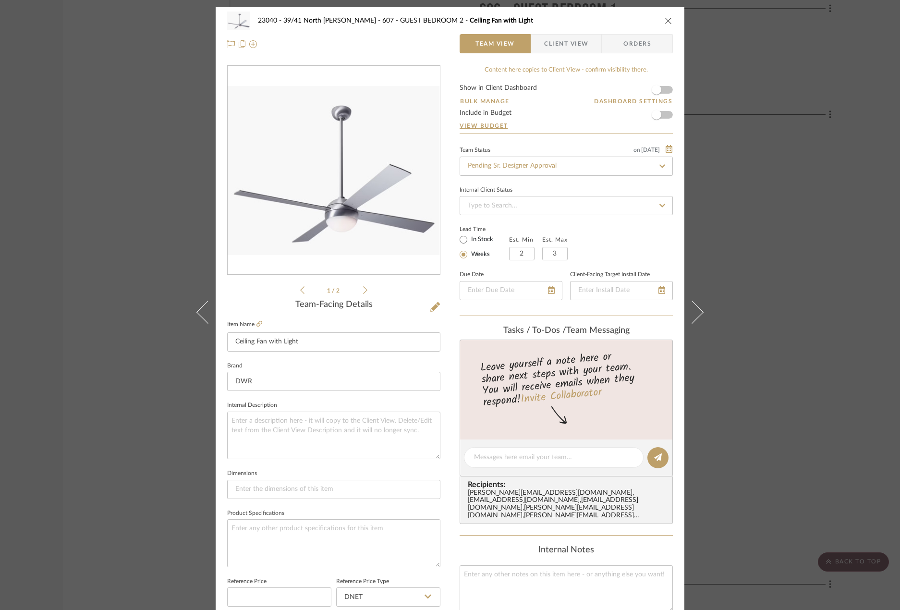
click at [795, 306] on div "23040 - 39/41 North Moore - Weissmann 607 - GUEST BEDROOM 2 Ceiling Fan with Li…" at bounding box center [450, 305] width 900 height 610
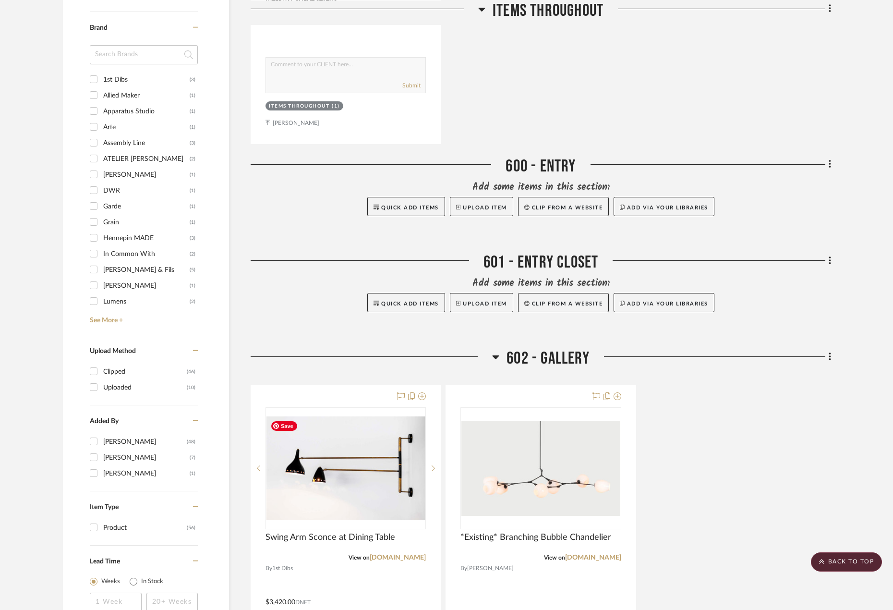
scroll to position [865, 0]
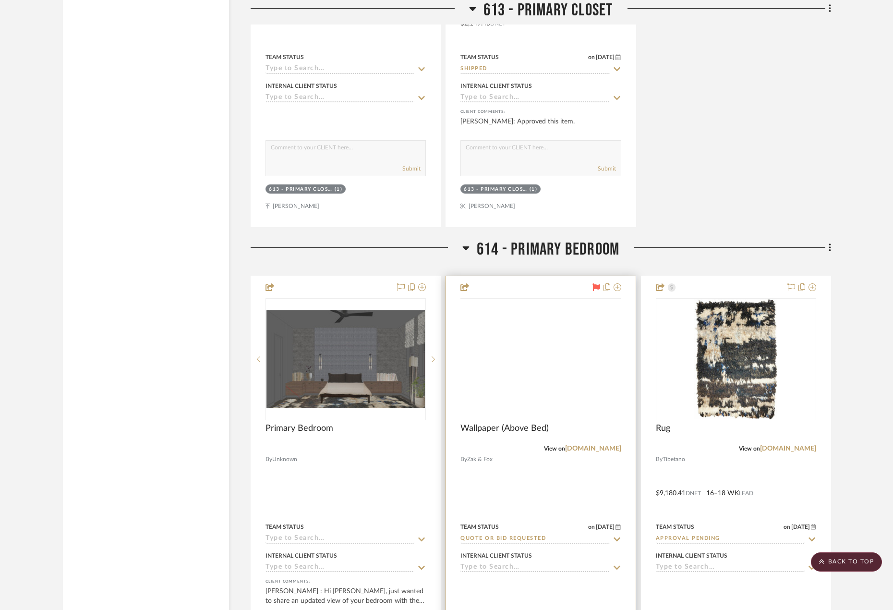
scroll to position [6484, 0]
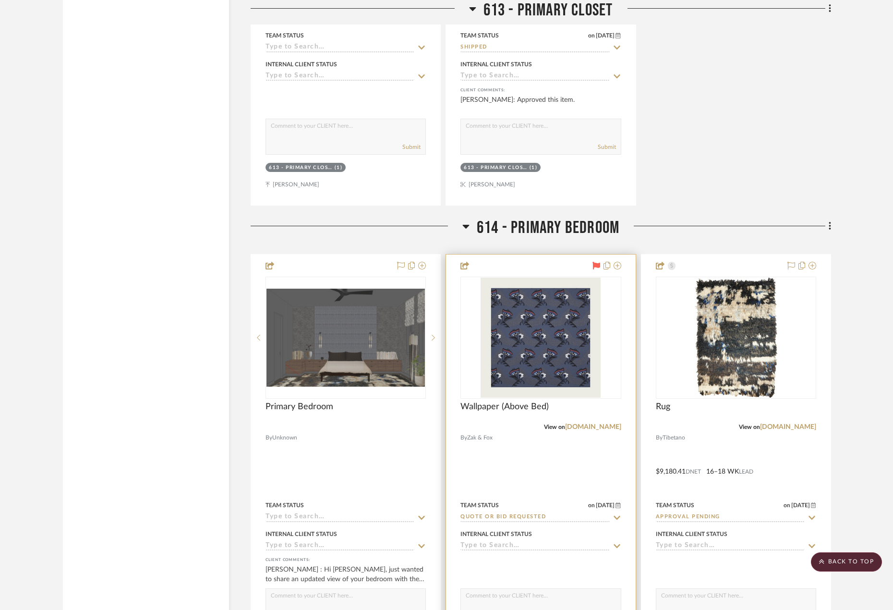
click at [552, 464] on div at bounding box center [540, 465] width 189 height 420
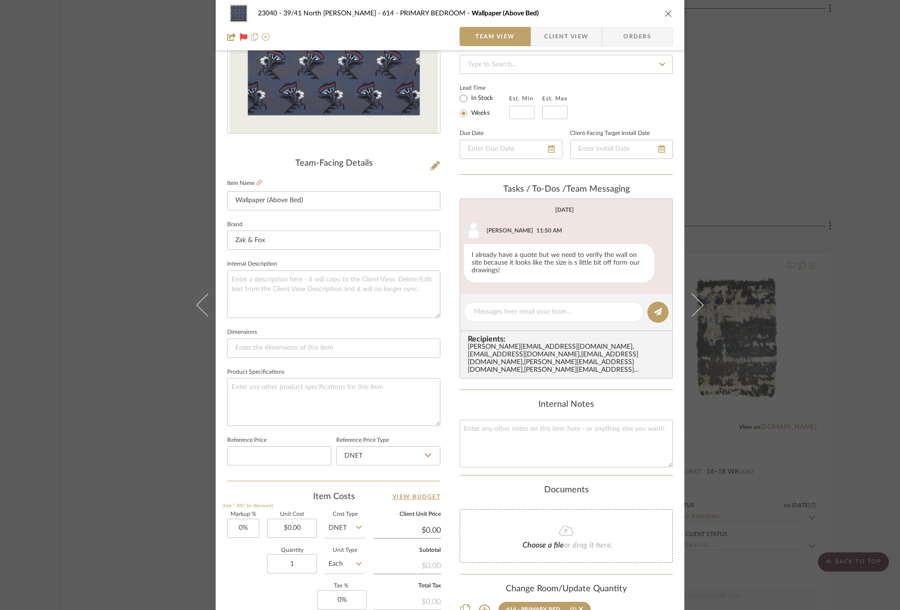
scroll to position [144, 0]
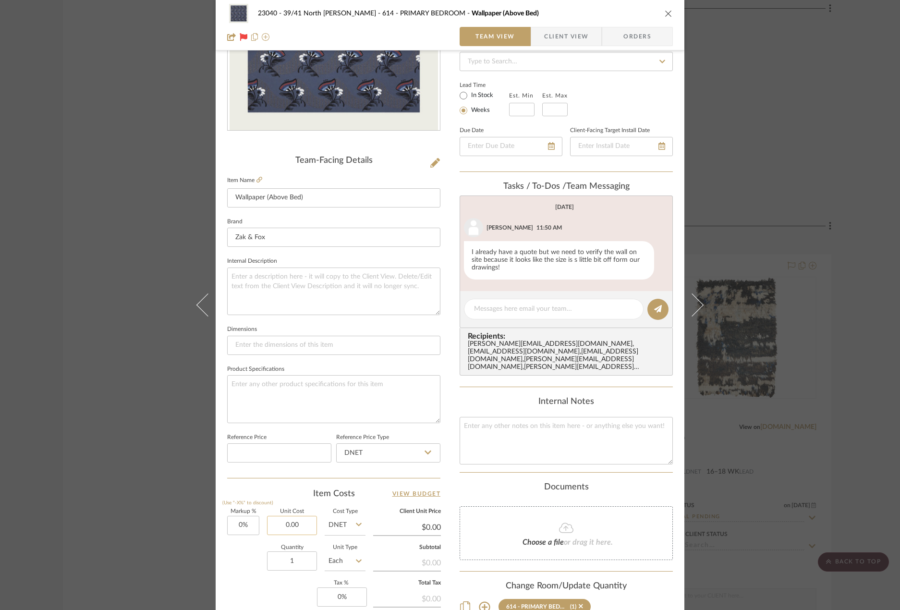
click at [297, 528] on input "0.00" at bounding box center [292, 525] width 50 height 19
type input "$0.00"
click at [281, 565] on input "1" at bounding box center [292, 560] width 50 height 19
type input "2"
type input "0.00"
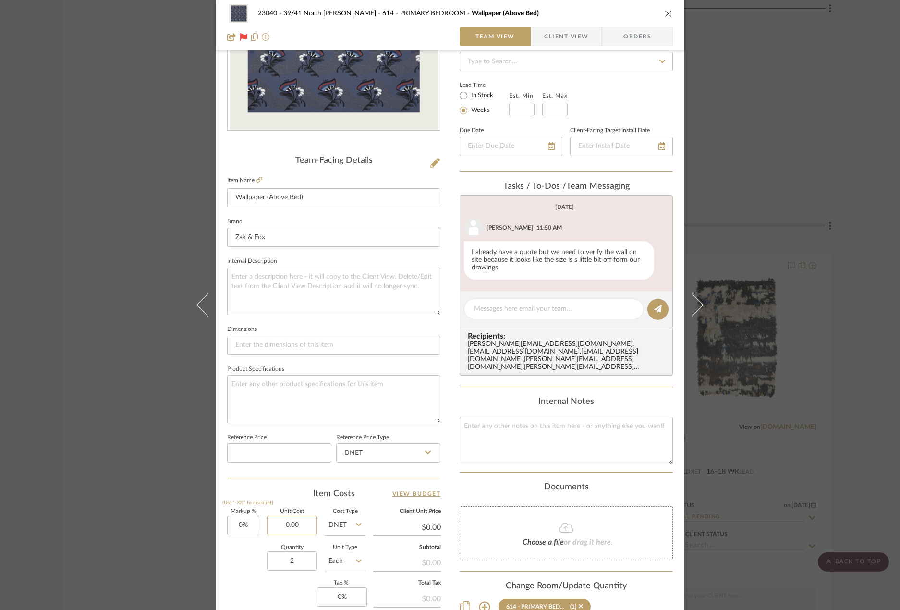
click at [286, 531] on input "0.00" at bounding box center [292, 525] width 50 height 19
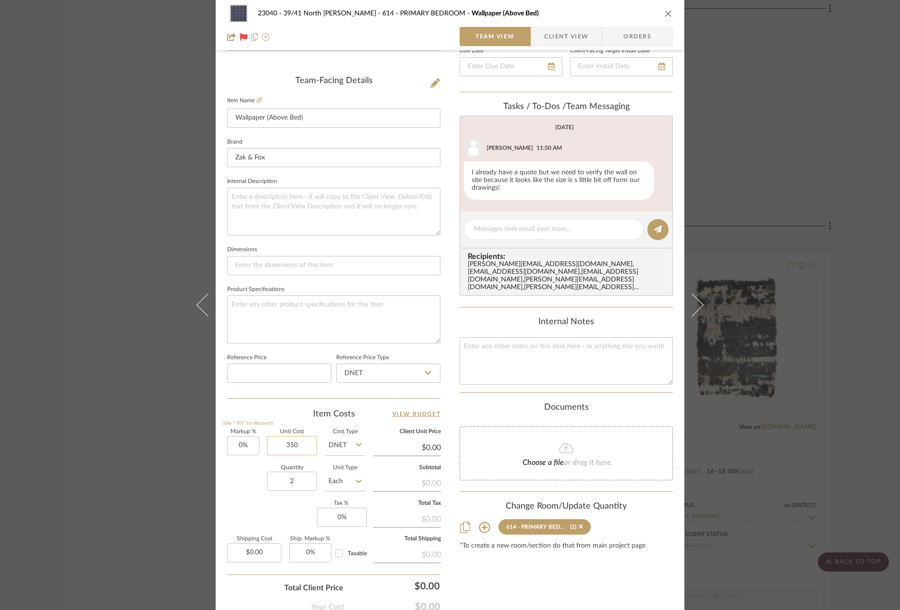
scroll to position [284, 0]
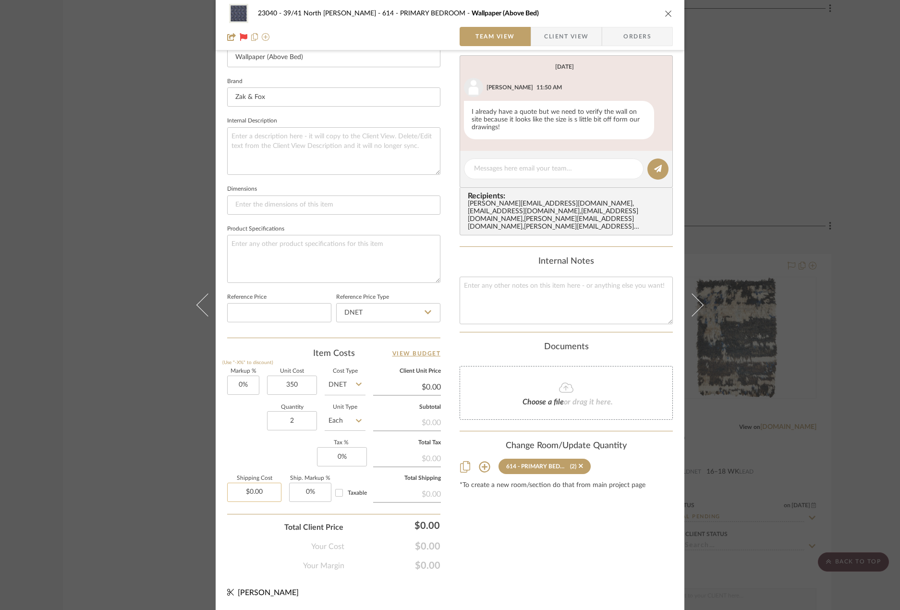
type input "$350.00"
type input "0.00"
click at [254, 491] on input "0.00" at bounding box center [254, 492] width 54 height 19
type input "$350.00"
type input "63"
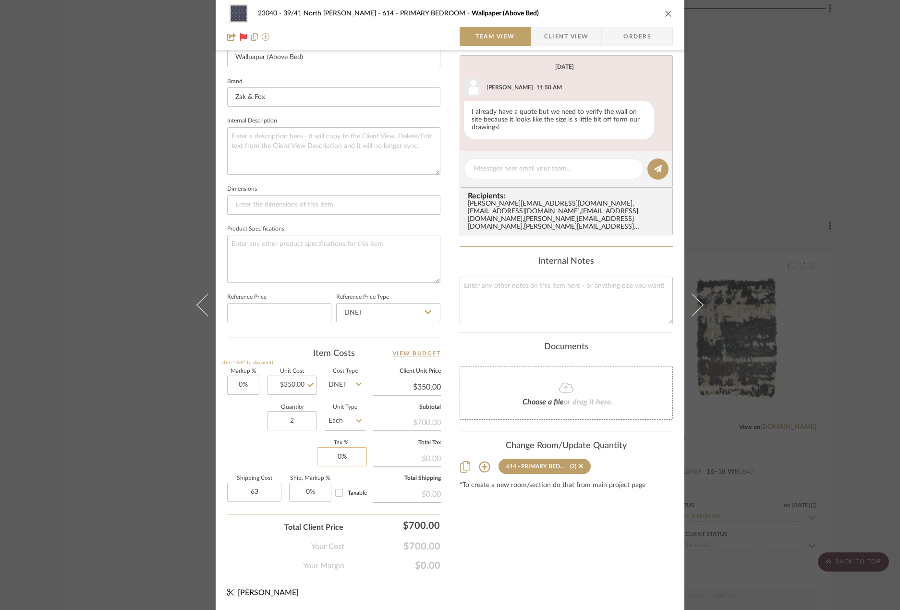
type input "0"
type input "$63.00"
click at [336, 448] on input "0" at bounding box center [342, 456] width 50 height 19
type input "8.875%"
click at [525, 537] on div "Content here copies to Client View - confirm visibility there. Show in Client D…" at bounding box center [566, 176] width 213 height 791
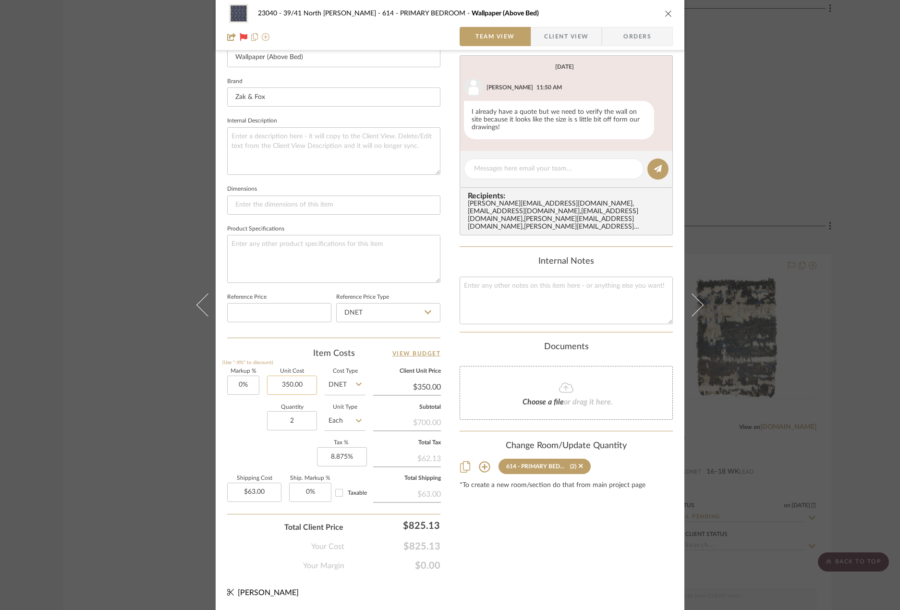
click at [288, 383] on input "350.00" at bounding box center [292, 385] width 50 height 19
type input "$367.50"
click at [556, 573] on div "23040 - 39/41 North [PERSON_NAME] 614 - PRIMARY BEDROOM Wallpaper (Above Bed) T…" at bounding box center [450, 166] width 469 height 887
type input "$367.50"
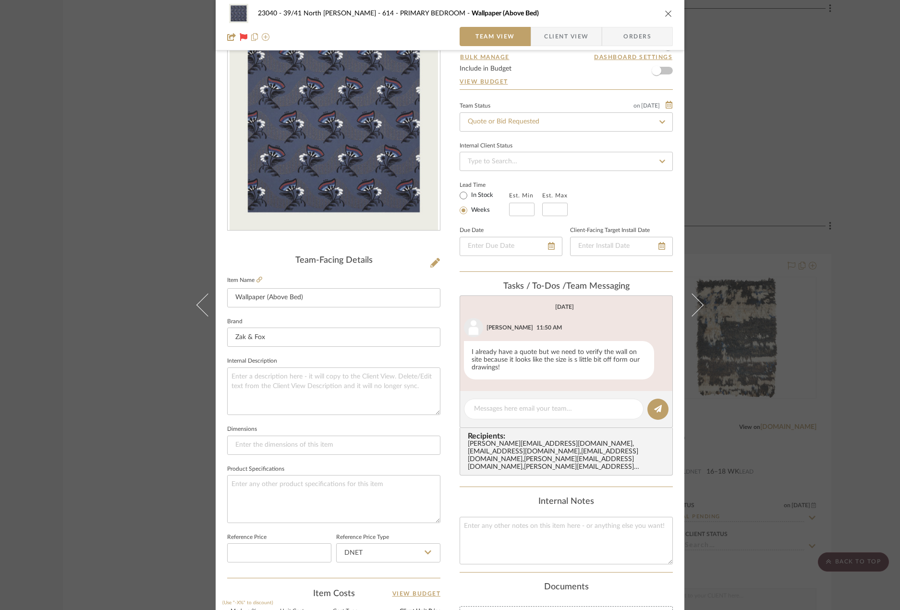
click at [535, 41] on span "button" at bounding box center [537, 36] width 13 height 19
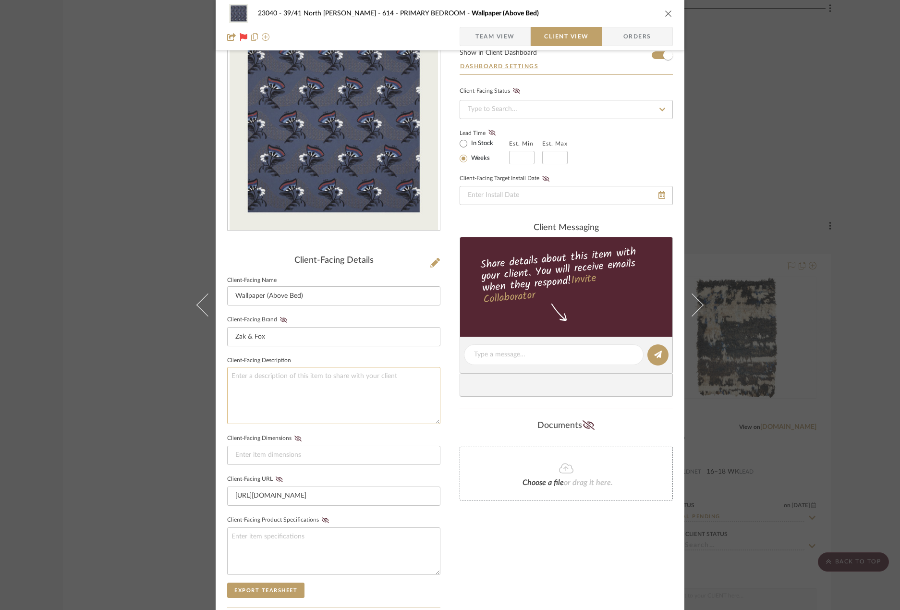
click at [320, 391] on textarea at bounding box center [333, 395] width 213 height 57
type textarea "Qty. 2 rolls || Description: Papavero Wallpaper by Zak + Fox || Colorway: 05 ||…"
click at [366, 451] on input at bounding box center [333, 455] width 213 height 19
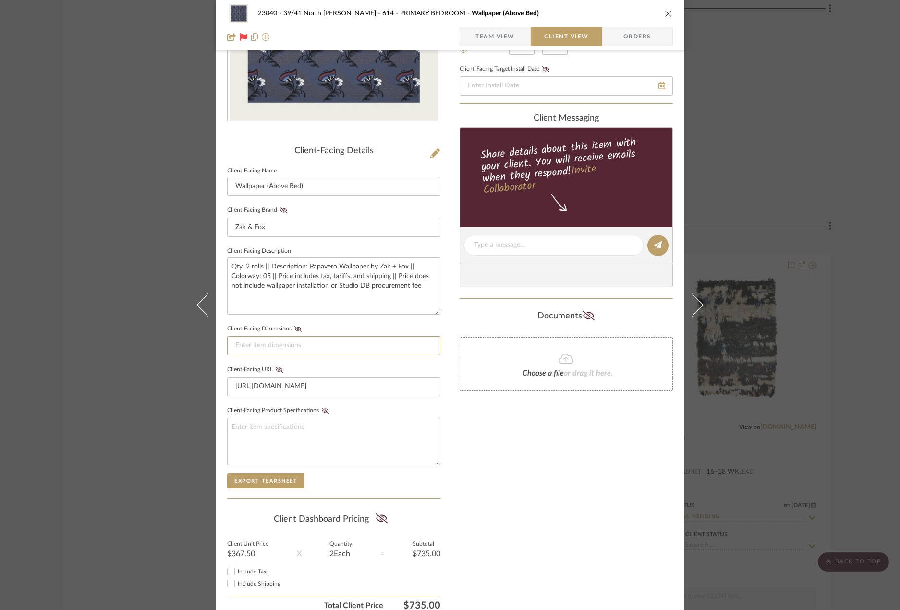
scroll to position [188, 0]
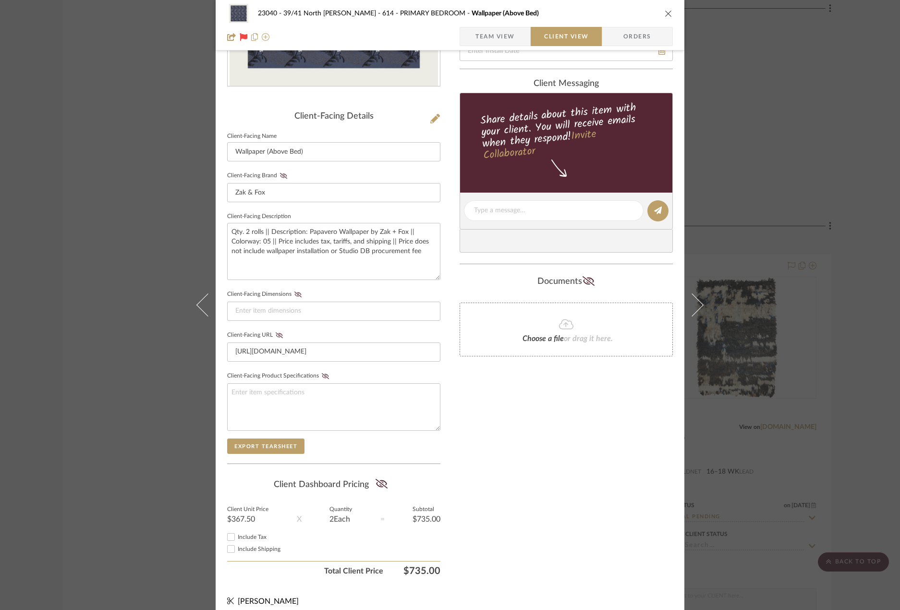
click at [245, 539] on span "Include Tax" at bounding box center [252, 537] width 29 height 6
click at [237, 539] on input "Include Tax" at bounding box center [231, 537] width 12 height 12
checkbox input "true"
click at [249, 547] on span "Include Shipping" at bounding box center [259, 549] width 43 height 6
click at [237, 547] on input "Include Shipping" at bounding box center [231, 549] width 12 height 12
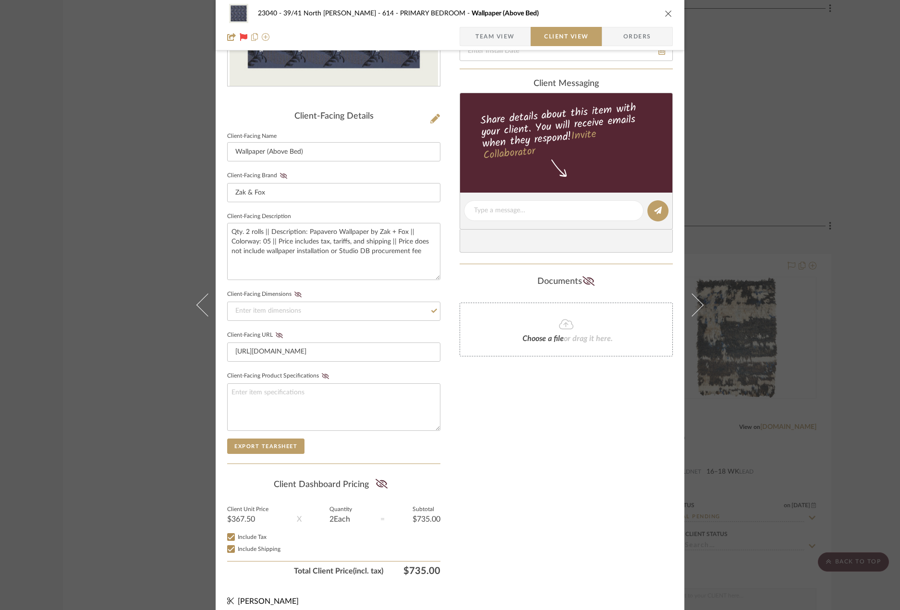
checkbox input "true"
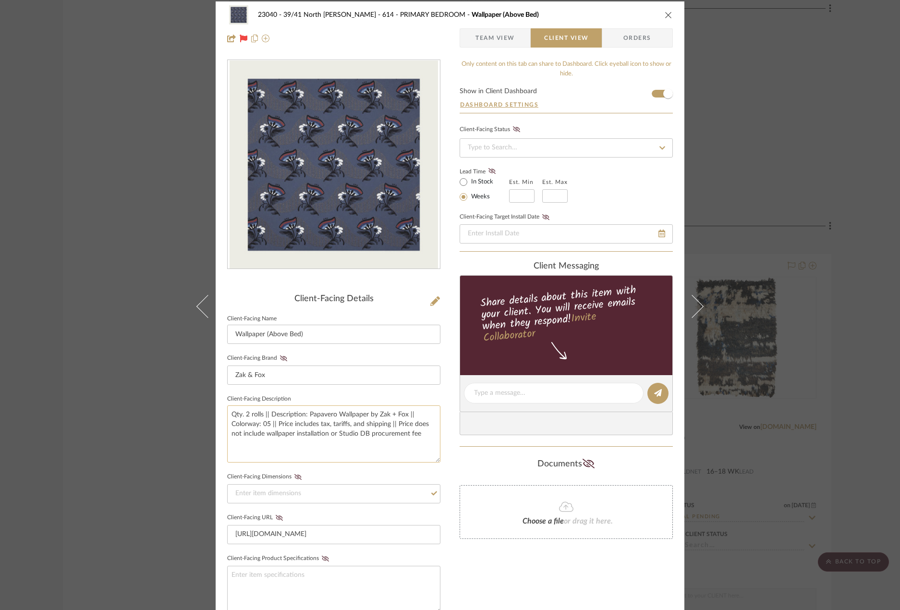
scroll to position [0, 0]
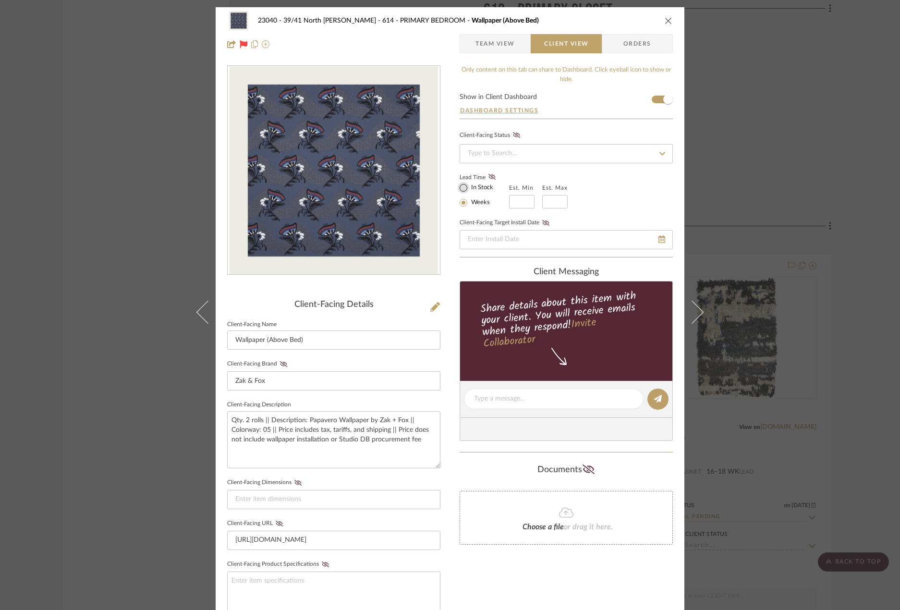
click at [461, 190] on input "In Stock" at bounding box center [464, 188] width 12 height 12
radio input "true"
click at [488, 47] on span "Team View" at bounding box center [495, 43] width 39 height 19
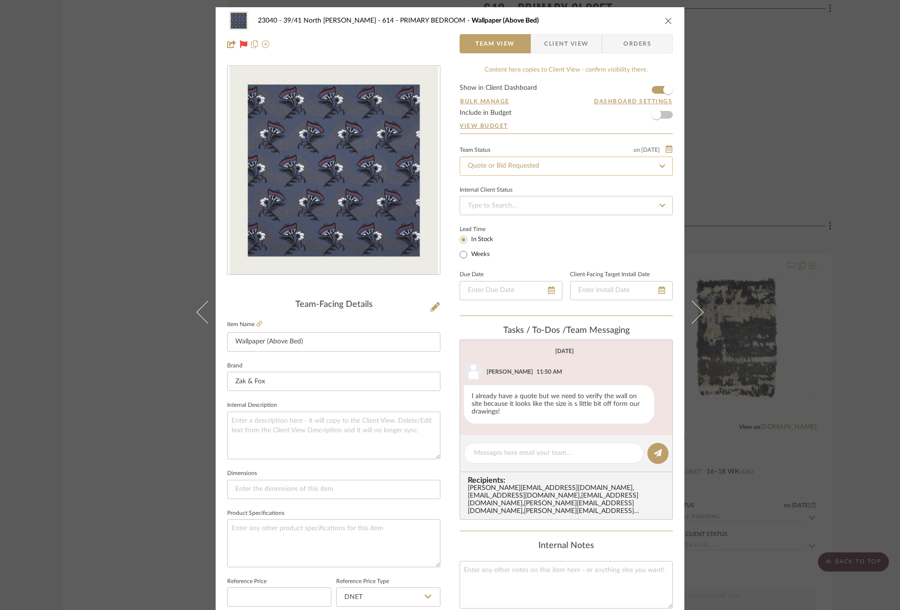
click at [510, 164] on input "Quote or Bid Requested" at bounding box center [566, 166] width 213 height 19
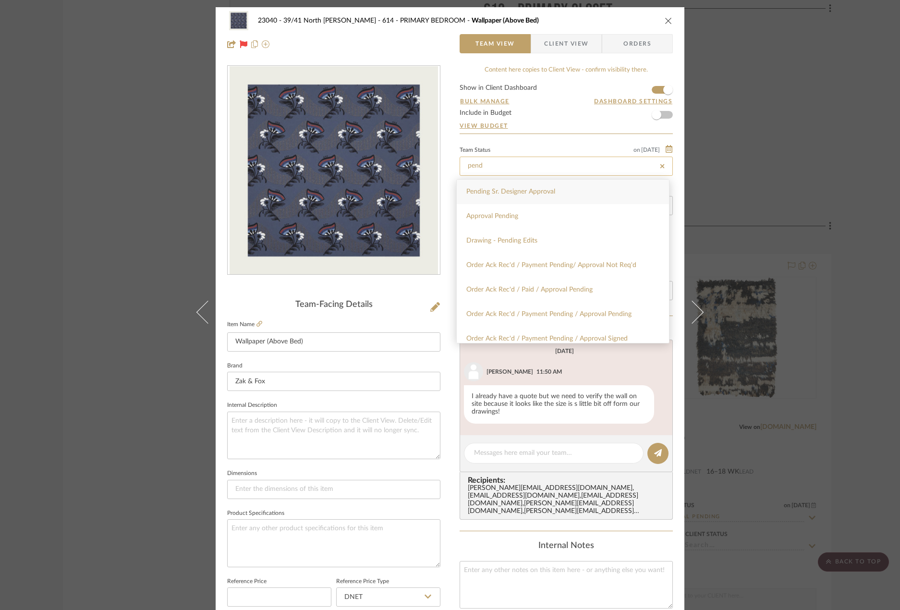
type input "Pending Sr. Designer Approval"
type input "[DATE]"
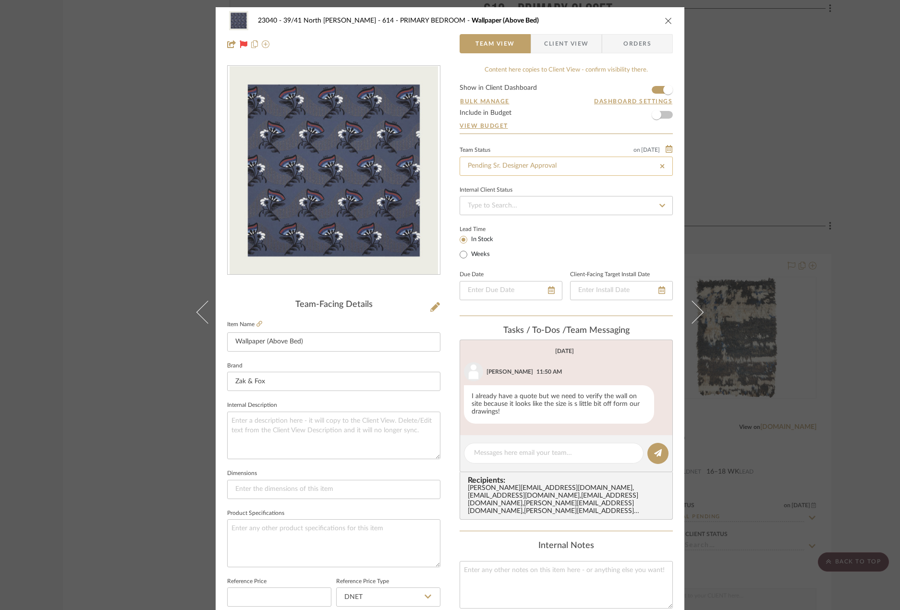
type input "[DATE]"
type input "Pending Sr. Designer Approval"
click at [349, 447] on textarea at bounding box center [333, 436] width 213 height 48
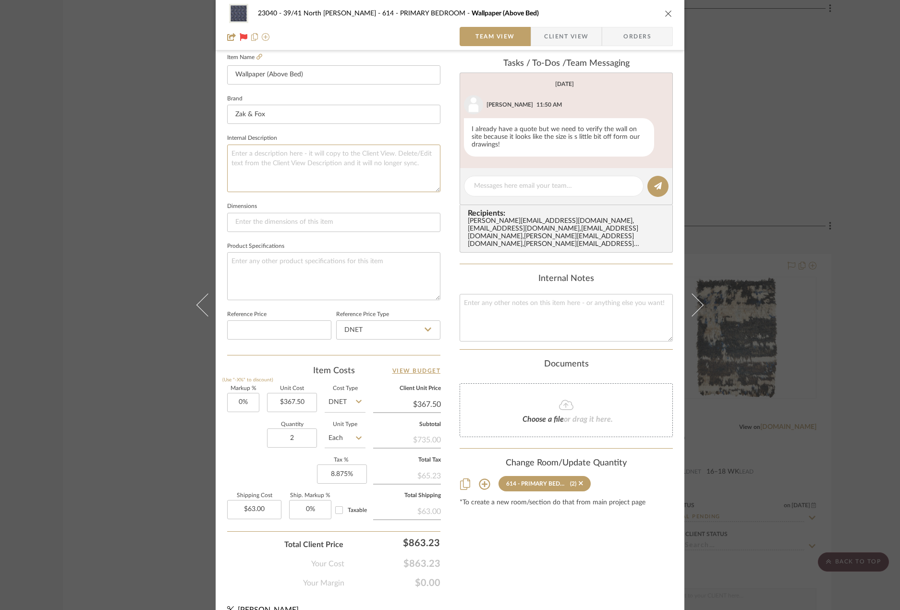
scroll to position [284, 0]
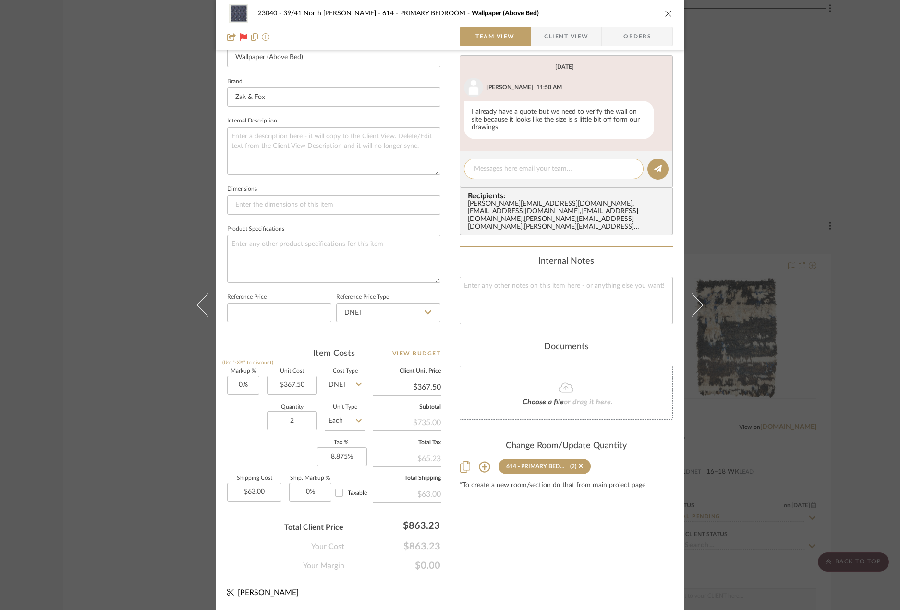
click at [547, 163] on div at bounding box center [554, 169] width 180 height 21
click at [579, 176] on div at bounding box center [554, 169] width 180 height 21
click at [582, 169] on textarea at bounding box center [553, 169] width 159 height 10
type textarea "Price and description updated"
